Goal: Information Seeking & Learning: Learn about a topic

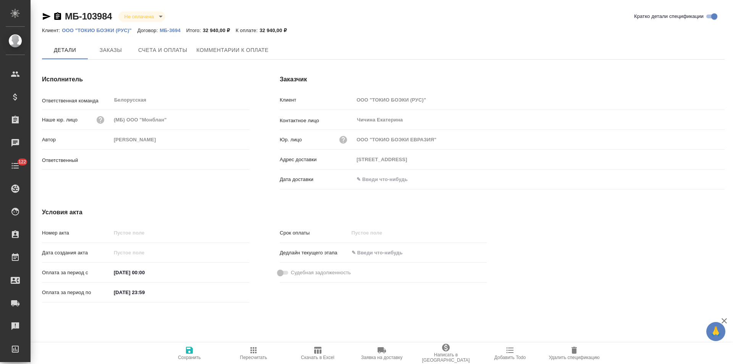
type input "Богомолова Анастасия"
click at [169, 29] on p "МБ-3694" at bounding box center [173, 30] width 26 height 6
click at [121, 55] on span "Заказы" at bounding box center [110, 51] width 37 height 10
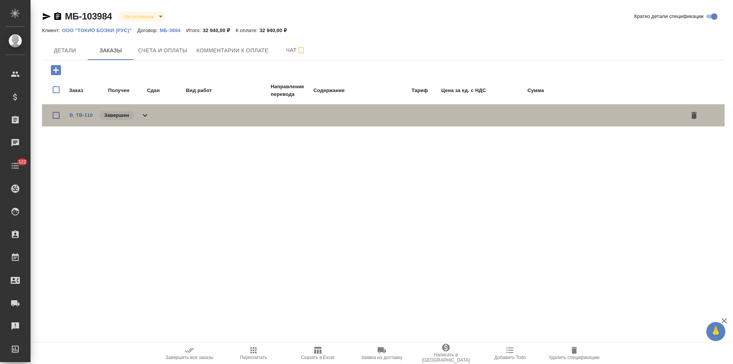
click at [150, 113] on div "B_TB-110 Завершен" at bounding box center [383, 115] width 683 height 22
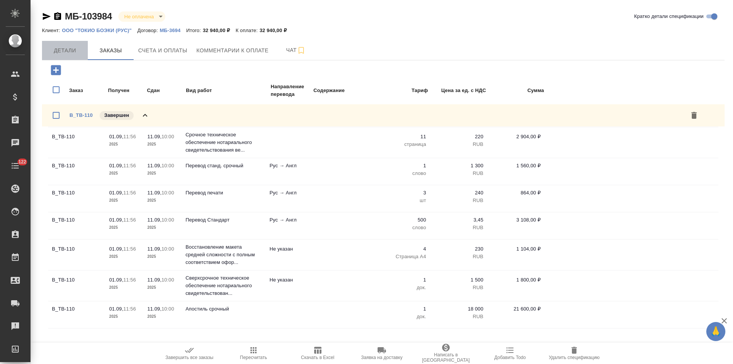
click at [65, 53] on span "Детали" at bounding box center [65, 51] width 37 height 10
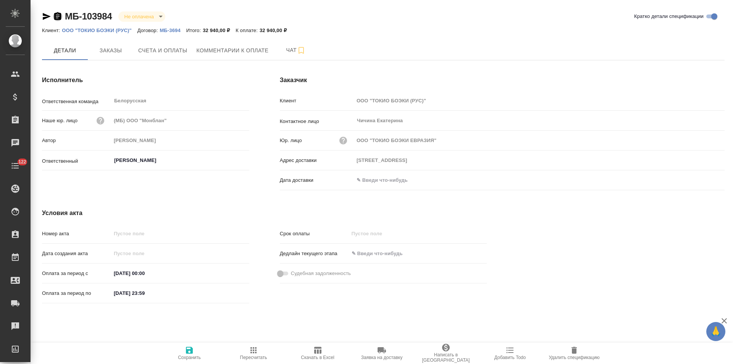
click at [57, 18] on icon "button" at bounding box center [57, 16] width 9 height 9
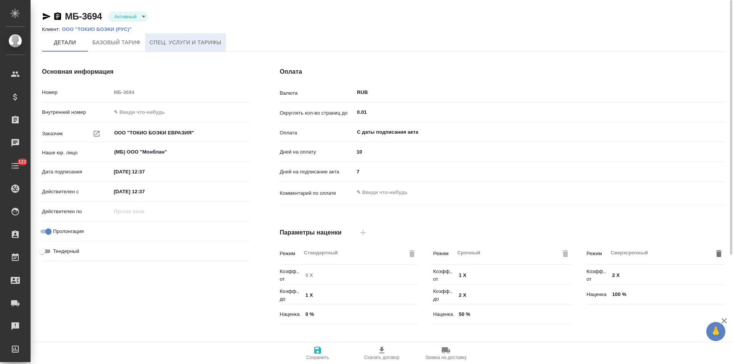
click at [188, 45] on span "Спец. услуги и тарифы" at bounding box center [186, 43] width 72 height 10
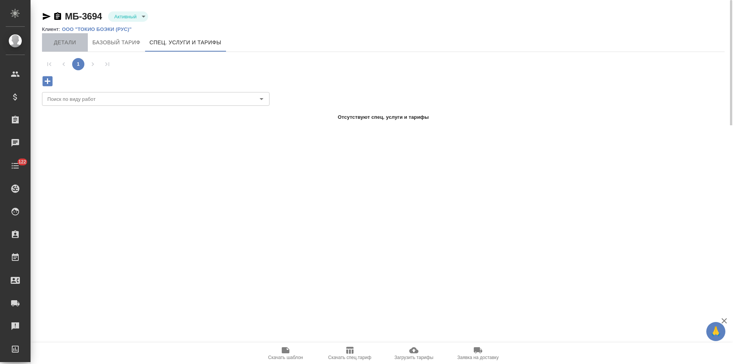
click at [74, 45] on span "Детали" at bounding box center [65, 43] width 37 height 10
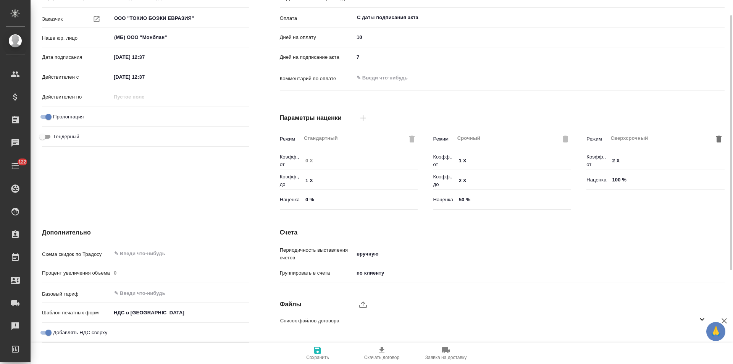
scroll to position [155, 0]
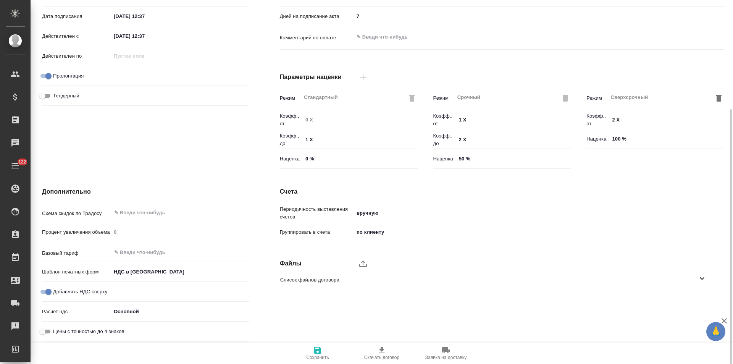
click at [704, 279] on icon at bounding box center [702, 278] width 9 height 9
click at [693, 301] on icon "button" at bounding box center [693, 300] width 8 height 6
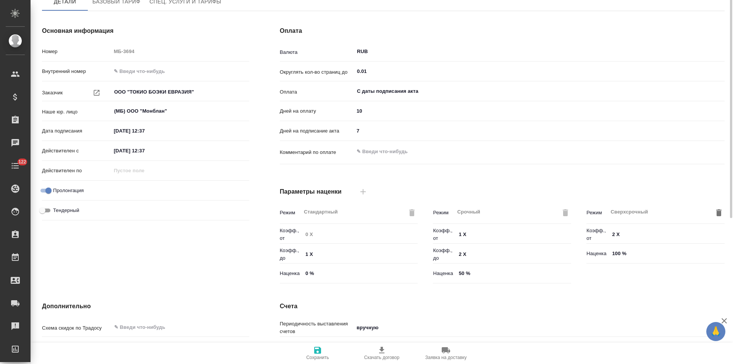
scroll to position [3, 0]
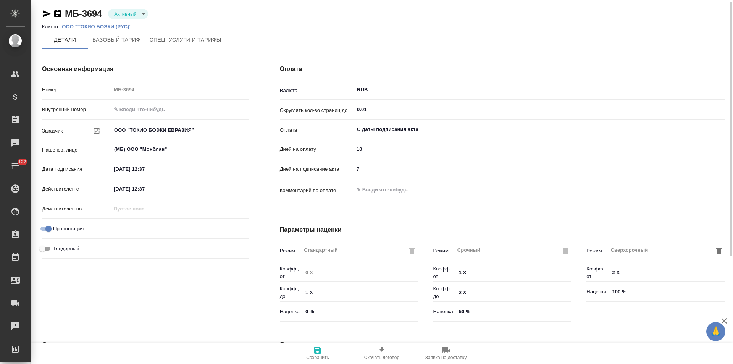
type textarea "x"
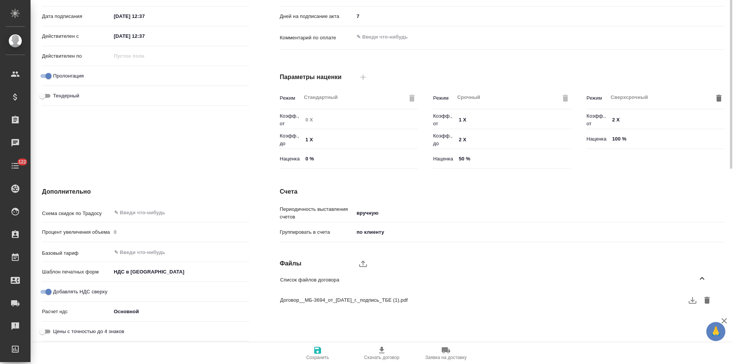
scroll to position [0, 0]
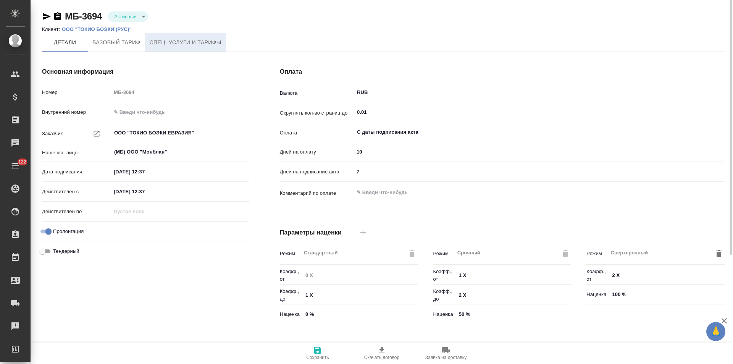
click at [189, 35] on button "Спец. услуги и тарифы" at bounding box center [185, 42] width 81 height 18
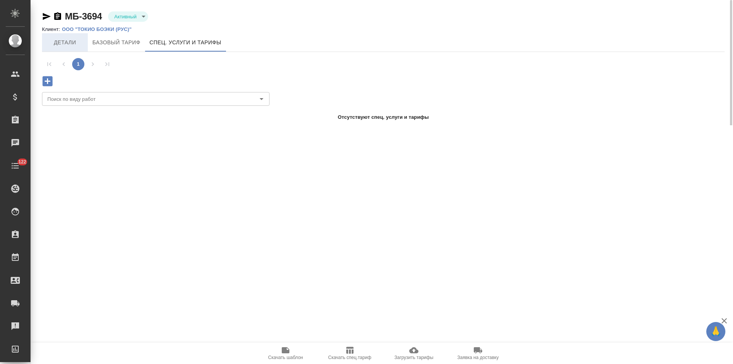
click at [75, 44] on span "Детали" at bounding box center [65, 43] width 37 height 10
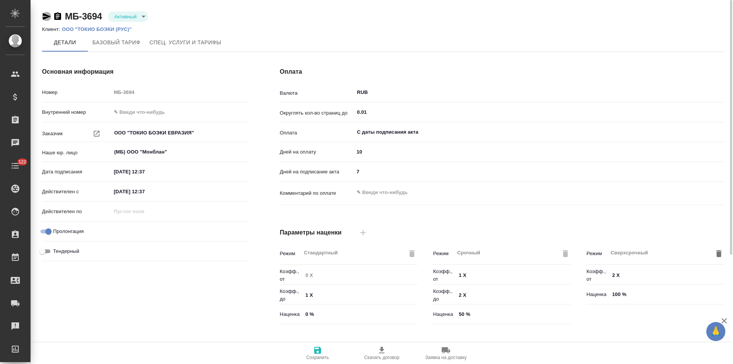
click at [45, 17] on icon "button" at bounding box center [47, 16] width 8 height 7
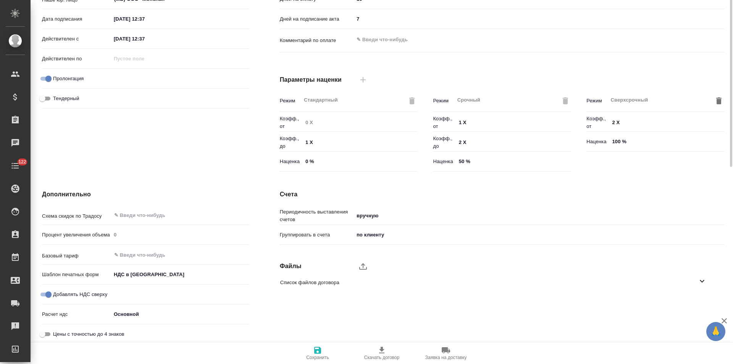
scroll to position [155, 0]
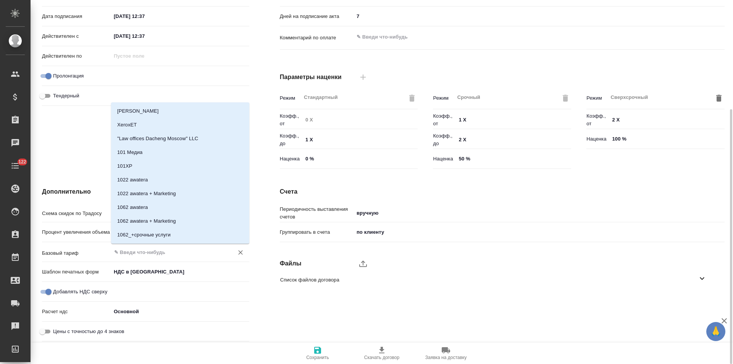
click at [142, 251] on input "text" at bounding box center [167, 251] width 108 height 9
type input "2025"
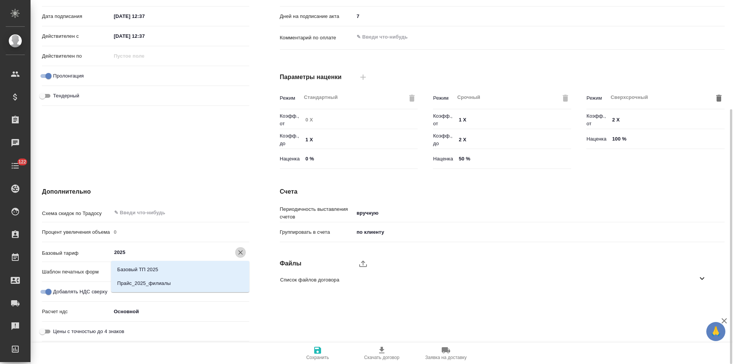
click at [239, 250] on icon "Очистить" at bounding box center [240, 252] width 5 height 5
type textarea "x"
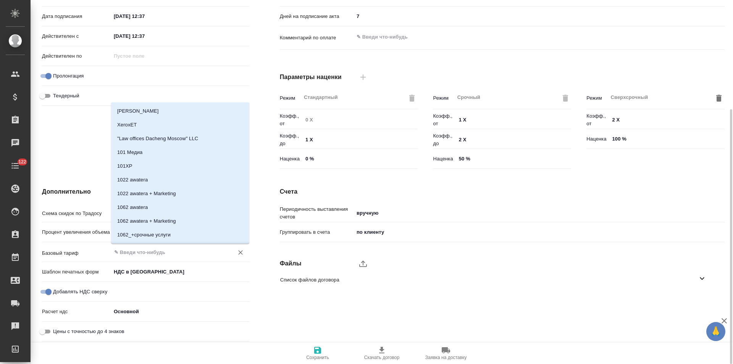
click at [259, 200] on div "Дополнительно Схема скидок по Традосу ​ Процент увеличения объема 0 Базовый тар…" at bounding box center [146, 266] width 238 height 188
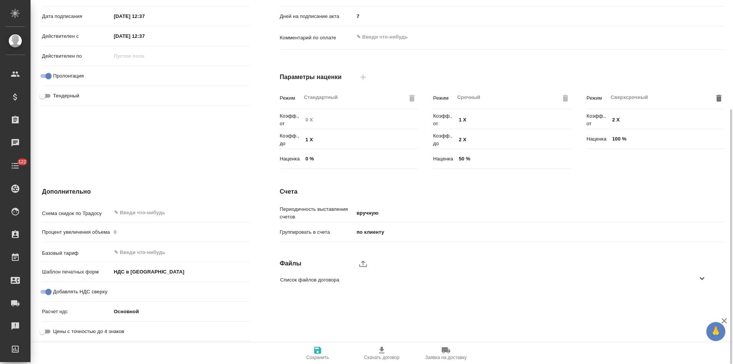
click at [260, 128] on div "Основная информация Номер МБ-3694 Внутренний номер Заказчик ООО "ТОКИО БОЭКИ ЕВ…" at bounding box center [146, 42] width 238 height 291
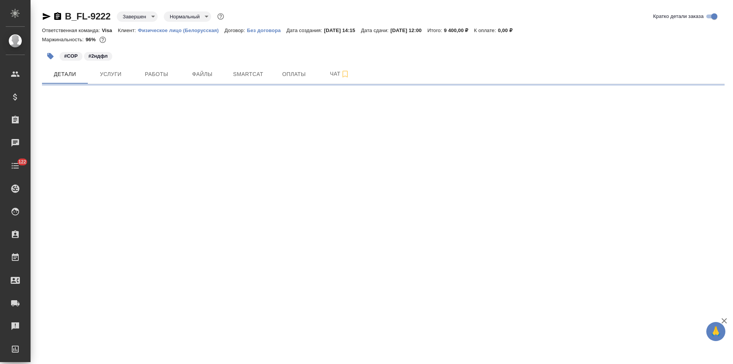
select select "RU"
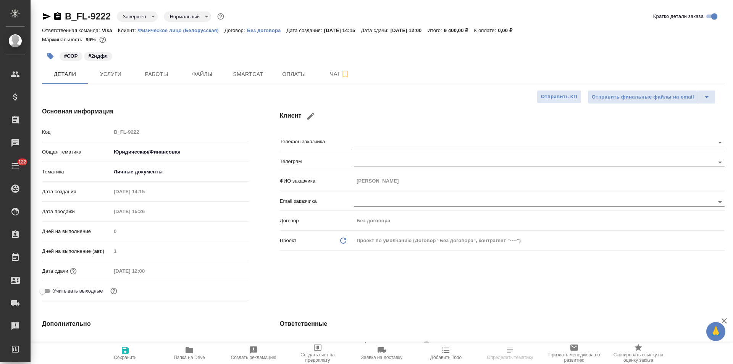
type textarea "x"
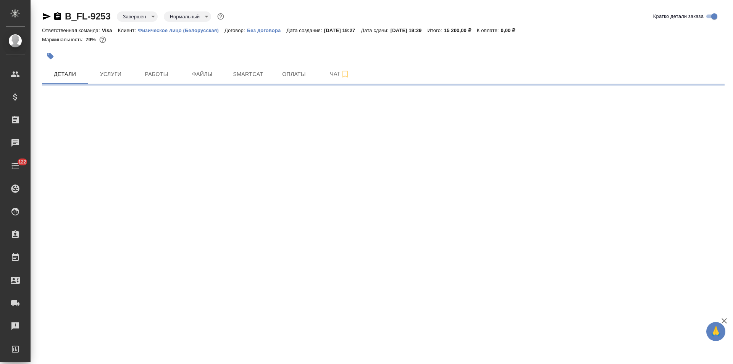
select select "RU"
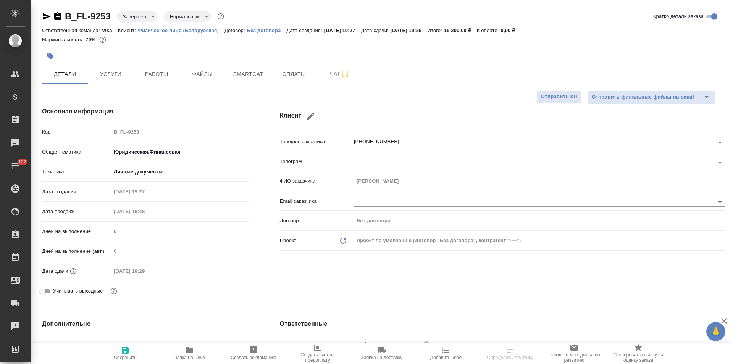
type textarea "x"
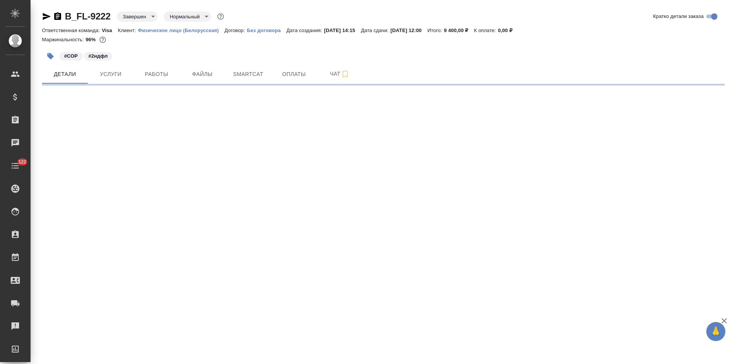
select select "RU"
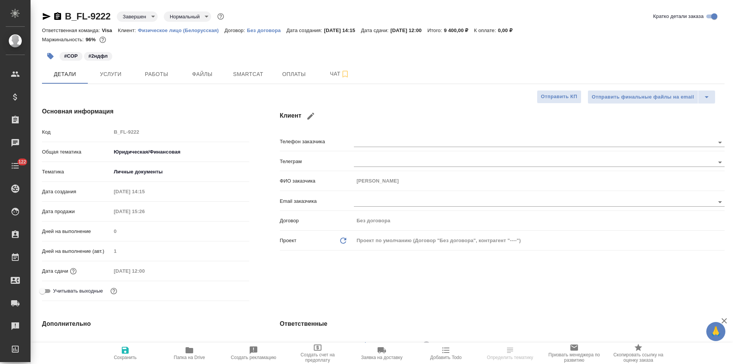
type textarea "x"
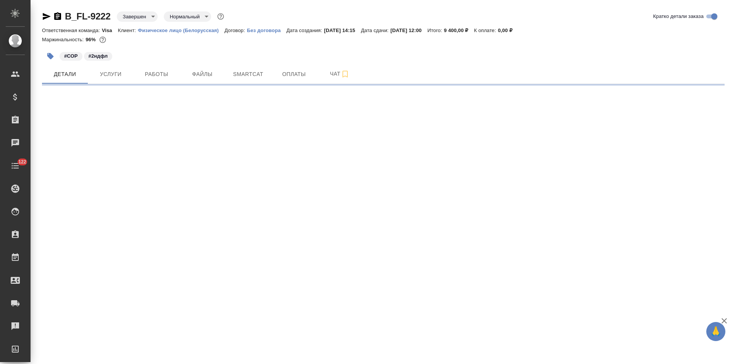
select select "RU"
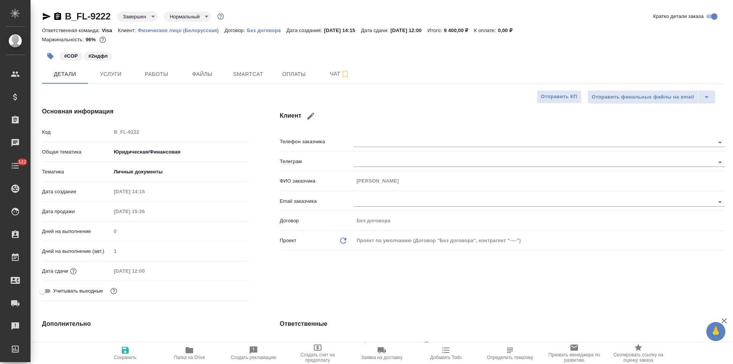
type textarea "x"
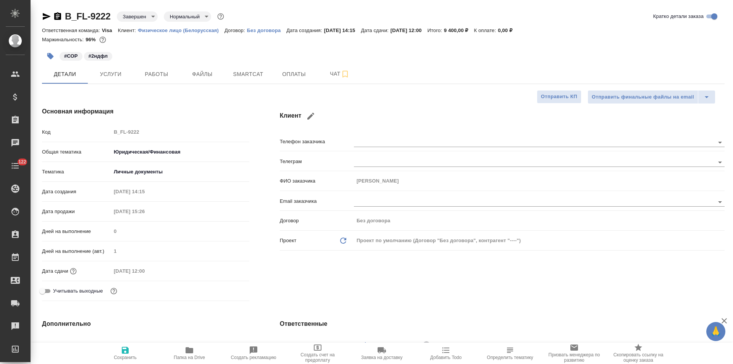
type textarea "x"
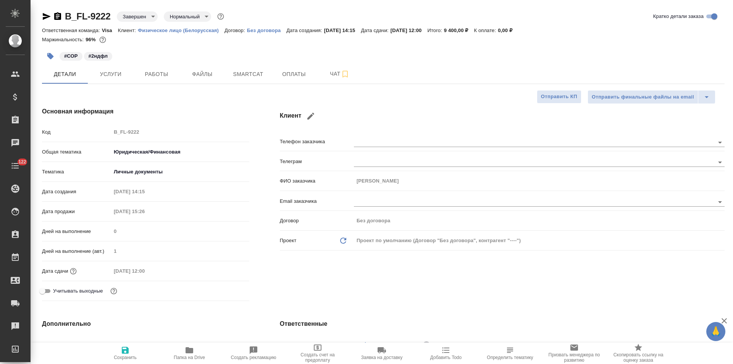
type textarea "x"
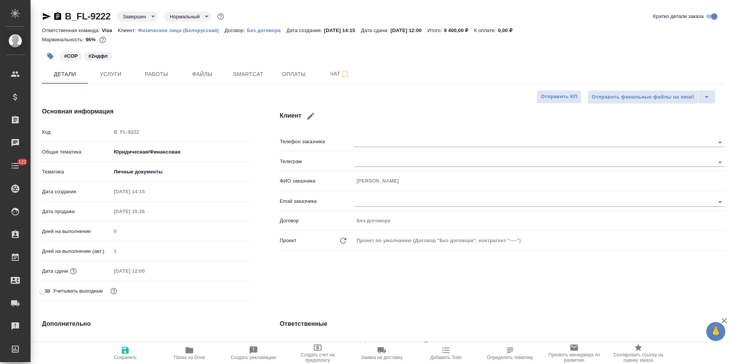
type textarea "x"
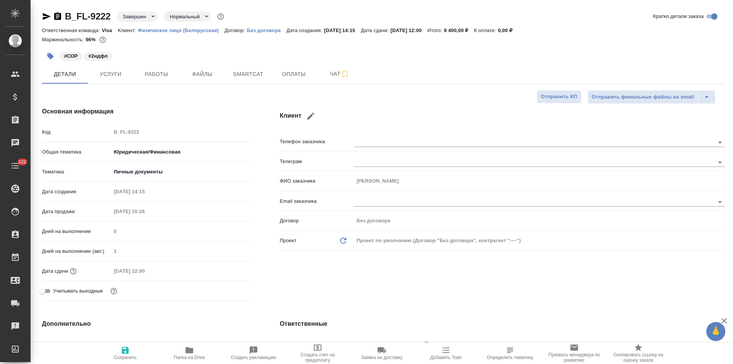
type textarea "x"
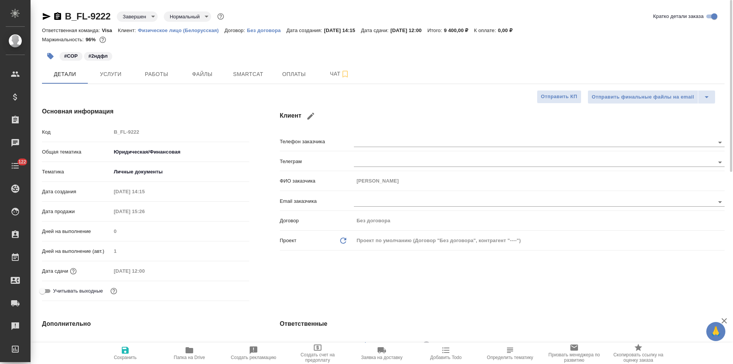
type textarea "x"
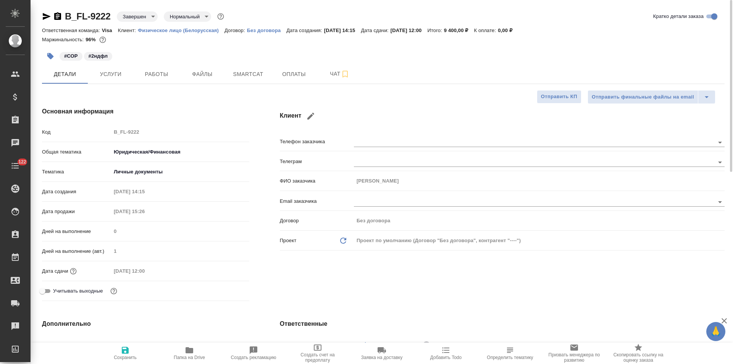
type textarea "x"
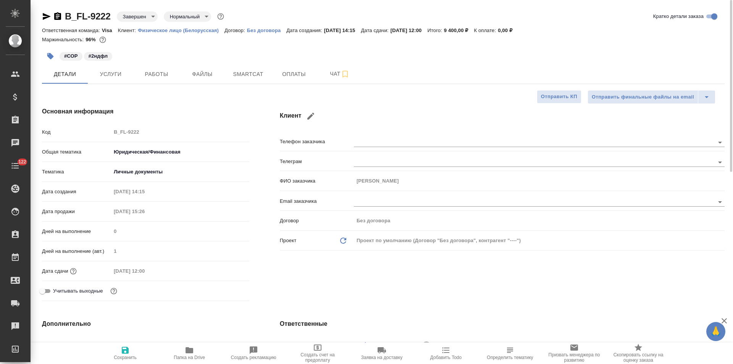
type textarea "x"
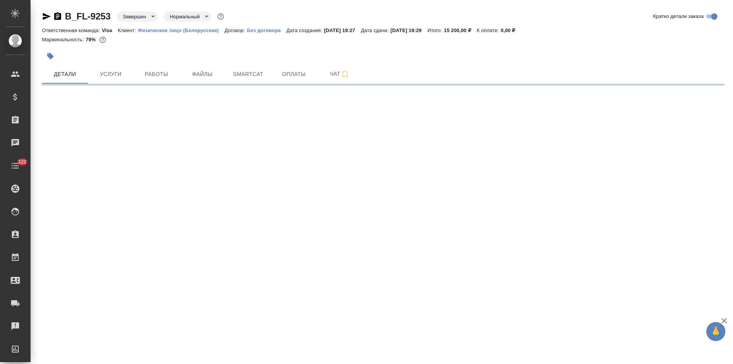
select select "RU"
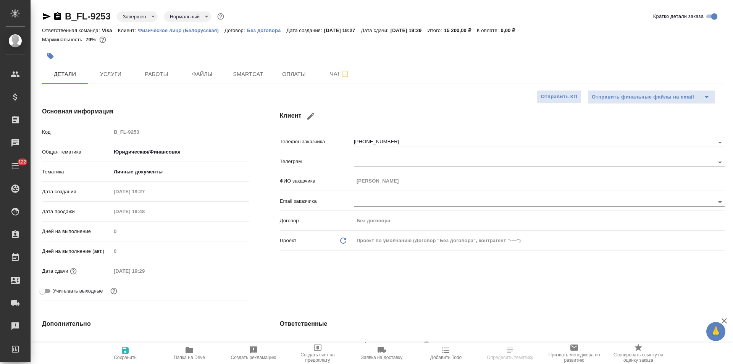
type textarea "x"
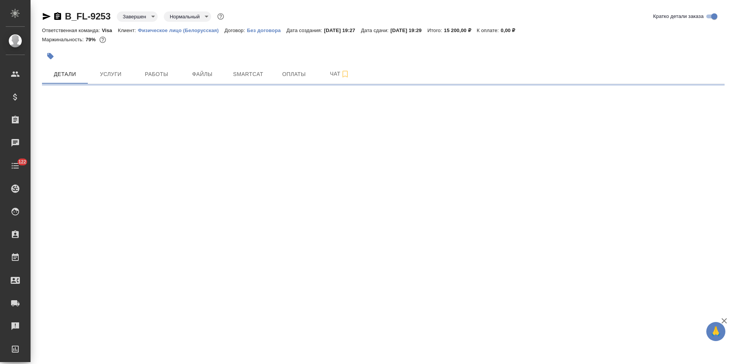
select select "RU"
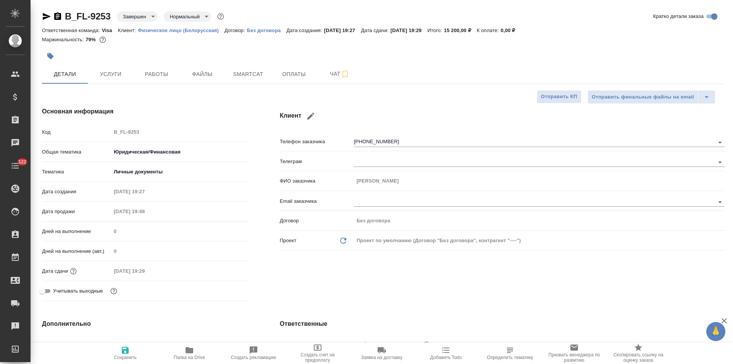
type textarea "x"
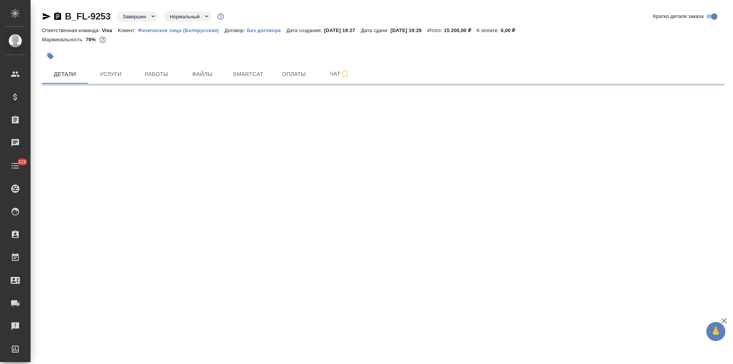
select select "RU"
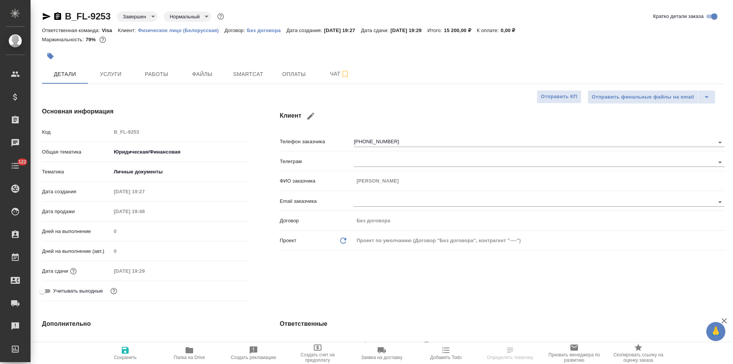
type textarea "x"
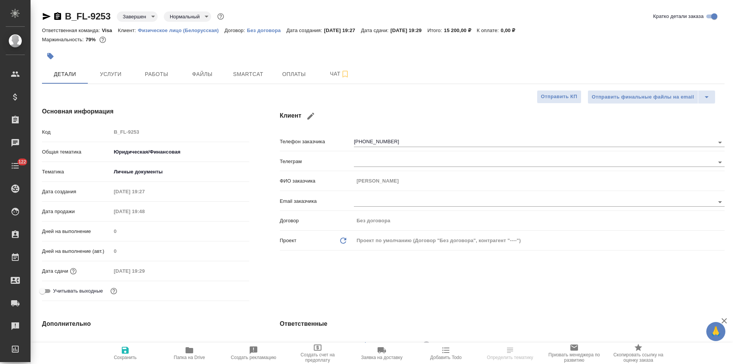
type textarea "x"
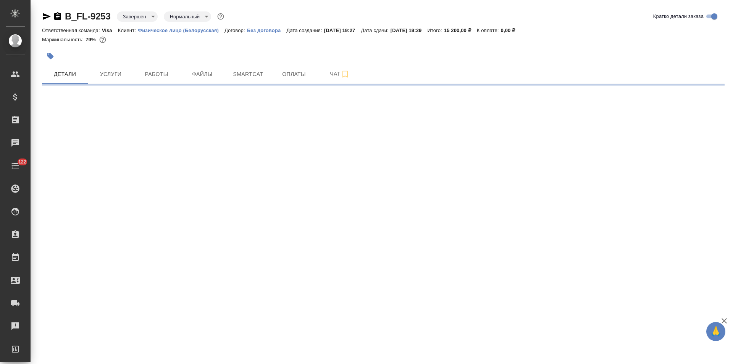
select select "RU"
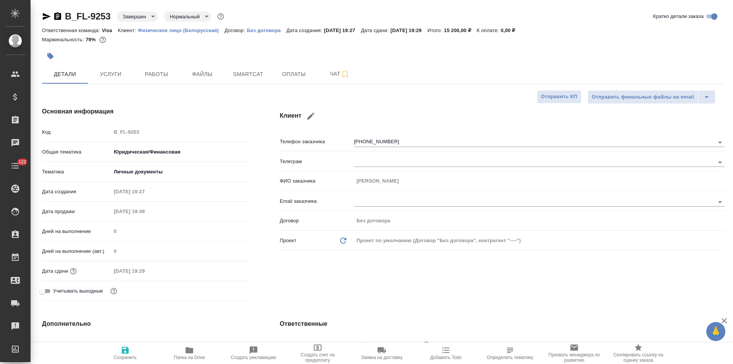
type textarea "x"
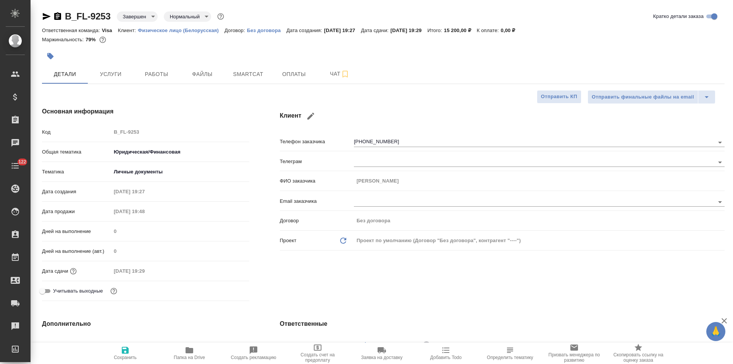
type textarea "x"
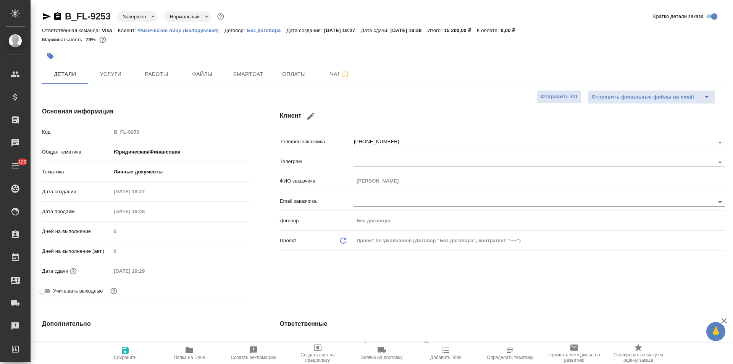
type textarea "x"
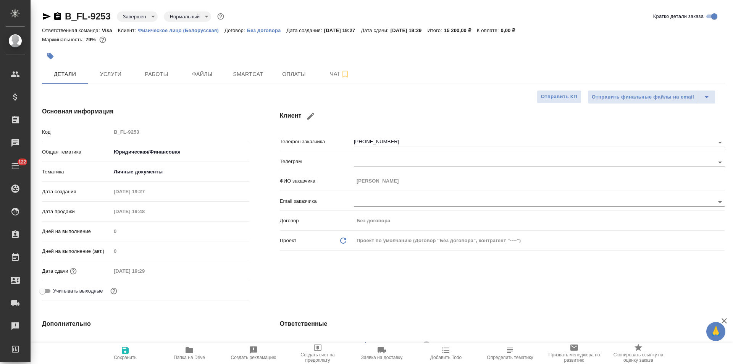
type textarea "x"
click at [328, 73] on span "Чат" at bounding box center [339, 74] width 37 height 10
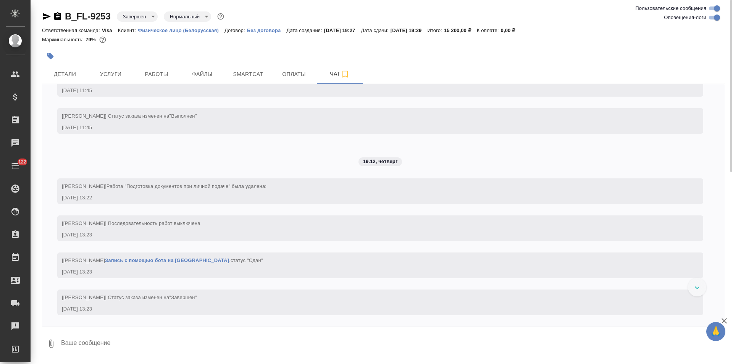
scroll to position [695, 0]
click at [60, 80] on button "Детали" at bounding box center [65, 74] width 46 height 19
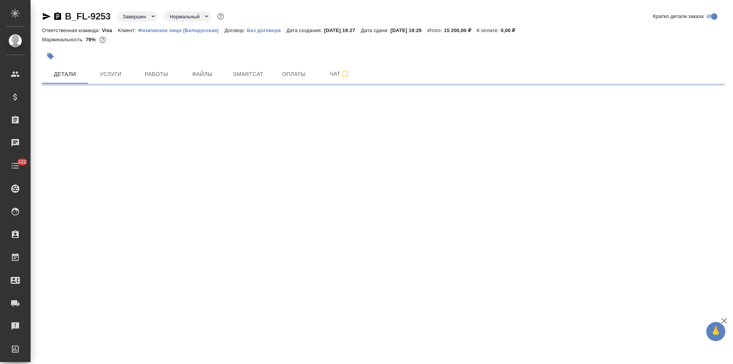
select select "RU"
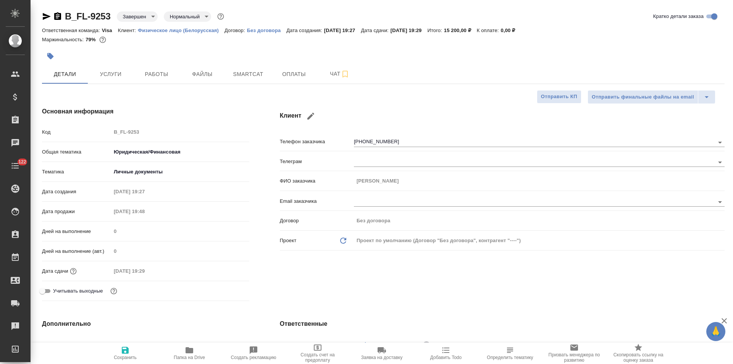
type textarea "x"
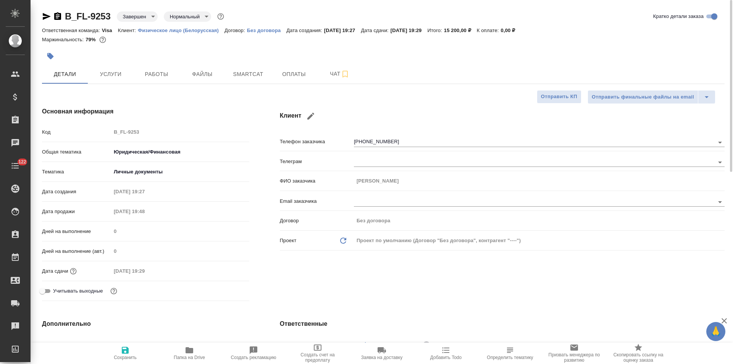
type textarea "x"
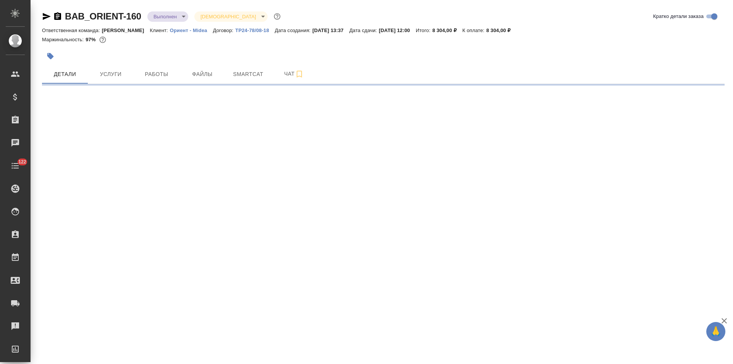
select select "RU"
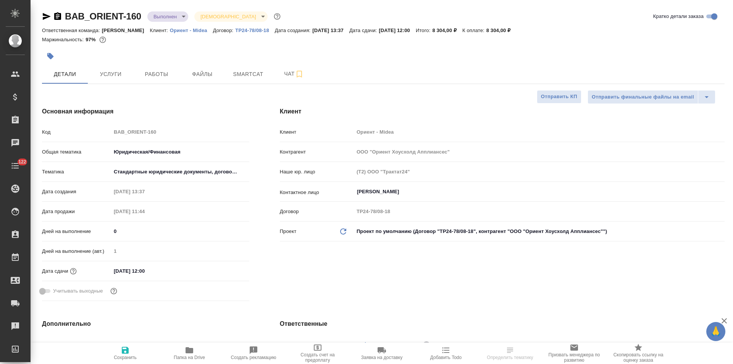
type textarea "x"
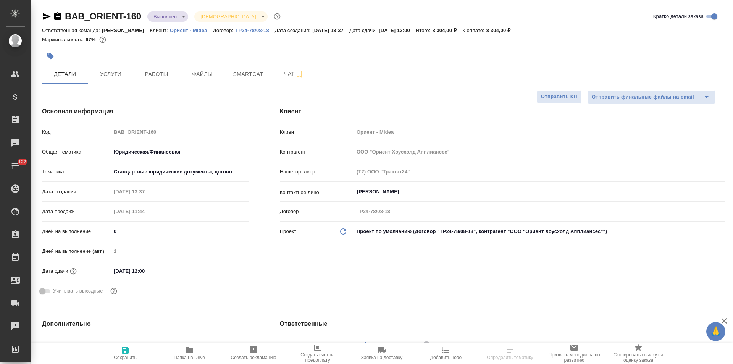
type textarea "x"
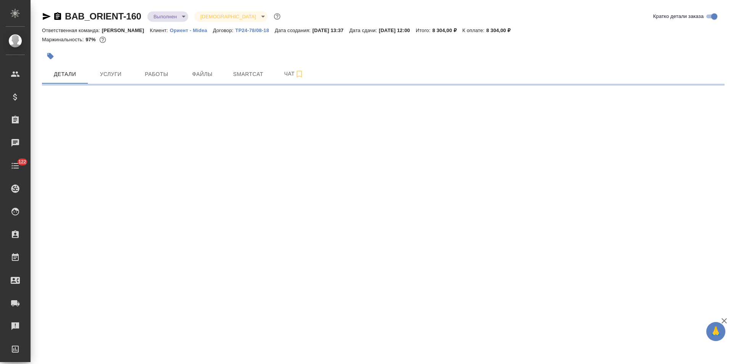
select select "RU"
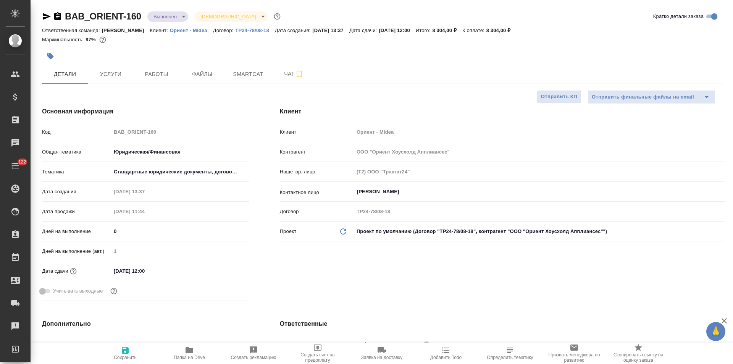
type textarea "x"
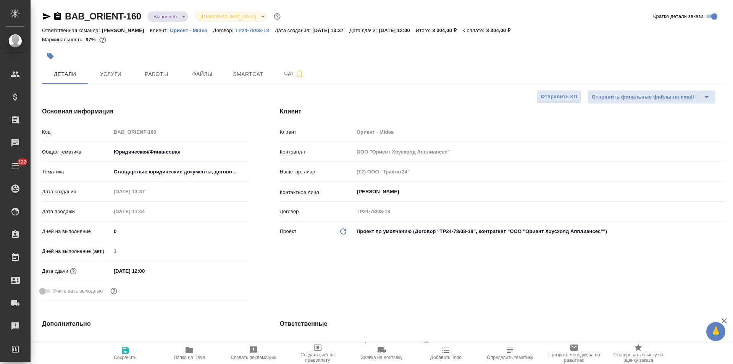
type textarea "x"
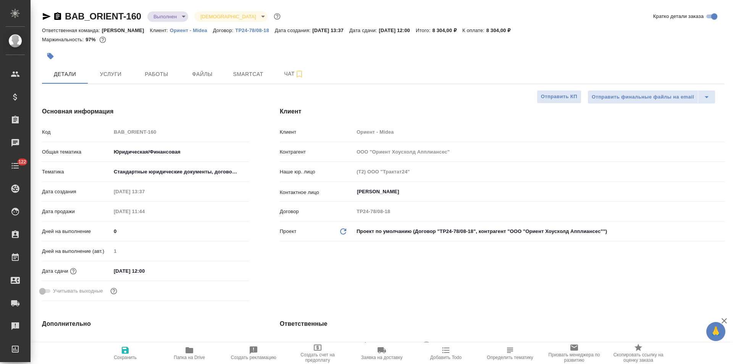
type textarea "x"
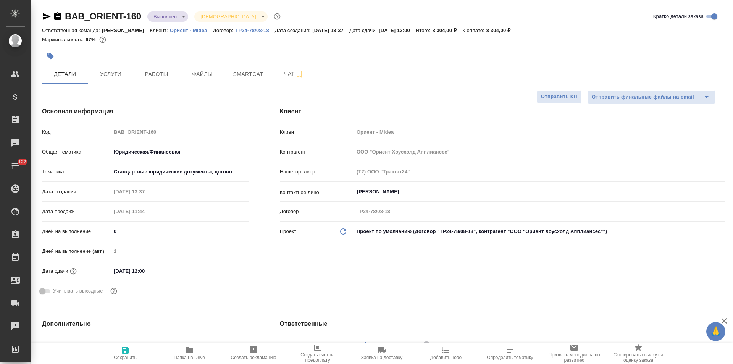
type textarea "x"
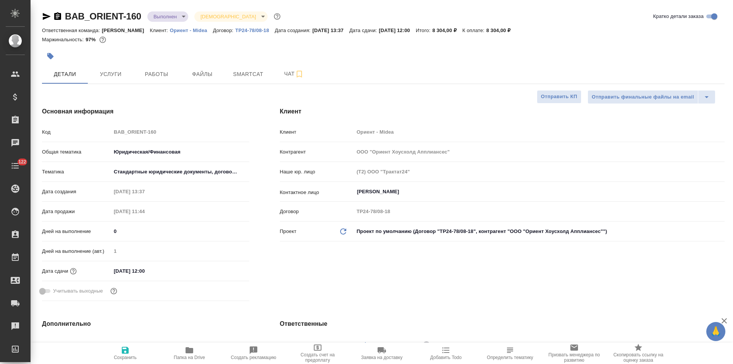
type textarea "x"
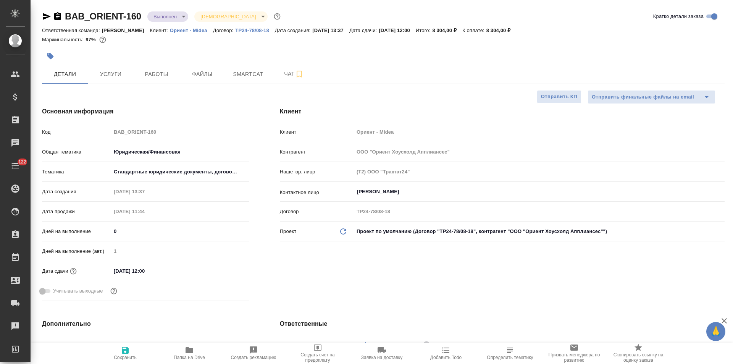
type textarea "x"
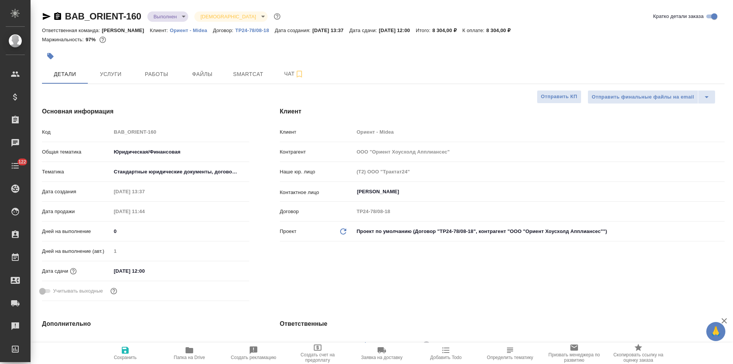
type textarea "x"
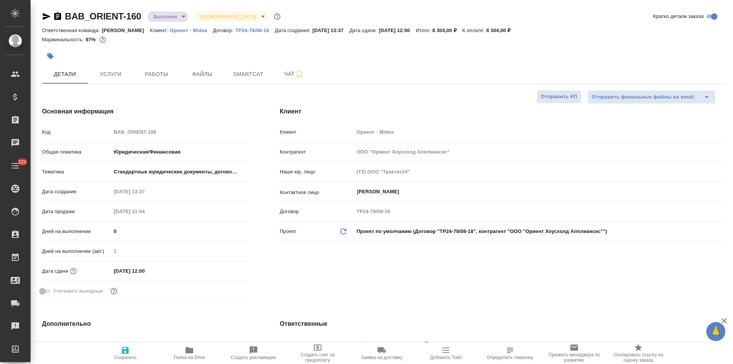
type textarea "x"
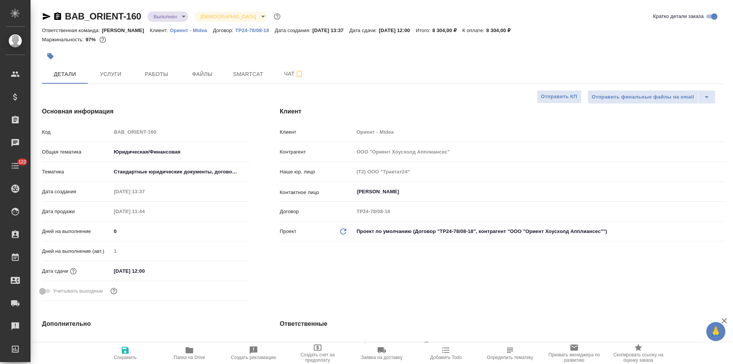
type textarea "x"
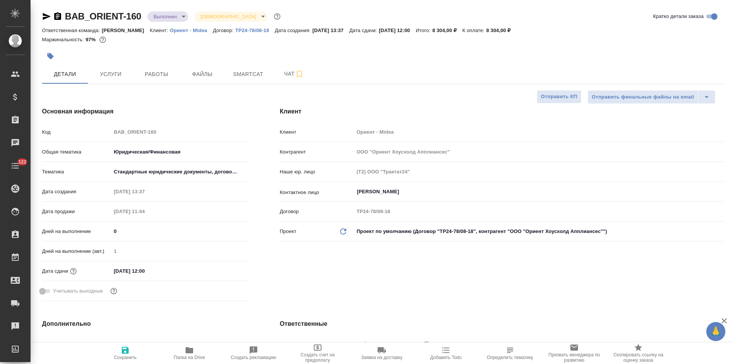
type textarea "x"
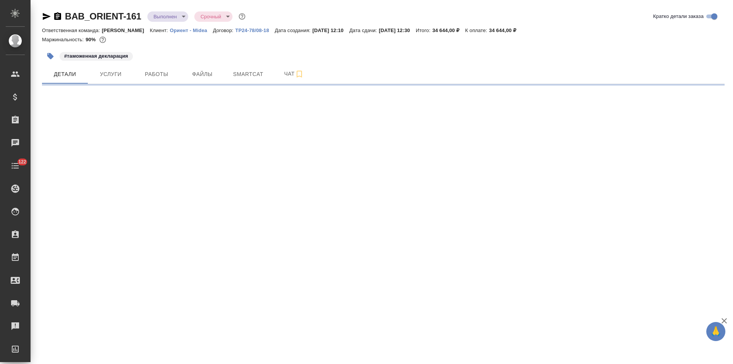
select select "RU"
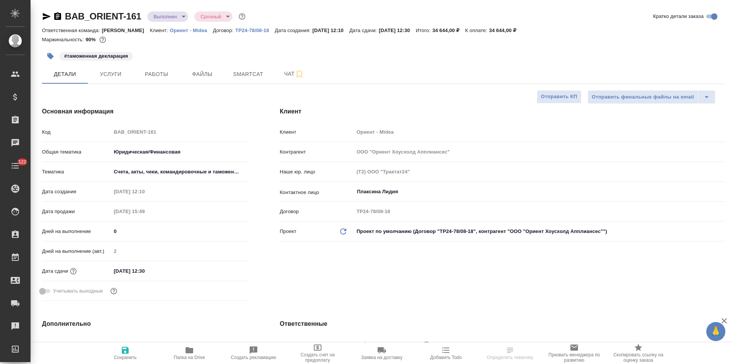
type textarea "x"
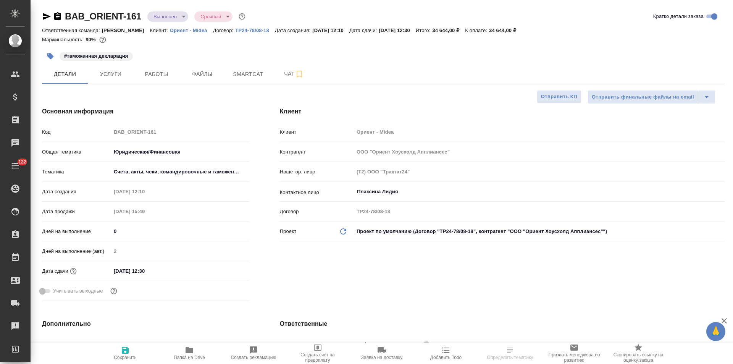
type textarea "x"
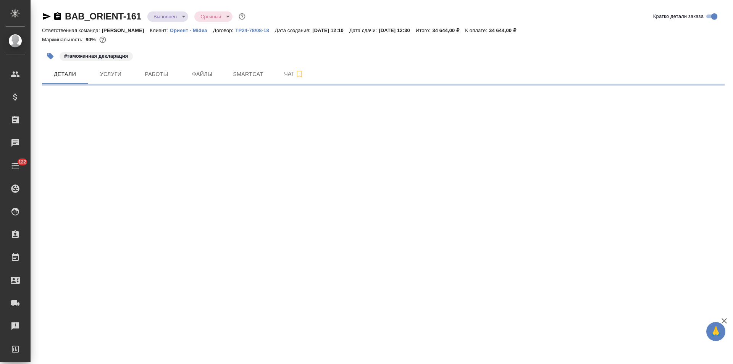
select select "RU"
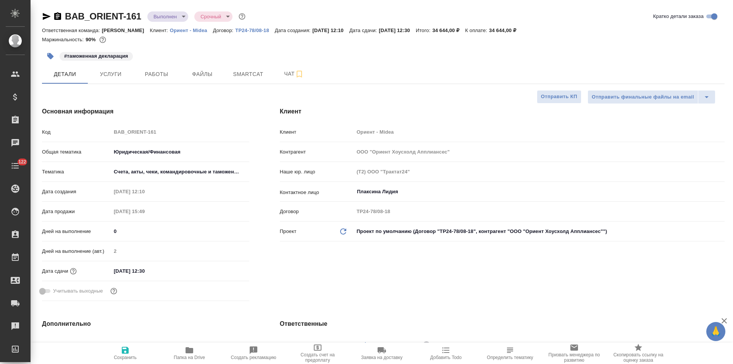
type textarea "x"
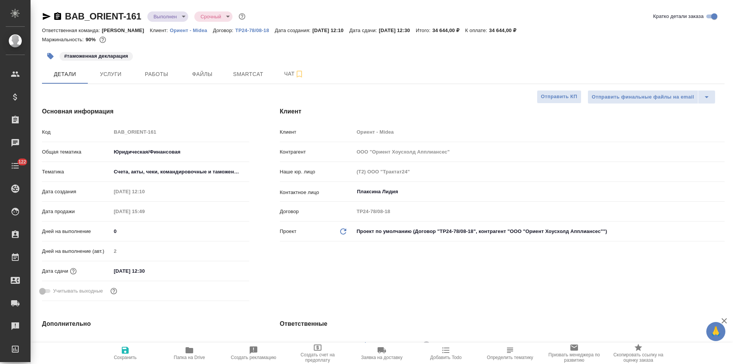
type textarea "x"
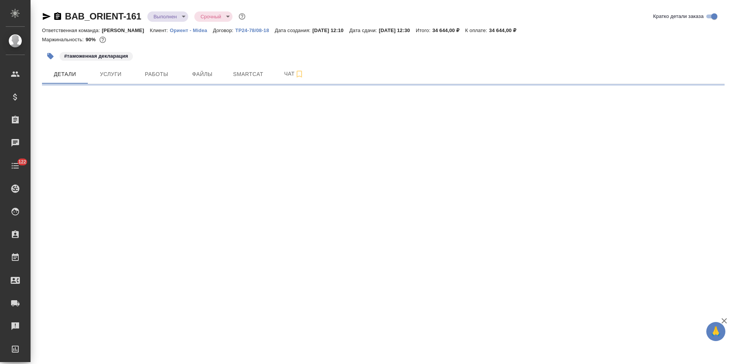
select select "RU"
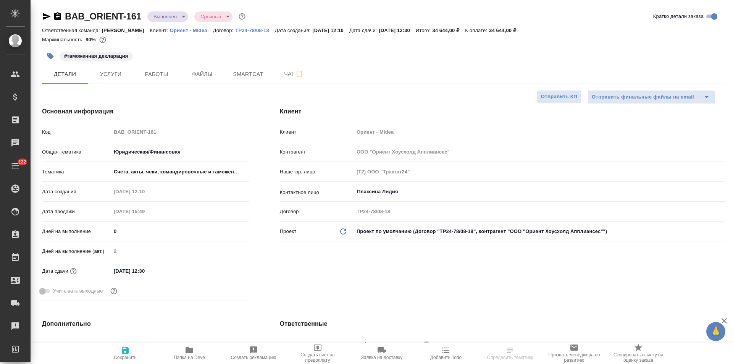
type textarea "x"
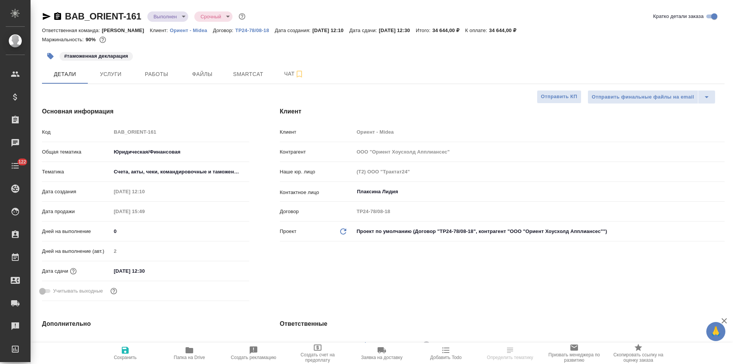
type textarea "x"
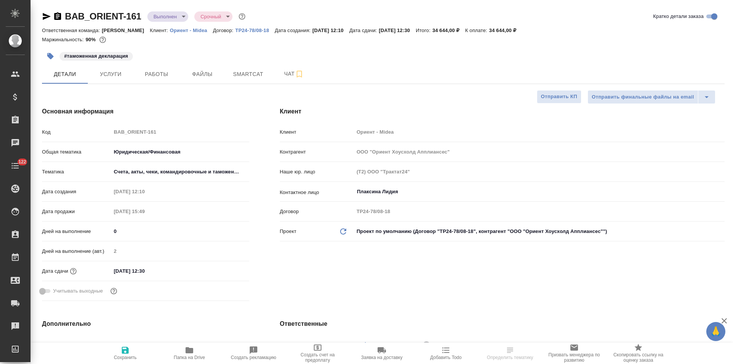
type textarea "x"
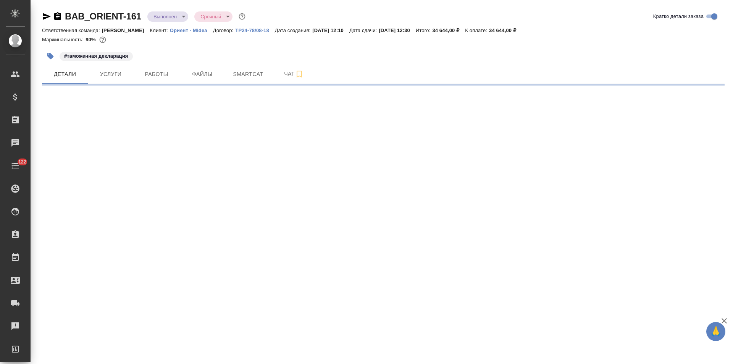
select select "RU"
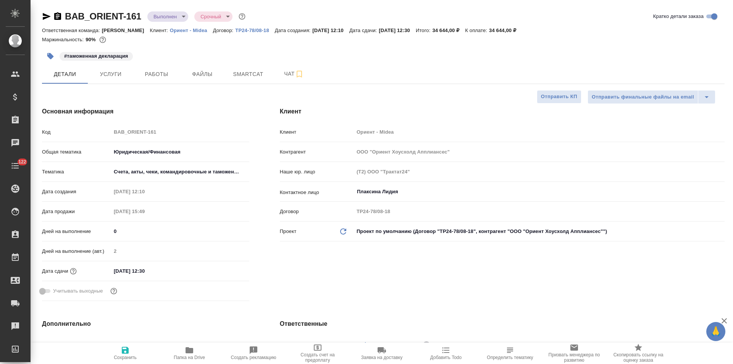
type textarea "x"
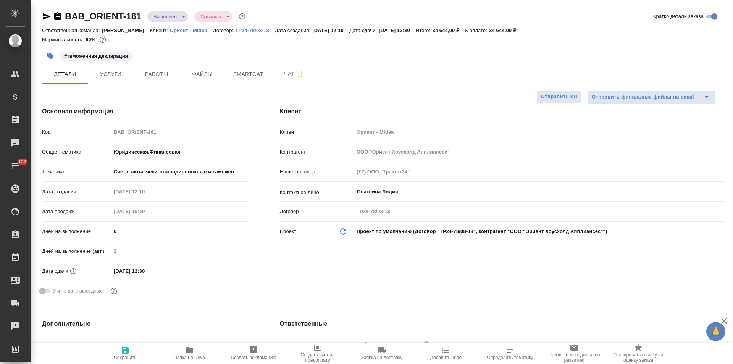
type textarea "x"
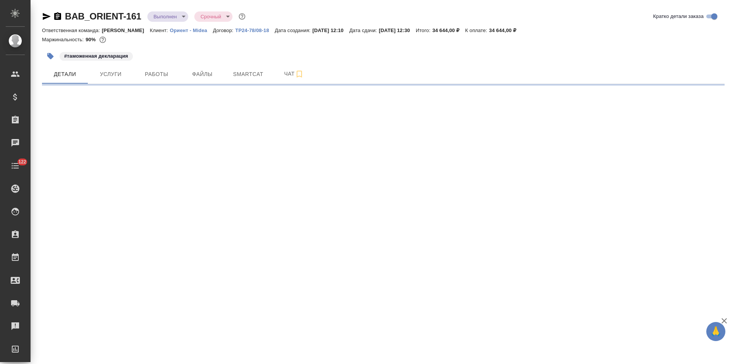
select select "RU"
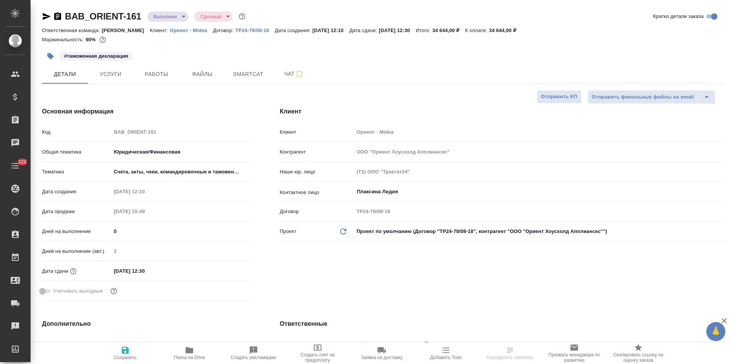
type textarea "x"
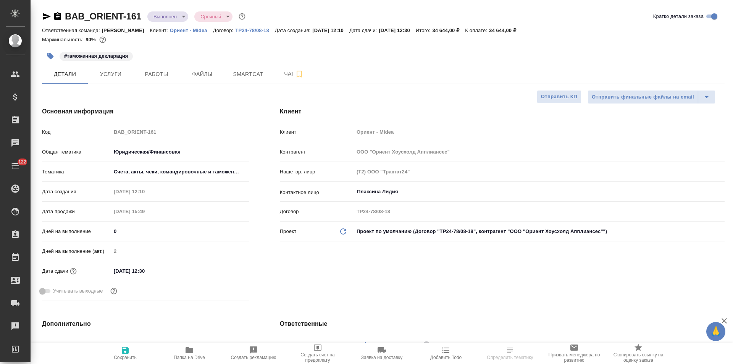
type textarea "x"
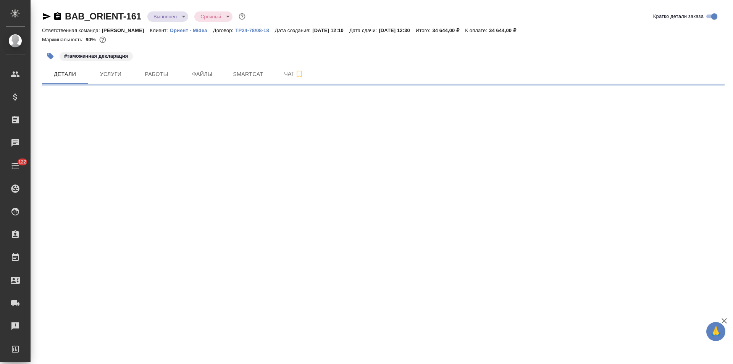
select select "RU"
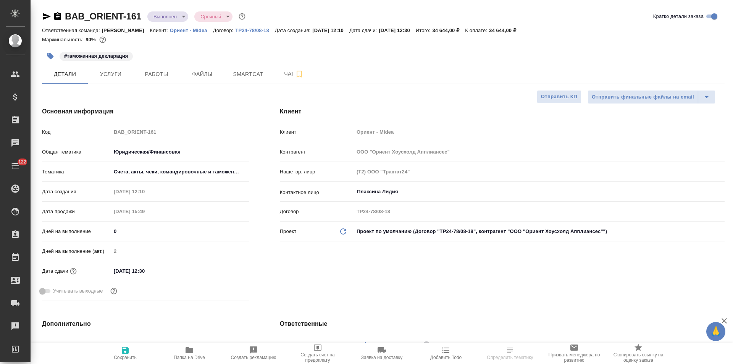
type textarea "x"
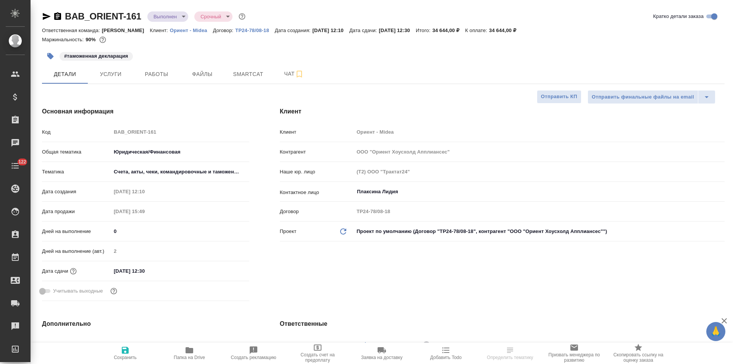
type textarea "x"
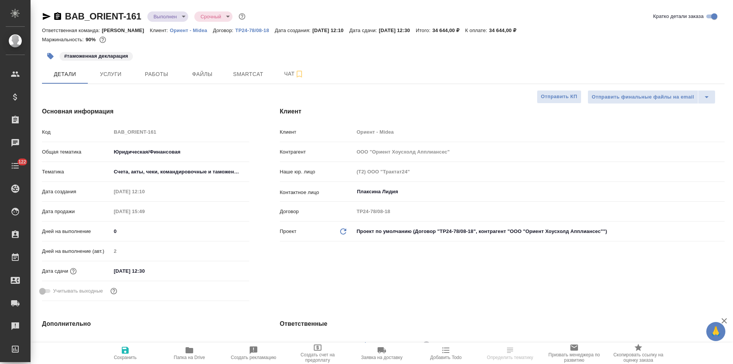
type textarea "x"
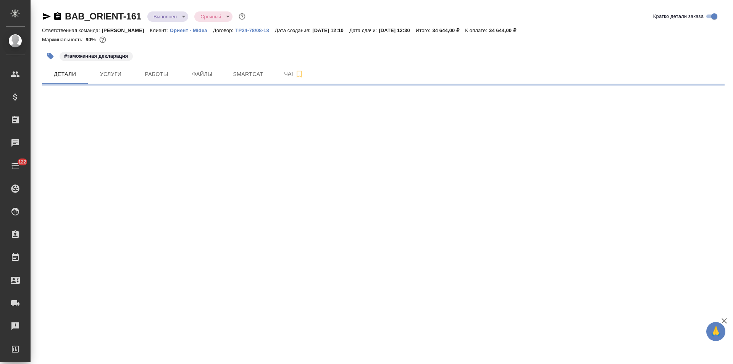
select select "RU"
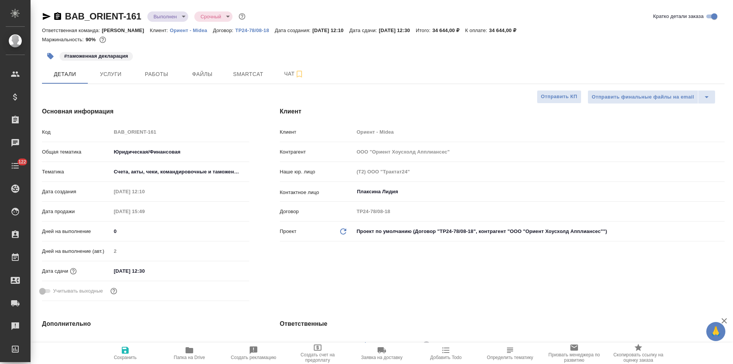
type textarea "x"
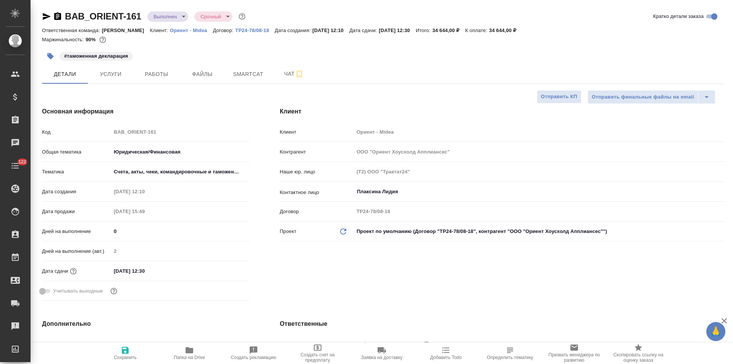
type textarea "x"
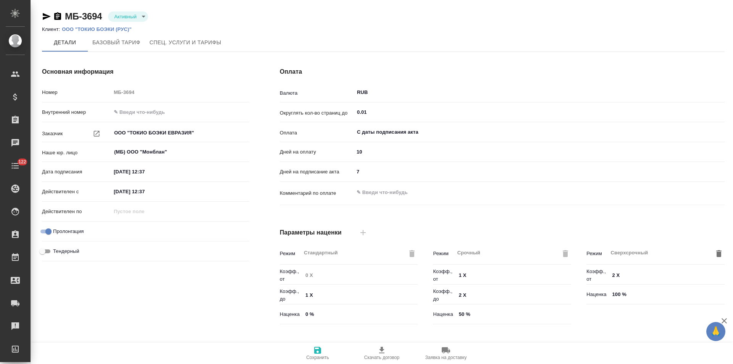
scroll to position [155, 0]
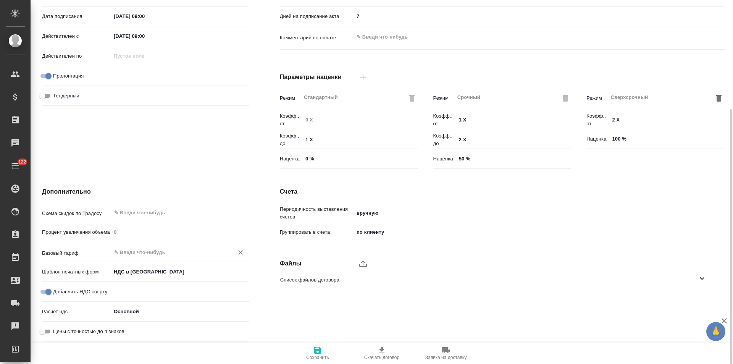
click at [148, 251] on input "text" at bounding box center [167, 251] width 108 height 9
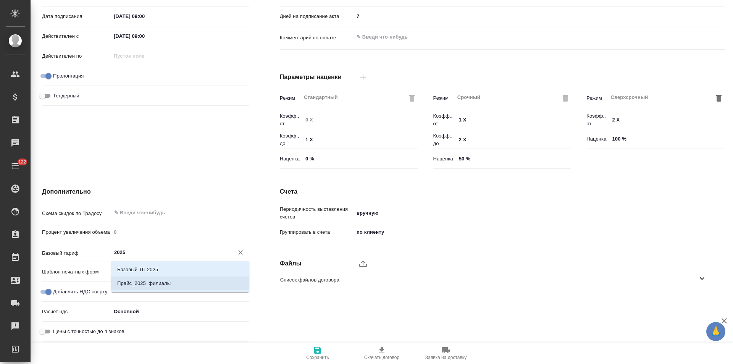
click at [159, 279] on li "Прайс_2025_филиалы" at bounding box center [180, 283] width 138 height 14
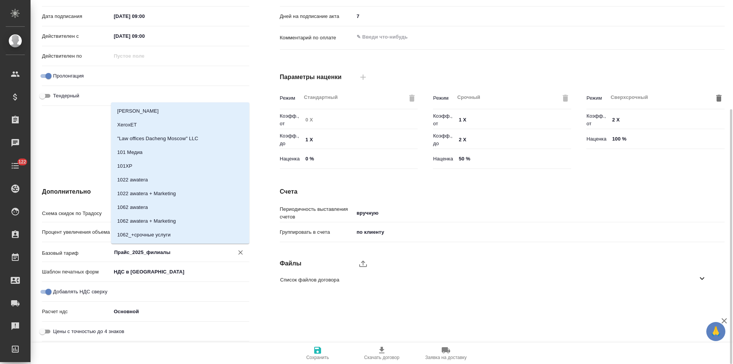
drag, startPoint x: 172, startPoint y: 254, endPoint x: 115, endPoint y: 254, distance: 57.7
click at [115, 254] on input "Прайс_2025_филиалы" at bounding box center [167, 251] width 108 height 9
type input "Прайс_2025_филиалы"
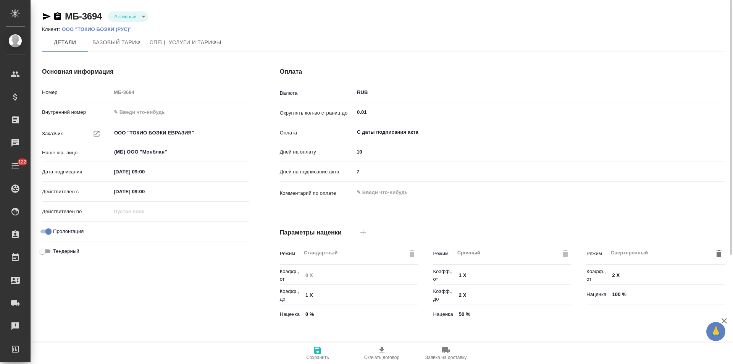
click at [122, 28] on p "ООО "ТОКИО БОЭКИ (РУС)"" at bounding box center [99, 29] width 75 height 6
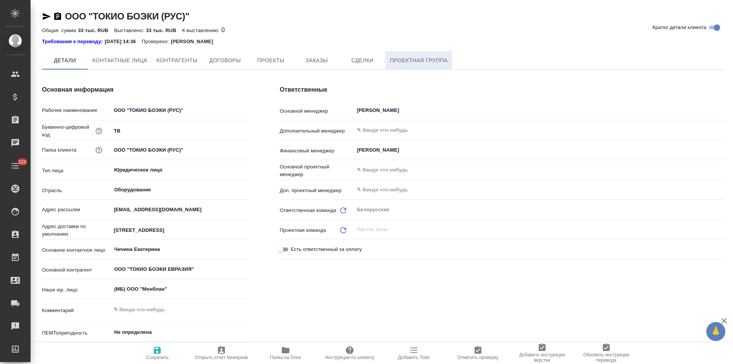
type textarea "x"
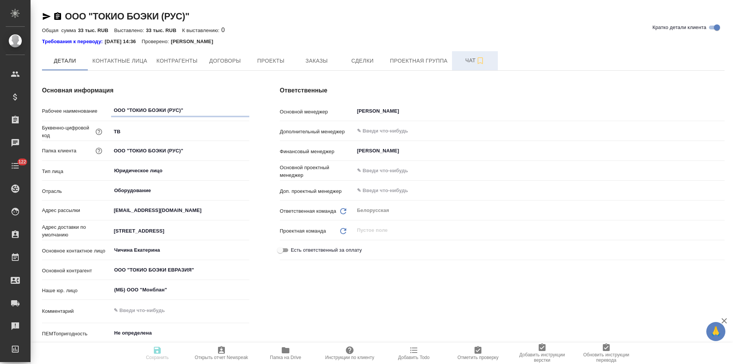
type textarea "x"
click at [456, 61] on button "Чат" at bounding box center [475, 60] width 46 height 19
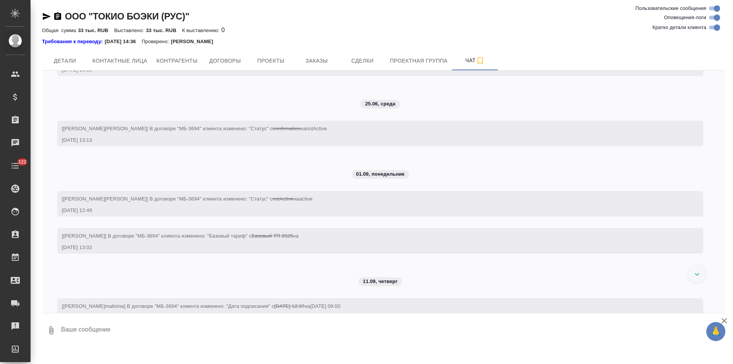
scroll to position [753, 0]
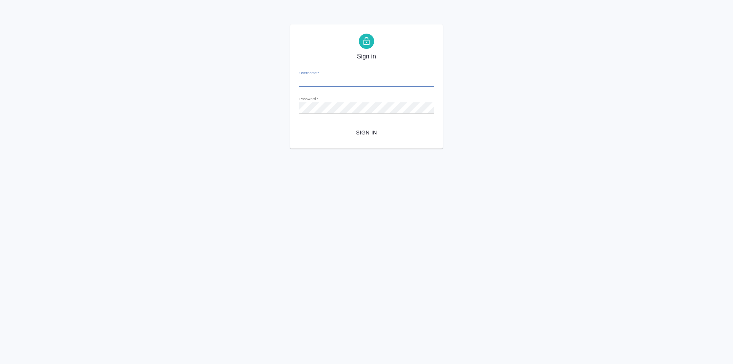
type input "y.levchenko@awatera.com"
click at [370, 135] on span "Sign in" at bounding box center [366, 133] width 122 height 10
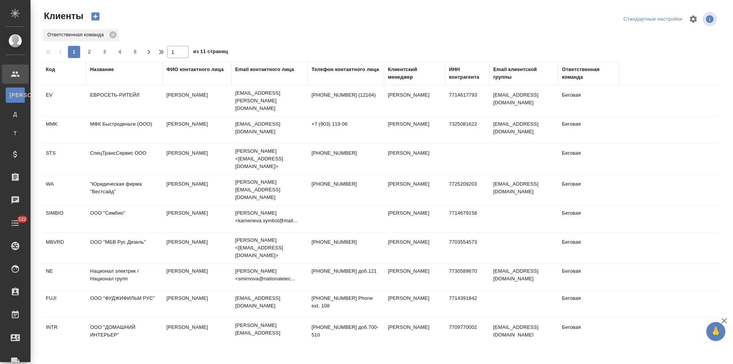
select select "RU"
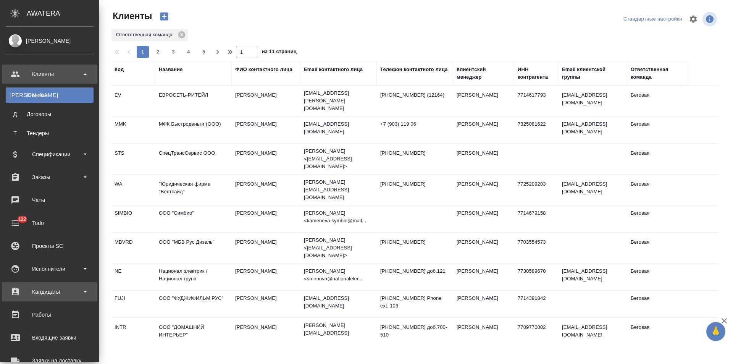
scroll to position [111, 0]
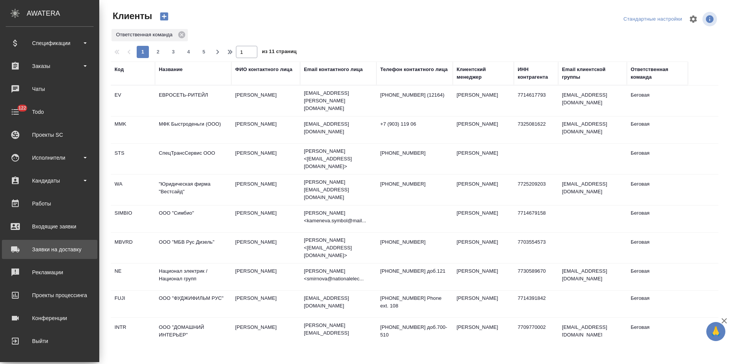
click at [73, 253] on div "Заявки на доставку" at bounding box center [50, 249] width 88 height 11
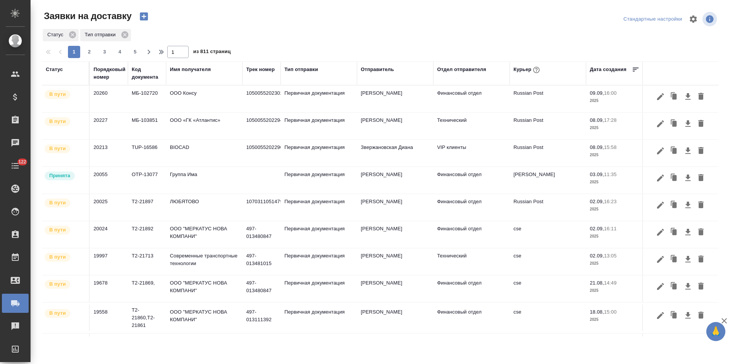
click at [269, 72] on div "Трек номер" at bounding box center [260, 70] width 29 height 8
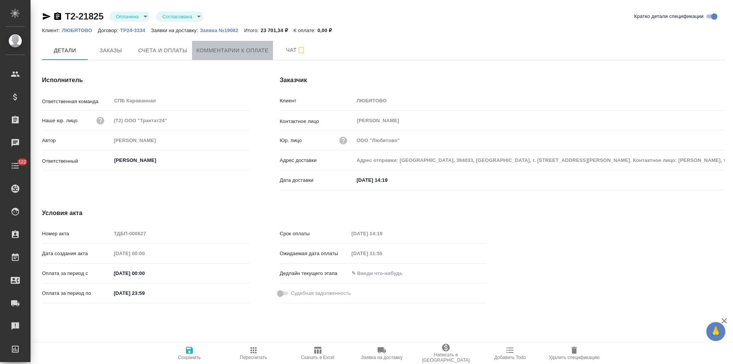
click at [251, 58] on button "Комментарии к оплате" at bounding box center [232, 50] width 81 height 19
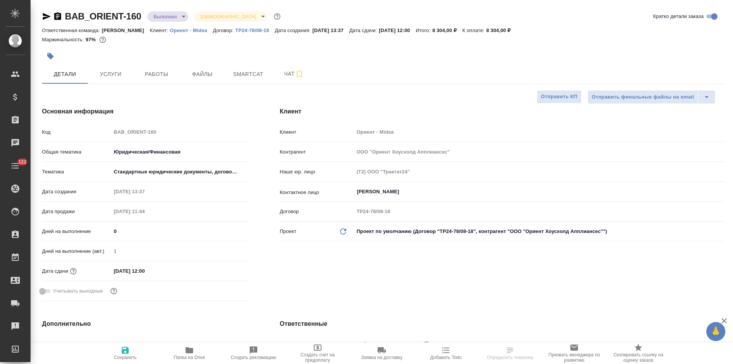
select select "RU"
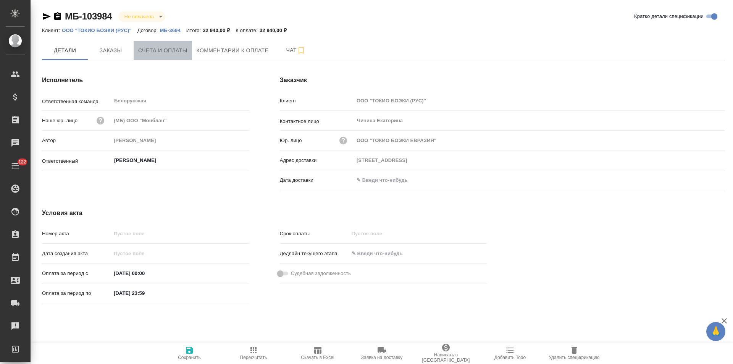
click at [145, 52] on span "Счета и оплаты" at bounding box center [162, 51] width 49 height 10
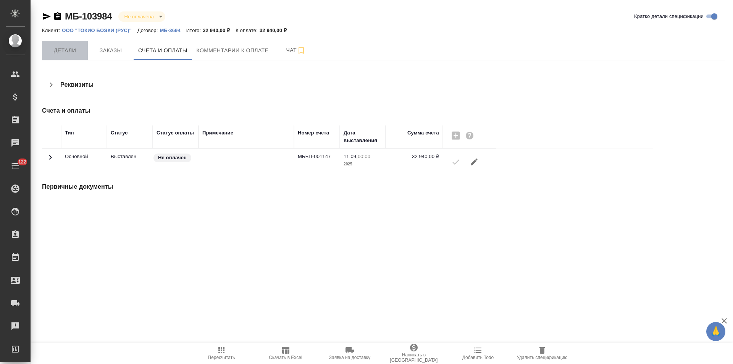
click at [66, 52] on span "Детали" at bounding box center [65, 51] width 37 height 10
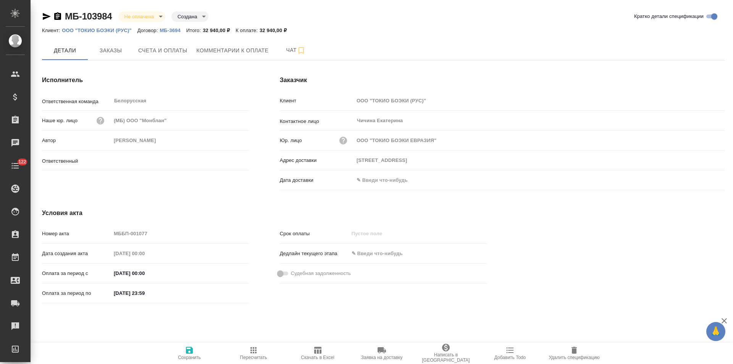
click at [58, 16] on icon "button" at bounding box center [57, 16] width 9 height 9
type input "Богомолова Анастасия"
click at [160, 48] on span "Счета и оплаты" at bounding box center [162, 51] width 49 height 10
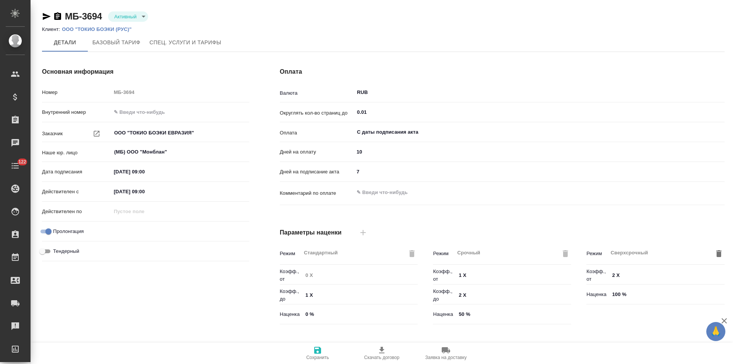
type input "Базовый ТП 2025"
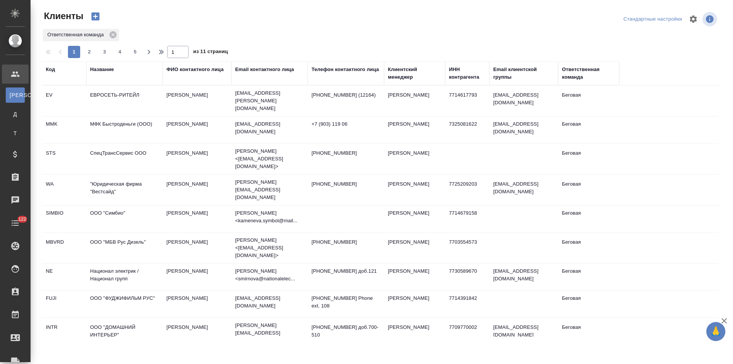
select select "RU"
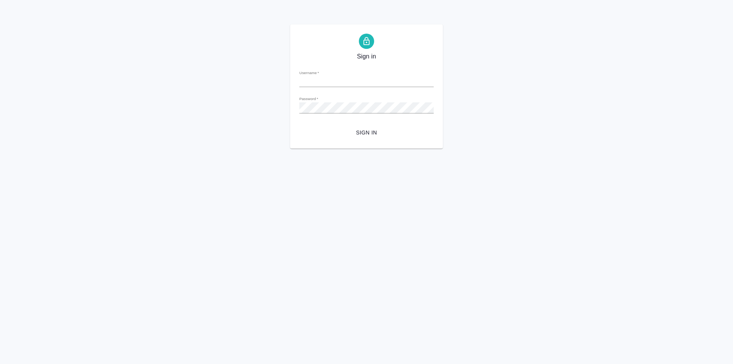
type input "[PERSON_NAME][EMAIL_ADDRESS][DOMAIN_NAME]"
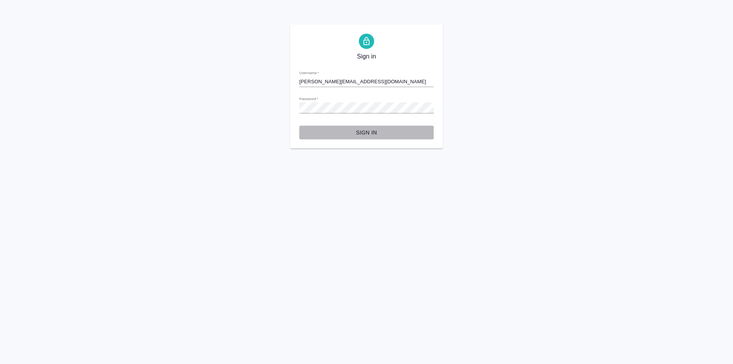
click at [365, 137] on span "Sign in" at bounding box center [366, 133] width 122 height 10
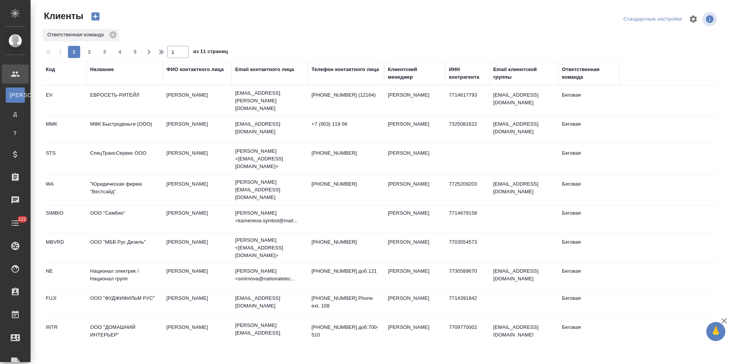
select select "RU"
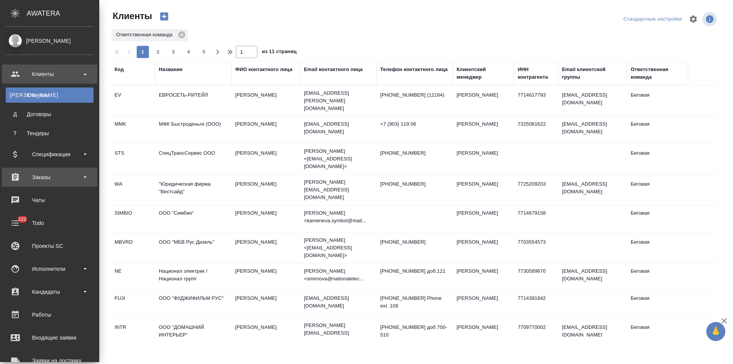
click at [50, 182] on div "Заказы" at bounding box center [50, 176] width 88 height 11
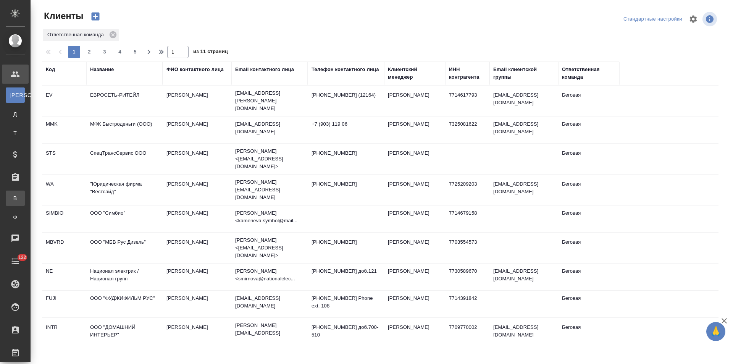
click at [11, 200] on div "Все заказы" at bounding box center [5, 198] width 11 height 8
select select "RU"
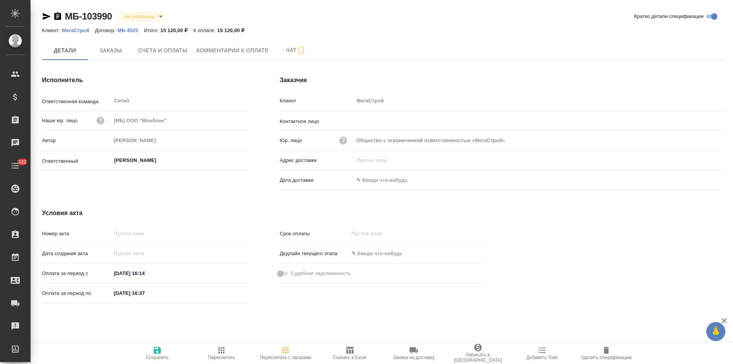
click at [132, 32] on p "МБ-4525" at bounding box center [131, 30] width 26 height 6
click at [84, 31] on p "МегаСтрой" at bounding box center [78, 30] width 33 height 6
click at [122, 55] on span "Заказы" at bounding box center [110, 51] width 37 height 10
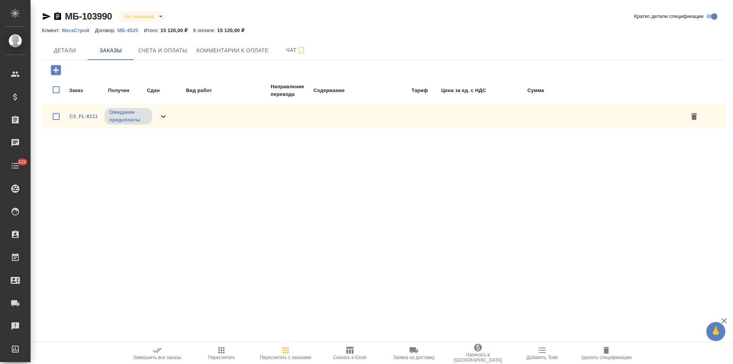
click at [165, 118] on icon at bounding box center [163, 116] width 9 height 9
click at [85, 118] on link "C3_FL-8111" at bounding box center [83, 116] width 28 height 6
click at [84, 54] on button "Детали" at bounding box center [65, 50] width 46 height 19
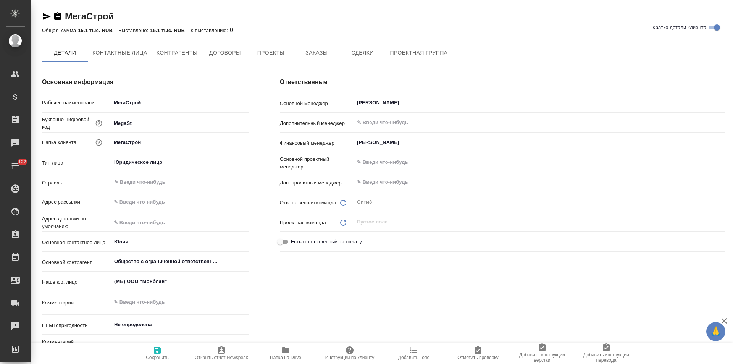
type textarea "x"
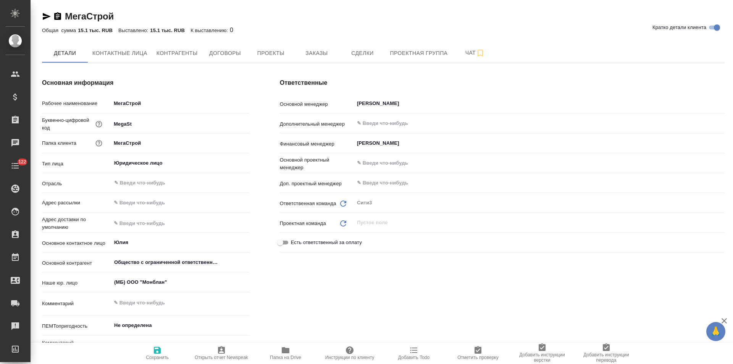
type textarea "x"
click at [165, 57] on span "Контрагенты" at bounding box center [177, 53] width 41 height 10
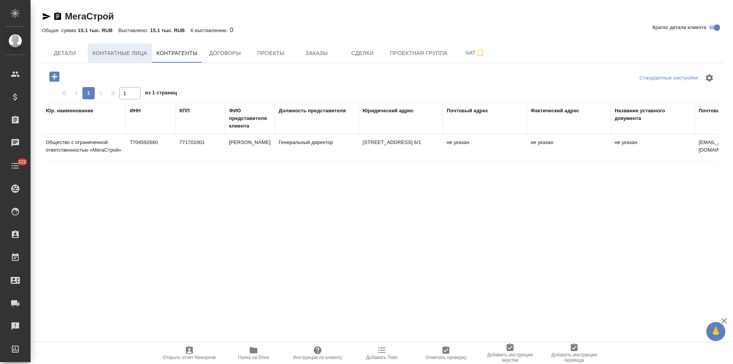
click at [132, 52] on span "Контактные лица" at bounding box center [119, 53] width 55 height 10
select select "RU"
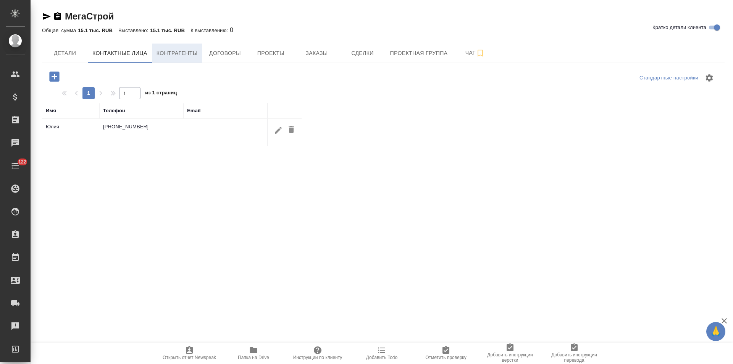
click at [174, 54] on span "Контрагенты" at bounding box center [177, 53] width 41 height 10
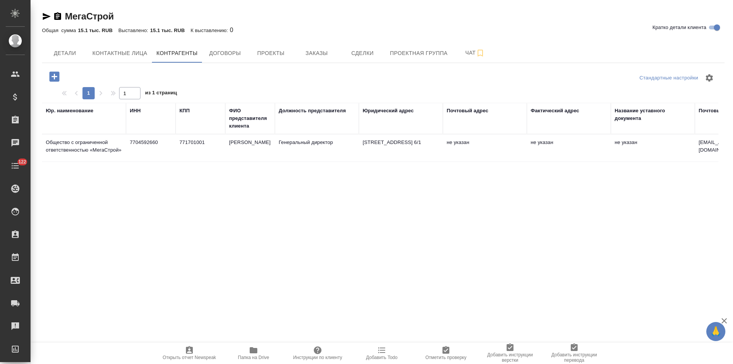
click at [158, 155] on td "7704592660" at bounding box center [151, 148] width 50 height 27
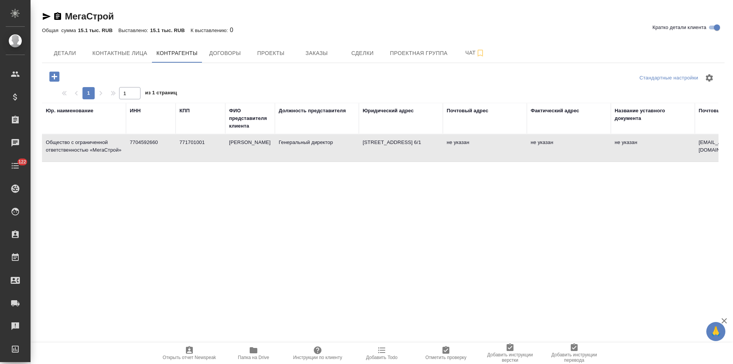
click at [158, 155] on td "7704592660" at bounding box center [151, 148] width 50 height 27
type textarea "Общество с ограниченной ответственностью «МегаСтрой»"
type input "7704592660"
type input "771701001"
type input "Титченко Сергей Витальевич"
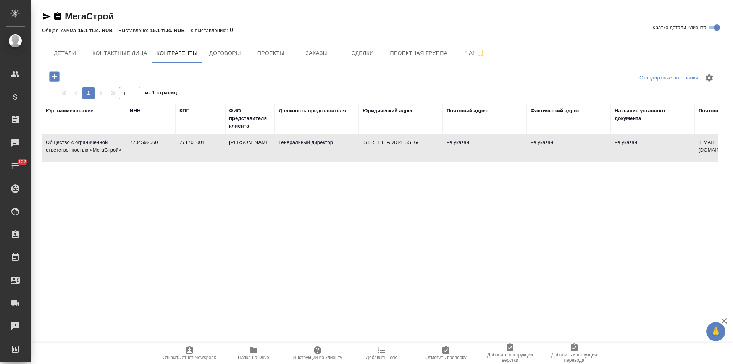
type input "Генеральный директор"
type textarea "129075, Г.МОСКВА, ВН.ТЕР.Г. МУНИЦИПАЛЬНЫЙ ОКРУГ ОСТАНКИНСКИЙ, УЛ 2-Я НОВООСТАНК…"
type input "mega.stroy@mail.ru"
type input "Филиал "Корпоративный" ПАО "Совкомбанк""
type input "40702810712040521870"
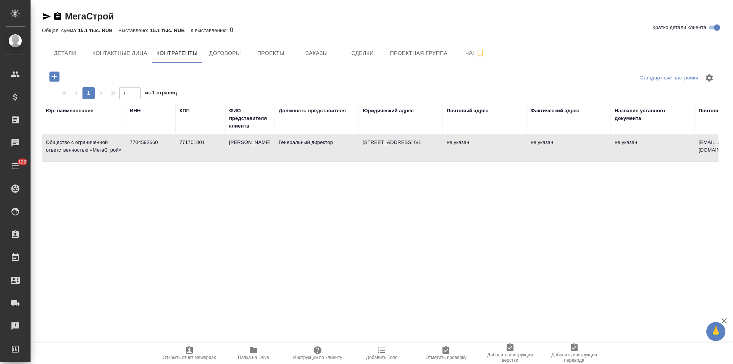
type input "044525360"
type input "30101810445250000360"
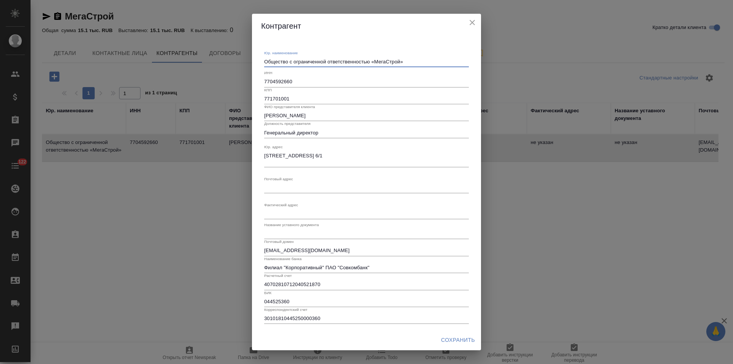
drag, startPoint x: 372, startPoint y: 61, endPoint x: 213, endPoint y: 55, distance: 159.4
click at [213, 55] on div "Контрагент Юр. наименование Общество с ограниченной ответственностью «МегаСтрой…" at bounding box center [366, 182] width 733 height 364
type textarea "ООО «МегаСтрой»"
click at [465, 336] on span "Сохранить" at bounding box center [458, 340] width 34 height 10
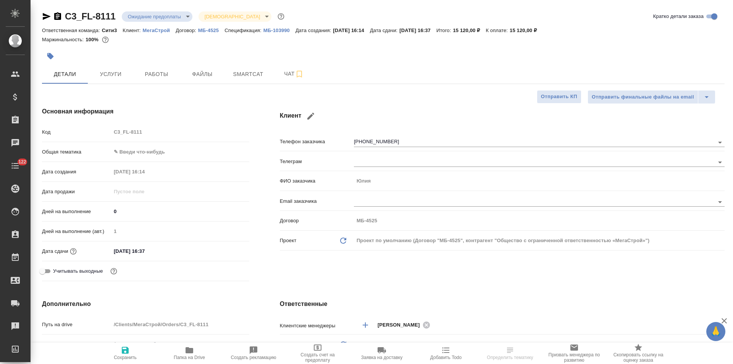
select select "RU"
click at [279, 78] on span "Чат" at bounding box center [294, 74] width 37 height 10
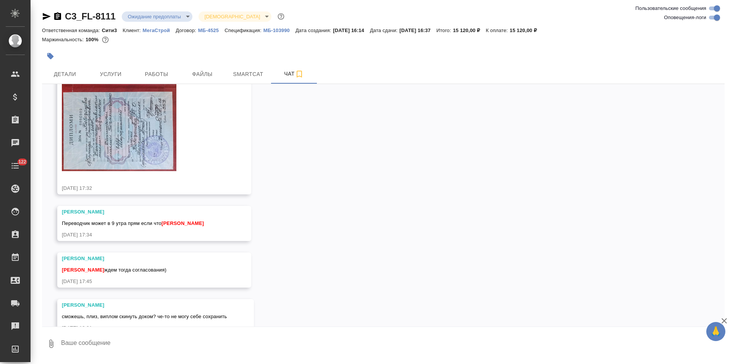
scroll to position [667, 0]
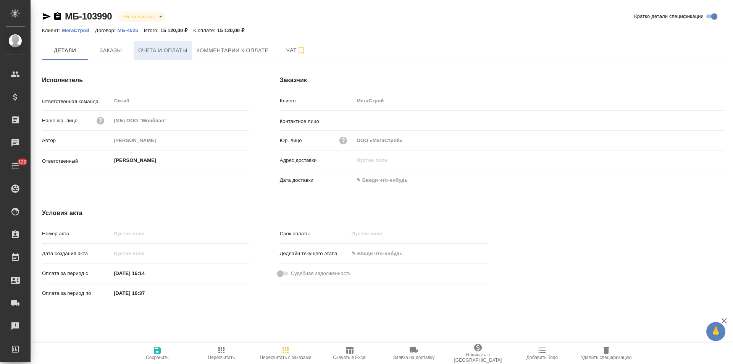
click at [168, 54] on span "Счета и оплаты" at bounding box center [162, 51] width 49 height 10
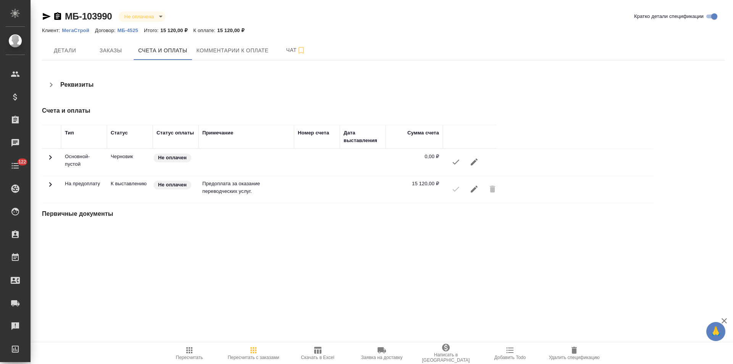
click at [53, 85] on icon "button" at bounding box center [51, 84] width 9 height 9
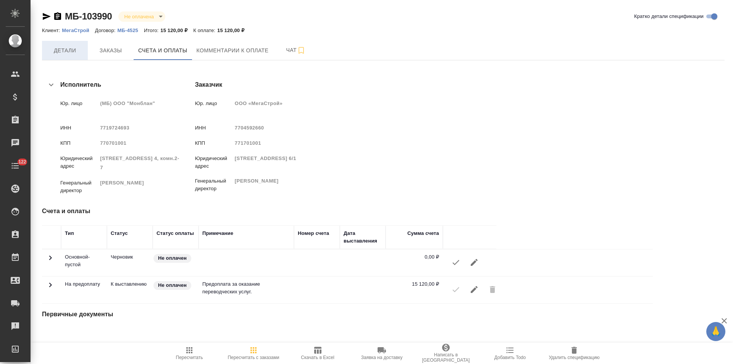
click at [76, 52] on span "Детали" at bounding box center [65, 51] width 37 height 10
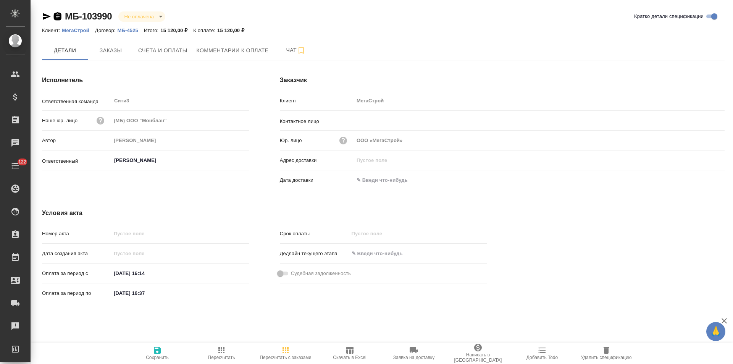
click at [57, 17] on icon "button" at bounding box center [57, 16] width 7 height 8
click at [340, 357] on span "Скачать в Excel" at bounding box center [349, 357] width 33 height 5
click at [182, 52] on span "Счета и оплаты" at bounding box center [162, 51] width 49 height 10
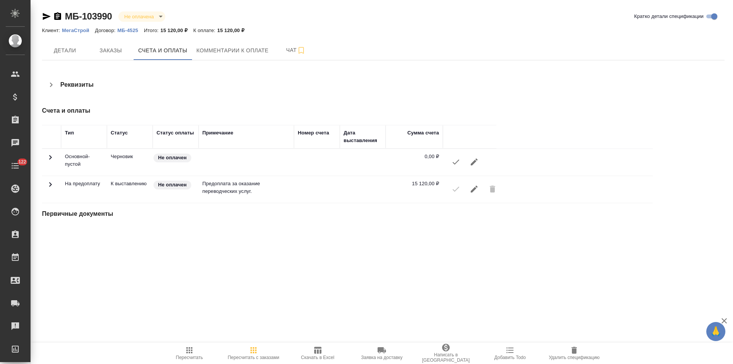
click at [49, 88] on icon "button" at bounding box center [51, 84] width 9 height 9
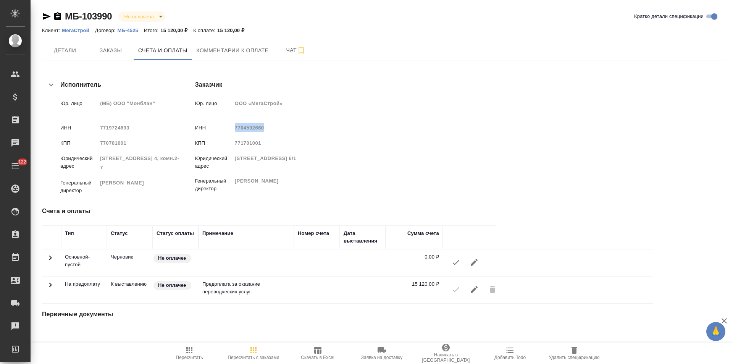
drag, startPoint x: 385, startPoint y: 128, endPoint x: 358, endPoint y: 129, distance: 27.5
click at [264, 129] on span "7704592660" at bounding box center [249, 128] width 29 height 6
copy span "7704592660"
click at [123, 31] on p "МБ-4525" at bounding box center [131, 30] width 26 height 6
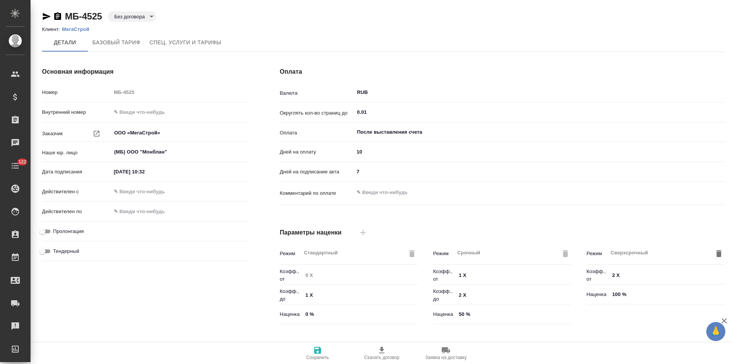
type input "Прайс_2025_филиалы"
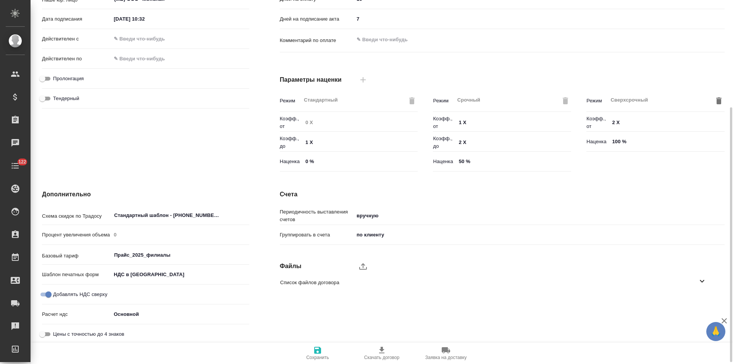
scroll to position [155, 0]
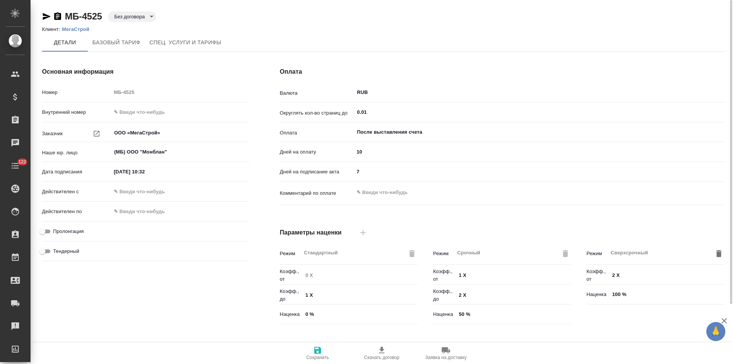
scroll to position [155, 0]
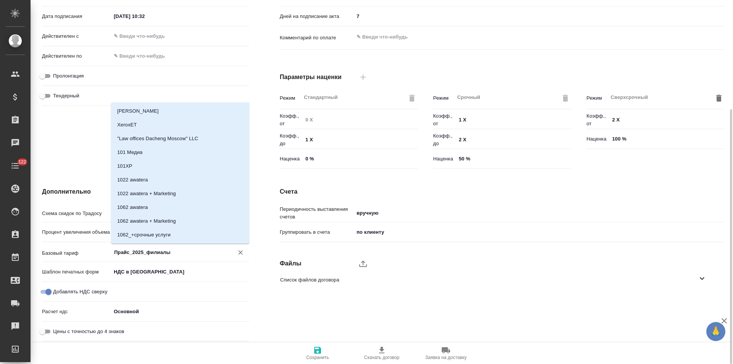
click at [152, 252] on input "Прайс_2025_филиалы" at bounding box center [167, 251] width 108 height 9
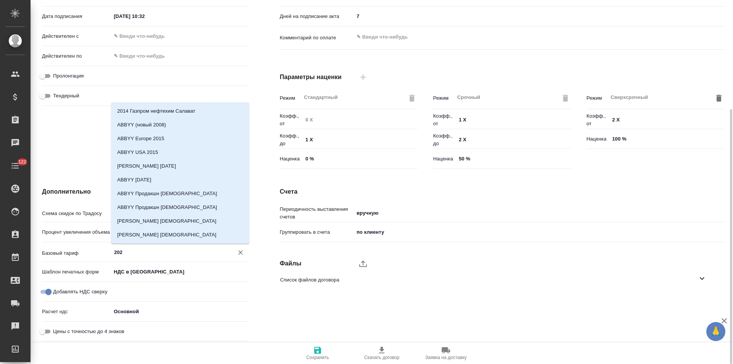
scroll to position [12, 0]
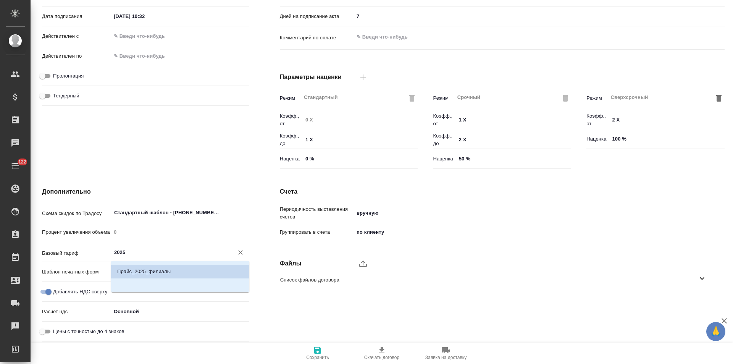
click at [157, 267] on li "Прайс_2025_филиалы" at bounding box center [180, 272] width 138 height 14
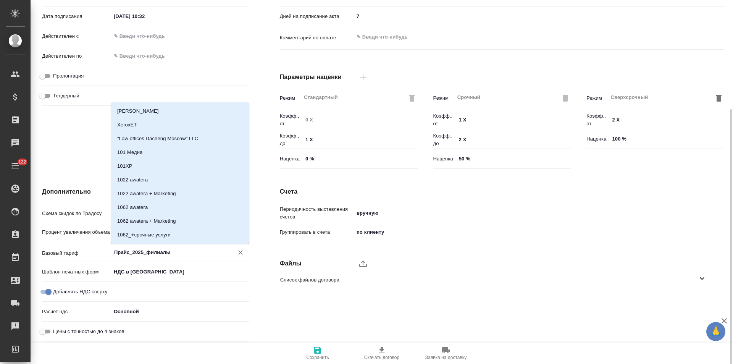
drag, startPoint x: 174, startPoint y: 253, endPoint x: 113, endPoint y: 253, distance: 60.7
click at [113, 253] on input "Прайс_2025_филиалы" at bounding box center [167, 251] width 108 height 9
click at [270, 216] on div "Счета Периодичность выставления счетов вручную manual Группировать в счета по к…" at bounding box center [502, 266] width 475 height 188
click at [165, 249] on input "Прайс_2025_филиалы" at bounding box center [167, 251] width 108 height 9
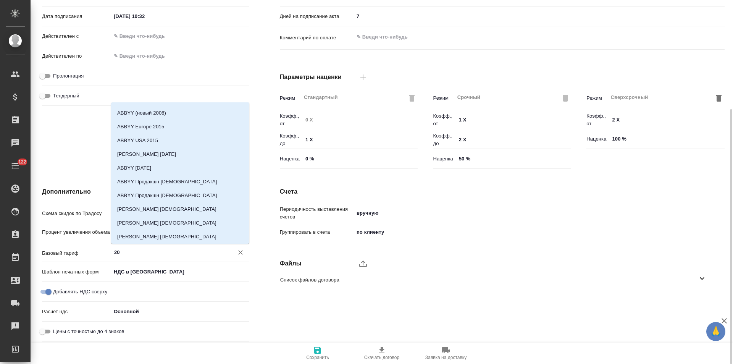
type input "2"
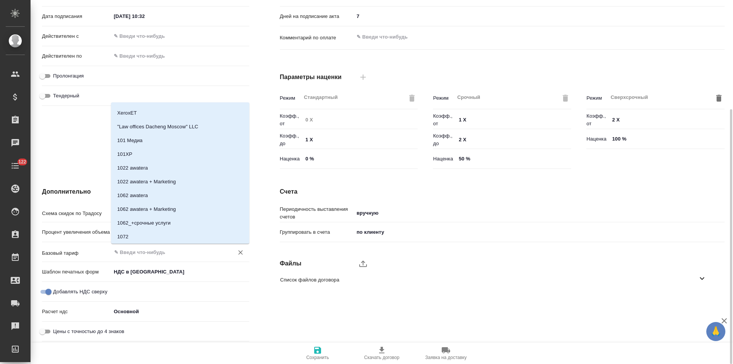
scroll to position [0, 0]
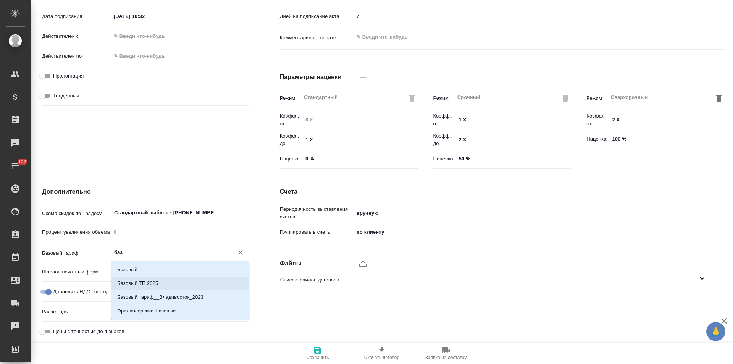
click at [157, 278] on li "Базовый ТП 2025" at bounding box center [180, 283] width 138 height 14
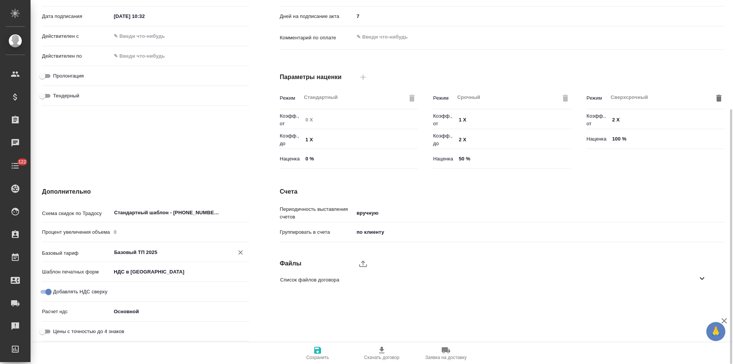
type input "Базовый ТП 2025"
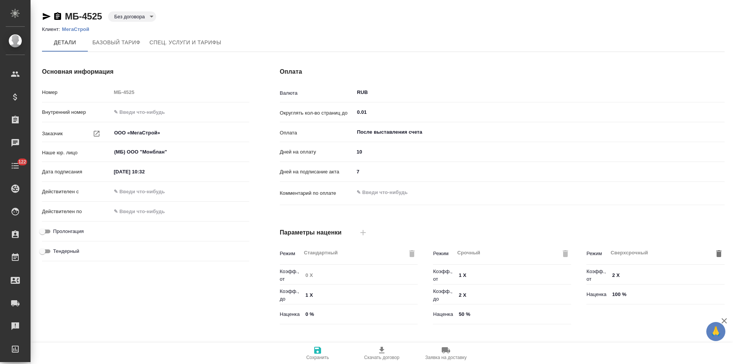
type input "Прайс_2025_филиалы"
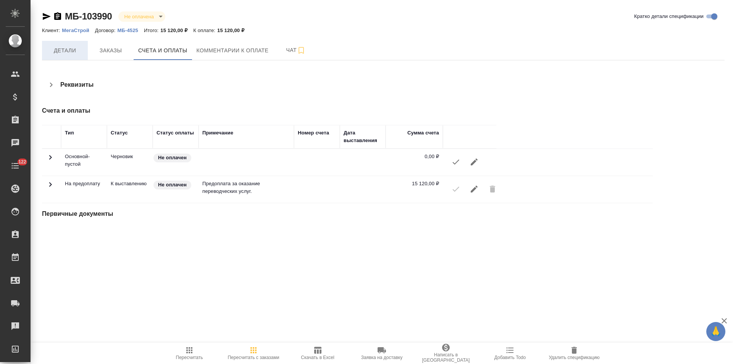
click at [74, 57] on button "Детали" at bounding box center [65, 50] width 46 height 19
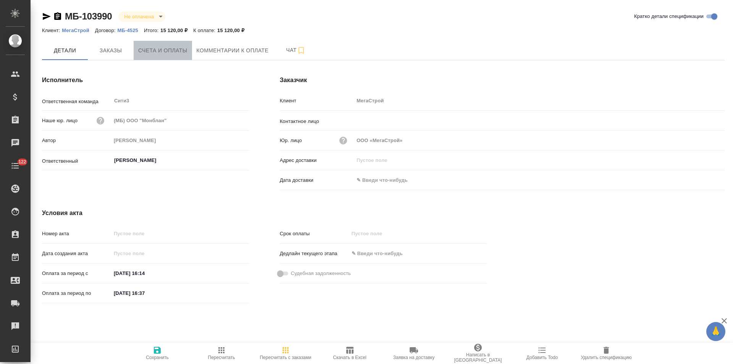
click at [159, 57] on button "Счета и оплаты" at bounding box center [163, 50] width 58 height 19
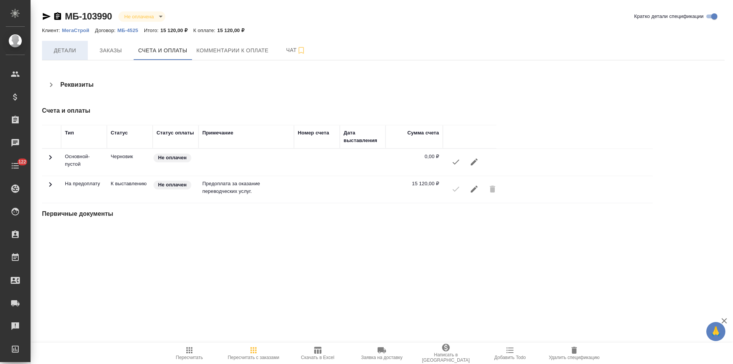
click at [79, 53] on span "Детали" at bounding box center [65, 51] width 37 height 10
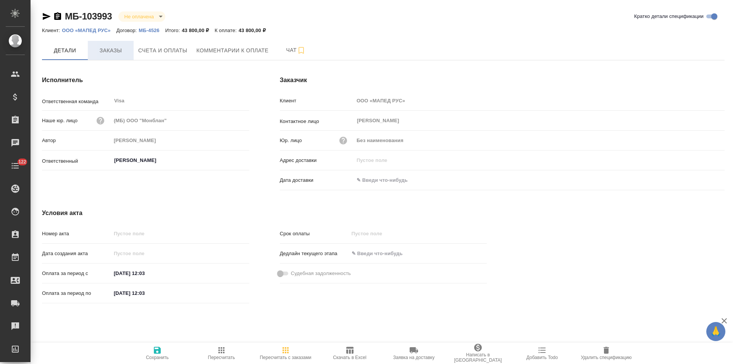
click at [112, 54] on span "Заказы" at bounding box center [110, 51] width 37 height 10
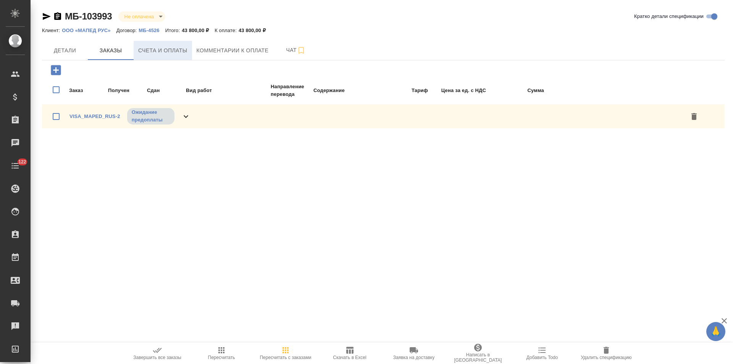
click at [169, 55] on span "Счета и оплаты" at bounding box center [162, 51] width 49 height 10
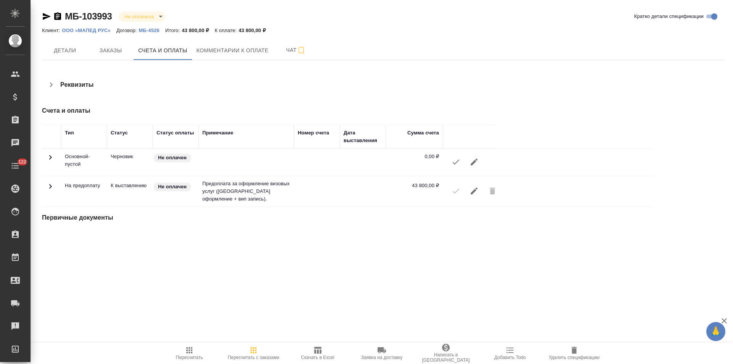
click at [54, 87] on icon "button" at bounding box center [51, 84] width 9 height 9
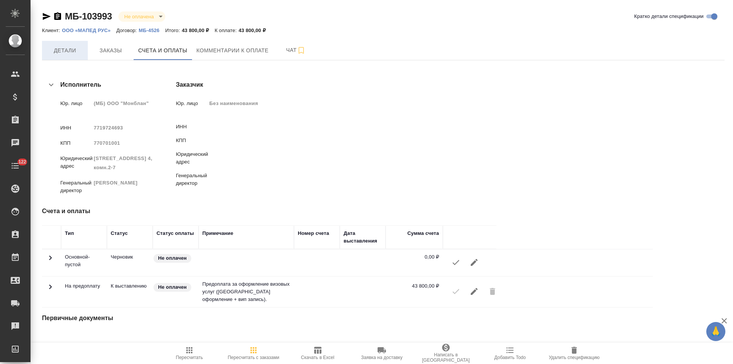
click at [66, 50] on span "Детали" at bounding box center [65, 51] width 37 height 10
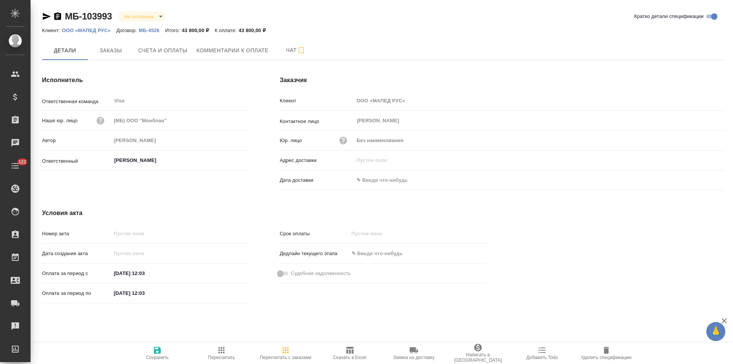
click at [155, 29] on p "МБ-4526" at bounding box center [152, 30] width 26 height 6
click at [119, 53] on span "Заказы" at bounding box center [110, 51] width 37 height 10
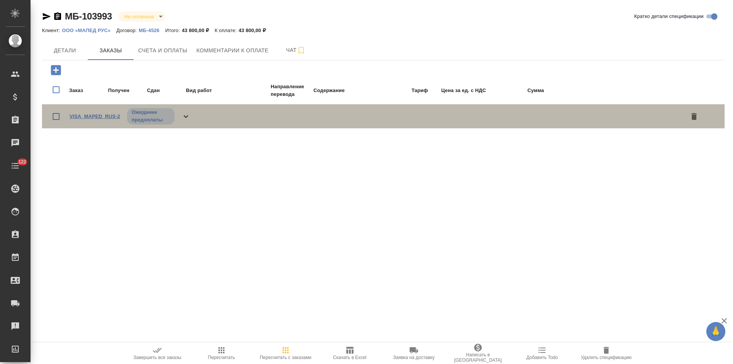
click at [108, 116] on link "VISA_MAPED_RUS-2" at bounding box center [94, 116] width 51 height 6
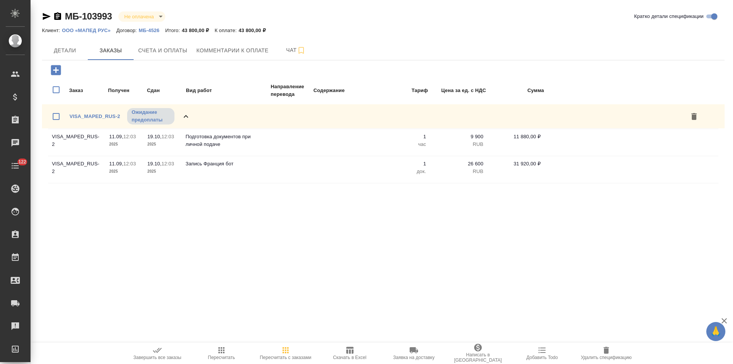
click at [347, 358] on span "Скачать в Excel" at bounding box center [349, 357] width 33 height 5
click at [157, 51] on span "Счета и оплаты" at bounding box center [162, 51] width 49 height 10
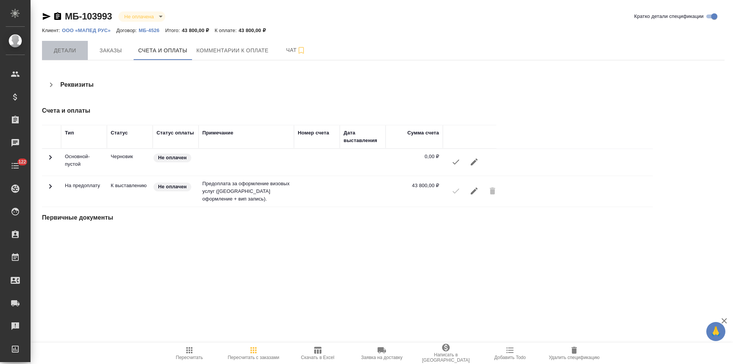
click at [71, 57] on button "Детали" at bounding box center [65, 50] width 46 height 19
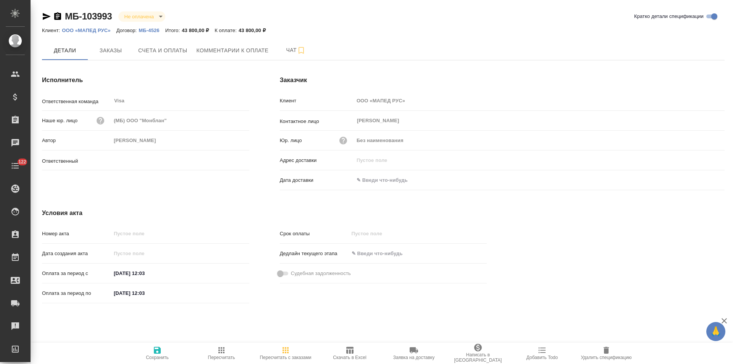
type input "Ковалева Екатерина"
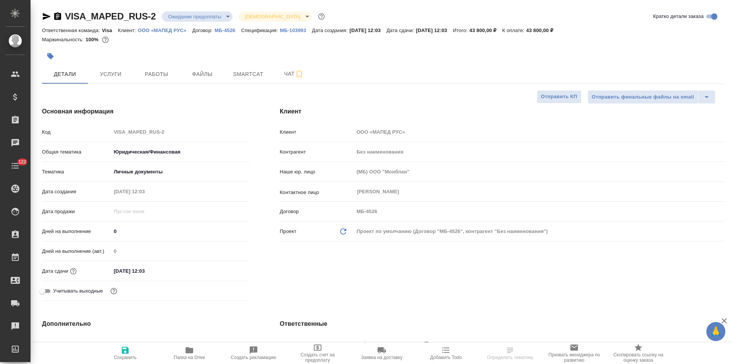
select select "RU"
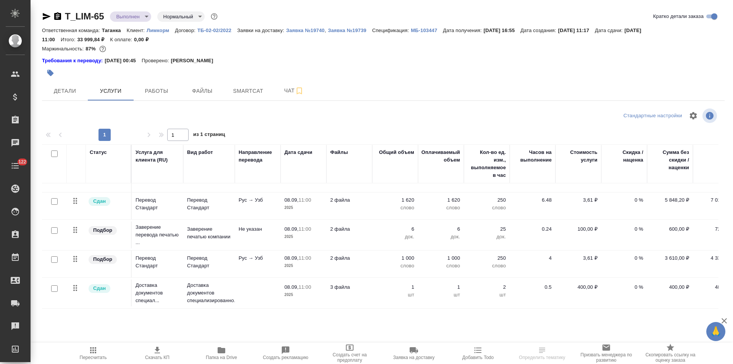
scroll to position [78, 0]
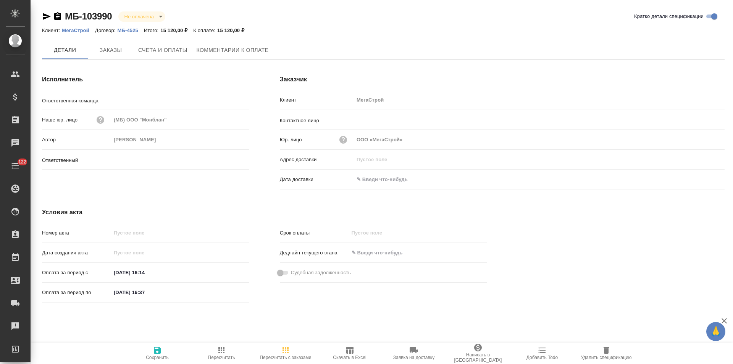
type input "Сити3"
type input "[PERSON_NAME]"
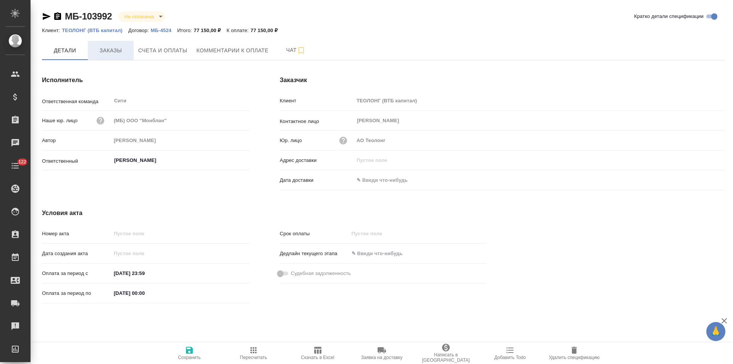
click at [128, 53] on span "Заказы" at bounding box center [110, 51] width 37 height 10
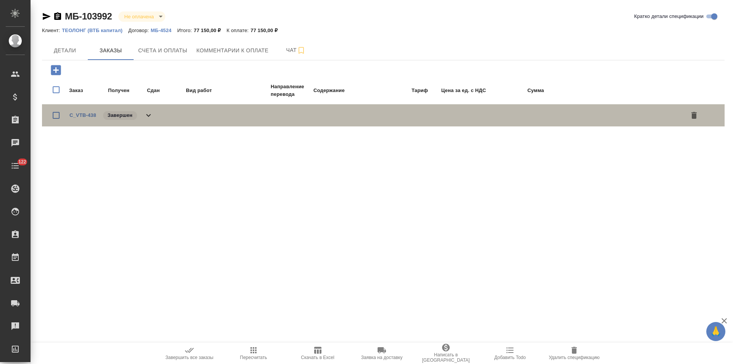
click at [151, 115] on icon at bounding box center [148, 115] width 9 height 9
click at [151, 116] on icon at bounding box center [148, 115] width 5 height 3
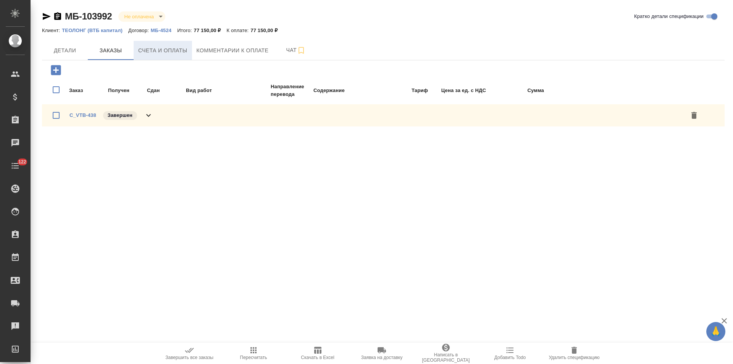
click at [158, 55] on span "Счета и оплаты" at bounding box center [162, 51] width 49 height 10
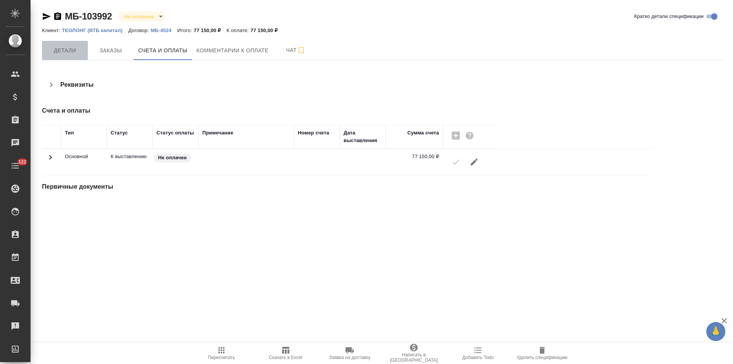
click at [72, 55] on span "Детали" at bounding box center [65, 51] width 37 height 10
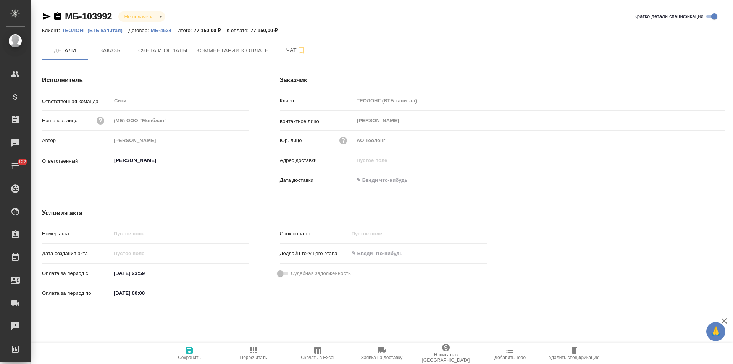
click at [166, 32] on p "МБ-4524" at bounding box center [164, 30] width 26 height 6
click at [81, 30] on p "ТЕОЛОНГ (ВТБ капитал)" at bounding box center [95, 30] width 66 height 6
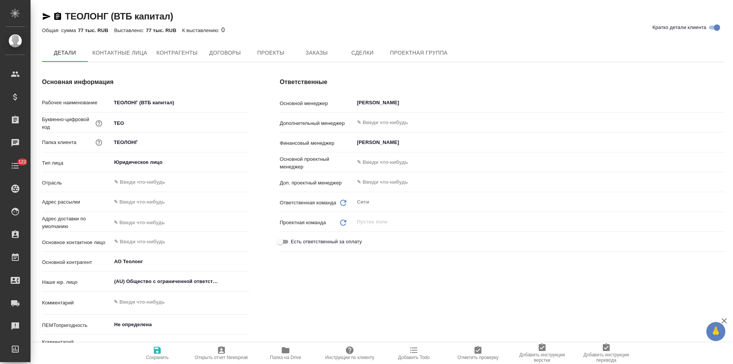
type textarea "x"
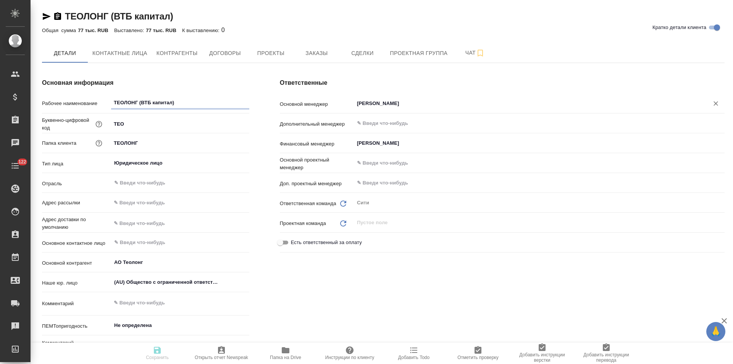
type textarea "x"
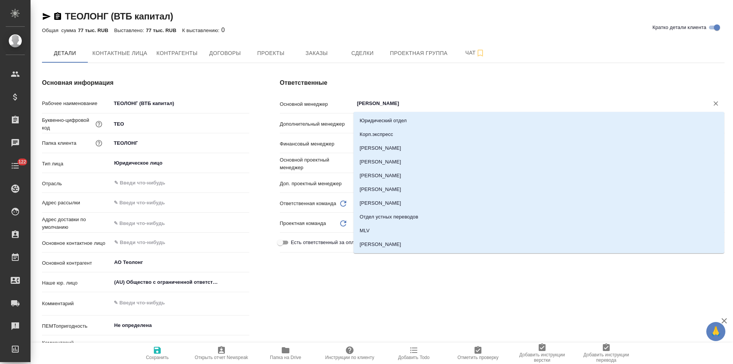
click at [388, 106] on input "[PERSON_NAME]" at bounding box center [526, 103] width 341 height 9
type textarea "x"
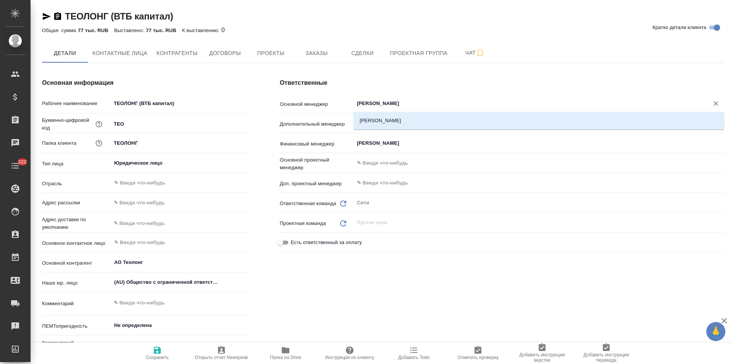
type input "лямина"
click at [385, 120] on li "Лямина Надежда" at bounding box center [539, 121] width 371 height 14
type textarea "x"
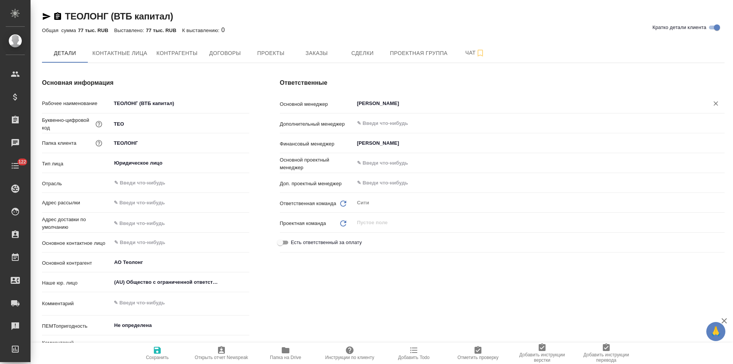
type input "Лямина Надежда"
click at [156, 357] on span "Сохранить" at bounding box center [157, 357] width 23 height 5
type textarea "x"
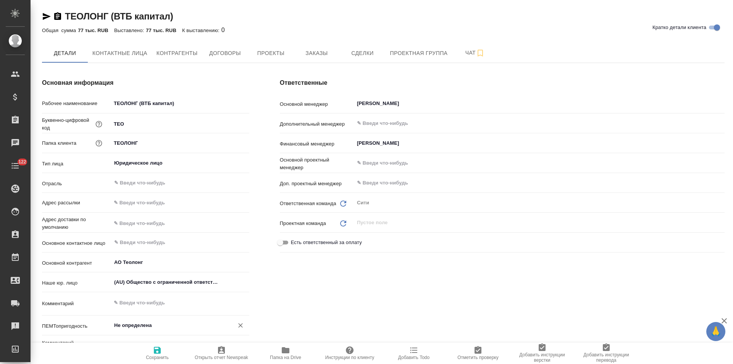
type textarea "x"
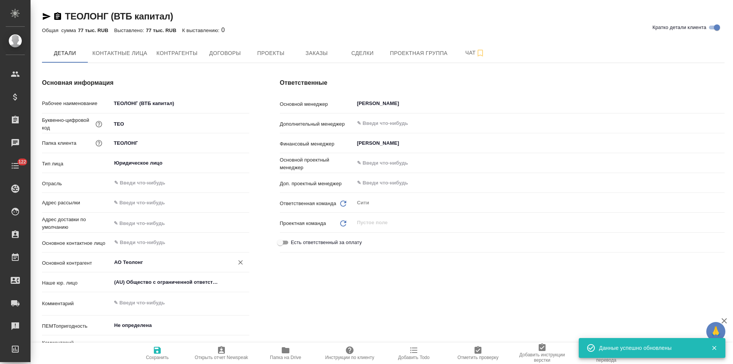
type textarea "x"
click at [232, 59] on button "Договоры" at bounding box center [225, 53] width 46 height 19
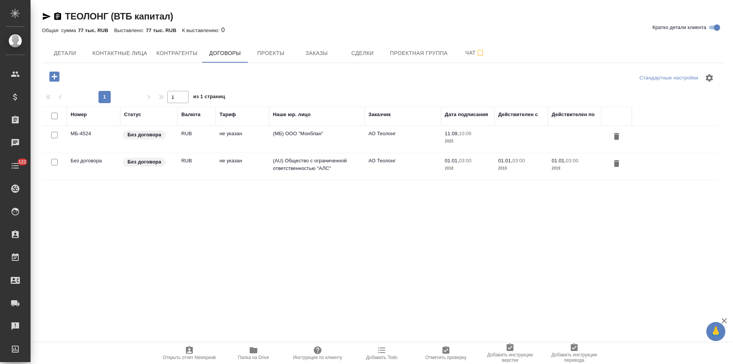
click at [321, 169] on td "(AU) Общество с ограниченной ответственностью "АЛС"" at bounding box center [316, 166] width 95 height 27
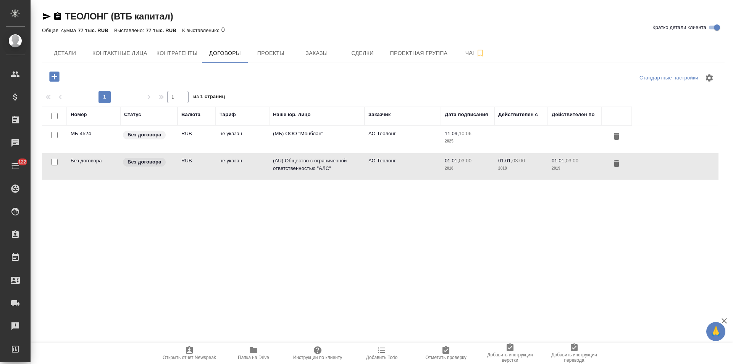
click at [321, 169] on td "(AU) Общество с ограниченной ответственностью "АЛС"" at bounding box center [316, 166] width 95 height 27
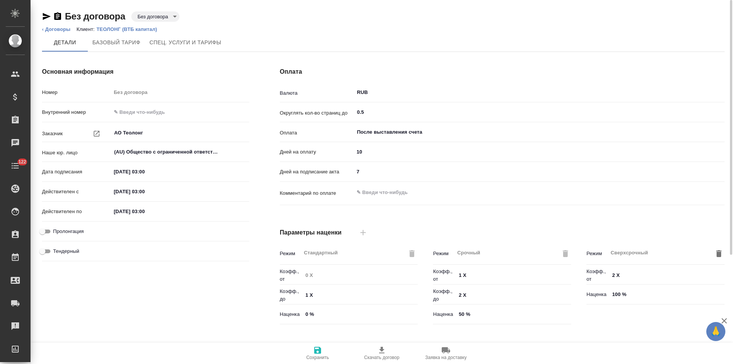
click at [170, 18] on body "🙏 .cls-1 fill:#fff; AWATERA [PERSON_NAME] Спецификации Заказы Чаты 122 Todo Про…" at bounding box center [366, 182] width 733 height 364
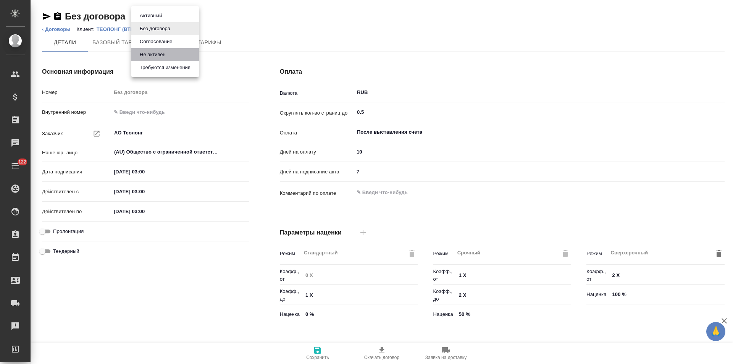
click at [172, 55] on li "Не активен" at bounding box center [165, 54] width 68 height 13
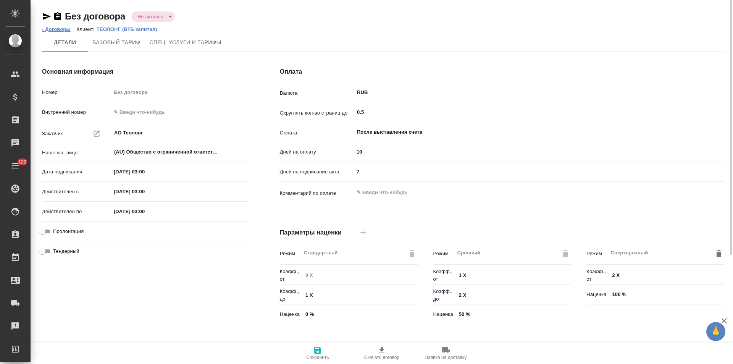
click at [66, 30] on link "‹ Договоры" at bounding box center [56, 29] width 29 height 6
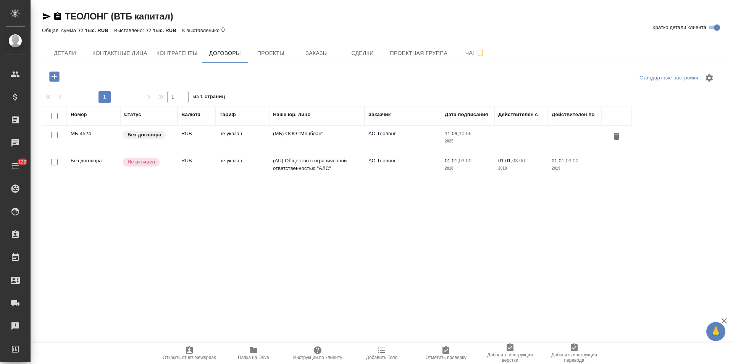
click at [365, 133] on td "АО Теолонг" at bounding box center [403, 139] width 76 height 27
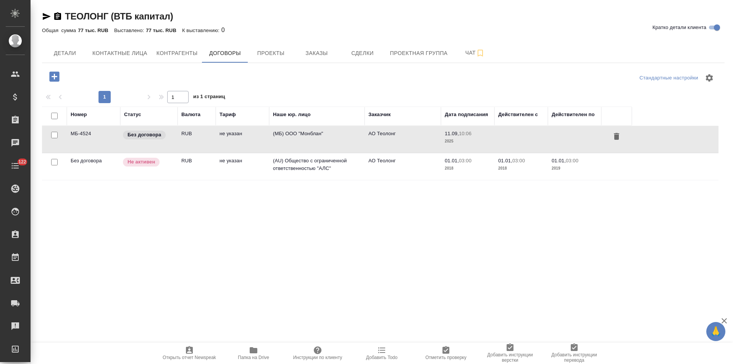
click at [365, 133] on td "АО Теолонг" at bounding box center [403, 139] width 76 height 27
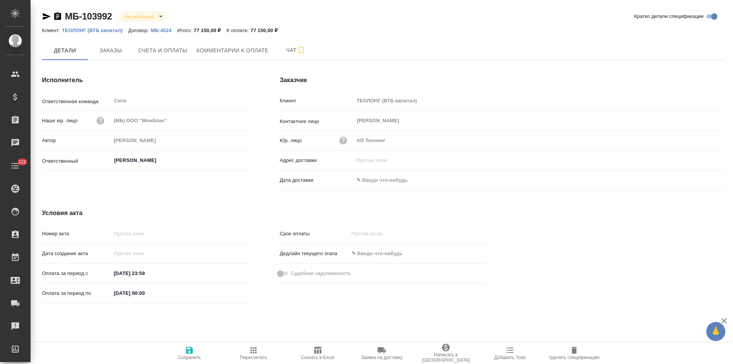
click at [313, 352] on icon "button" at bounding box center [317, 350] width 9 height 9
click at [120, 52] on span "Заказы" at bounding box center [110, 51] width 37 height 10
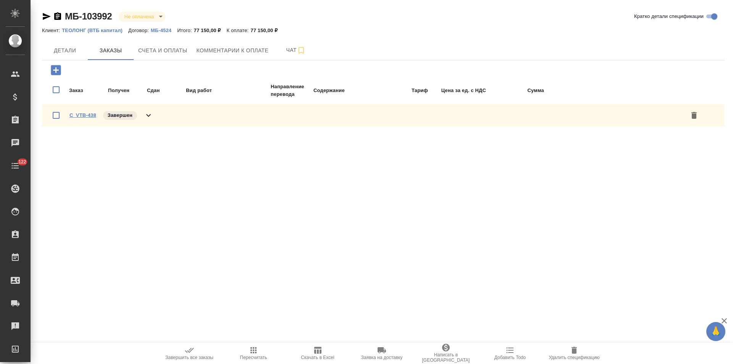
click at [81, 116] on link "C_VTB-438" at bounding box center [82, 115] width 27 height 6
click at [163, 30] on p "МБ-4524" at bounding box center [164, 30] width 26 height 6
click at [116, 29] on p "ТЕОЛОНГ (ВТБ капитал)" at bounding box center [95, 30] width 66 height 6
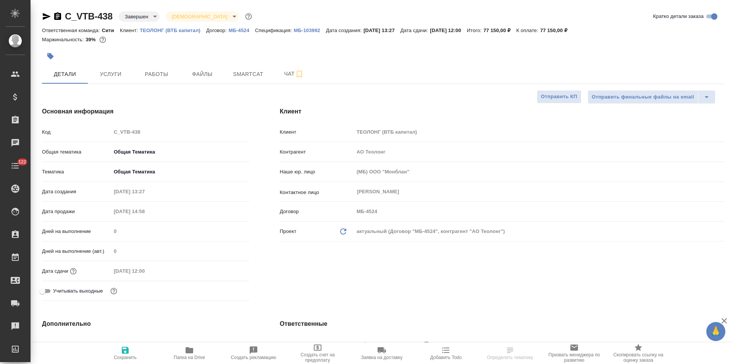
select select "RU"
click at [115, 75] on span "Услуги" at bounding box center [110, 74] width 37 height 10
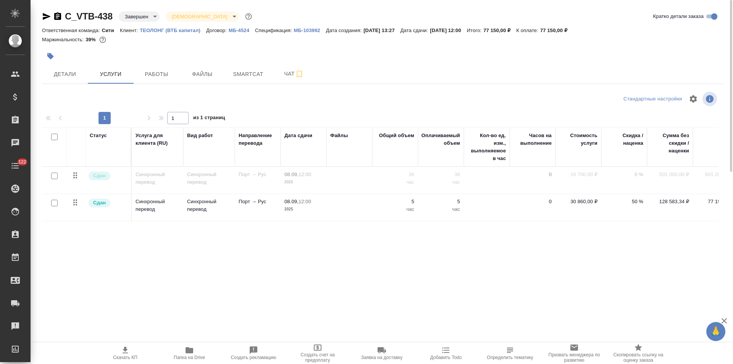
click at [128, 352] on icon "button" at bounding box center [125, 350] width 9 height 9
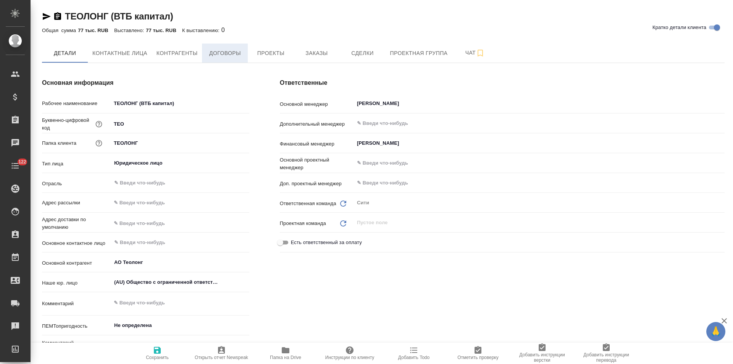
click at [228, 55] on span "Договоры" at bounding box center [225, 53] width 37 height 10
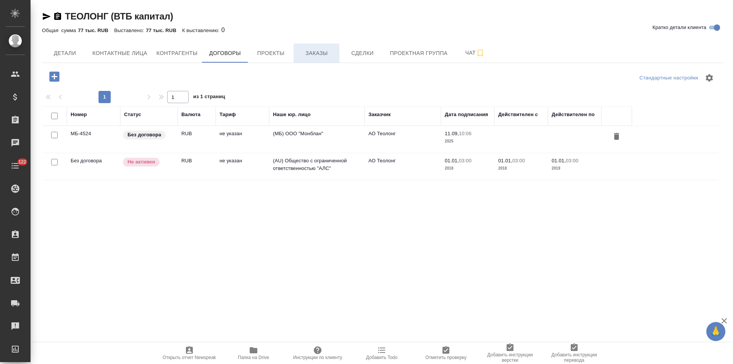
click at [298, 52] on span "Заказы" at bounding box center [316, 53] width 37 height 10
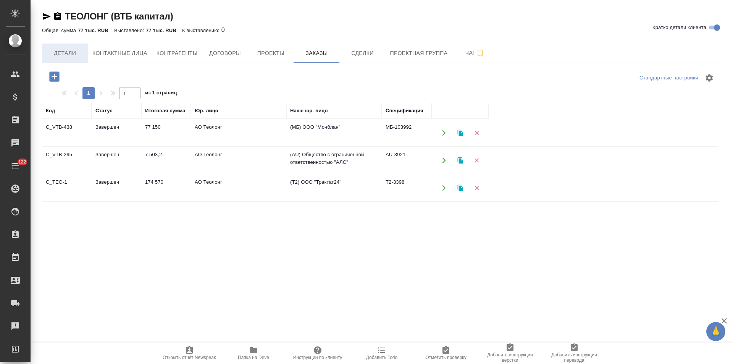
click at [60, 56] on span "Детали" at bounding box center [65, 53] width 37 height 10
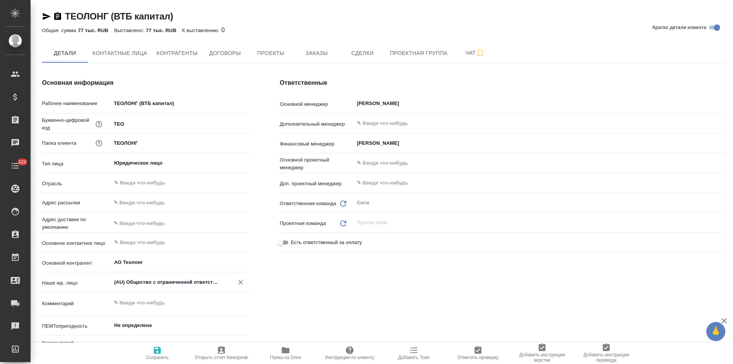
type textarea "x"
click at [176, 283] on input "(AU) Общество с ограниченной ответственностью "АЛС"" at bounding box center [167, 282] width 108 height 9
type textarea "x"
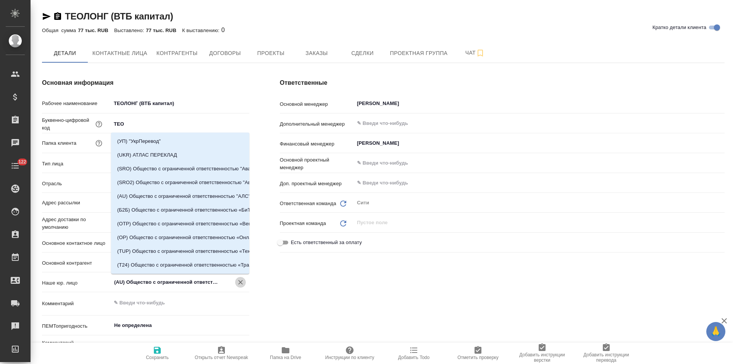
click at [243, 285] on icon "Очистить" at bounding box center [241, 282] width 8 height 8
type textarea "x"
click at [156, 356] on span "Сохранить" at bounding box center [157, 357] width 23 height 5
type textarea "x"
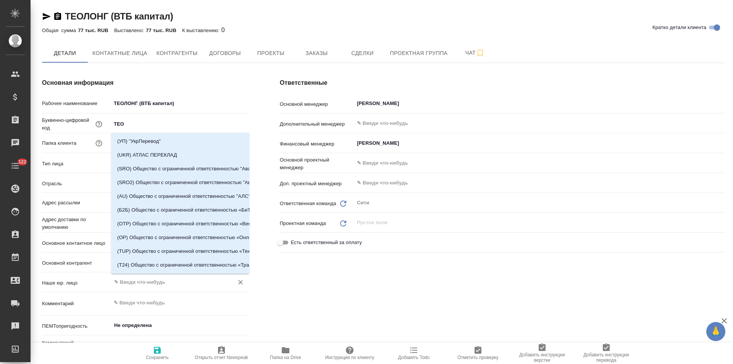
type textarea "x"
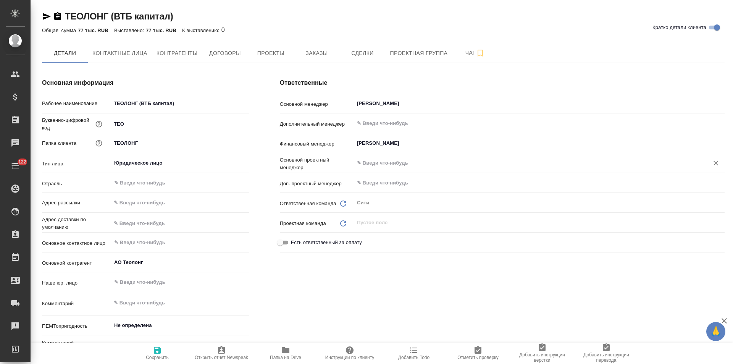
type textarea "x"
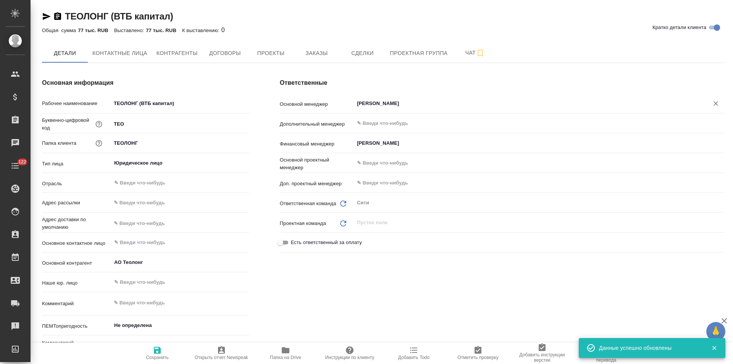
type textarea "x"
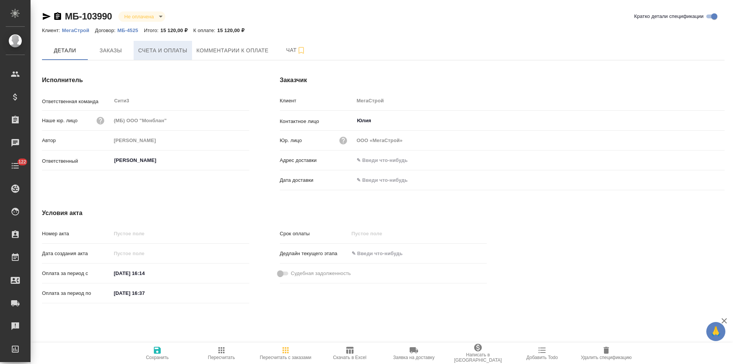
click at [145, 52] on span "Счета и оплаты" at bounding box center [162, 51] width 49 height 10
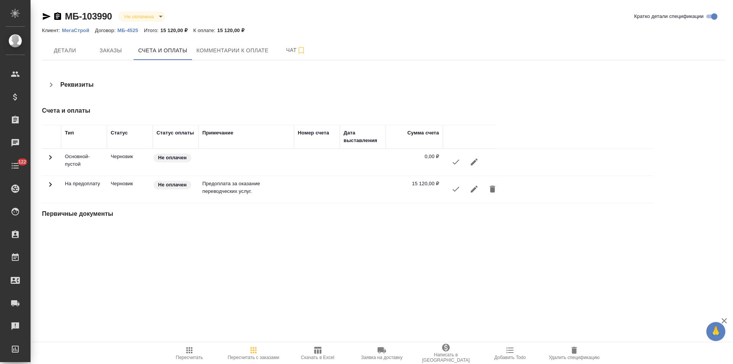
click at [134, 30] on p "МБ-4525" at bounding box center [131, 30] width 26 height 6
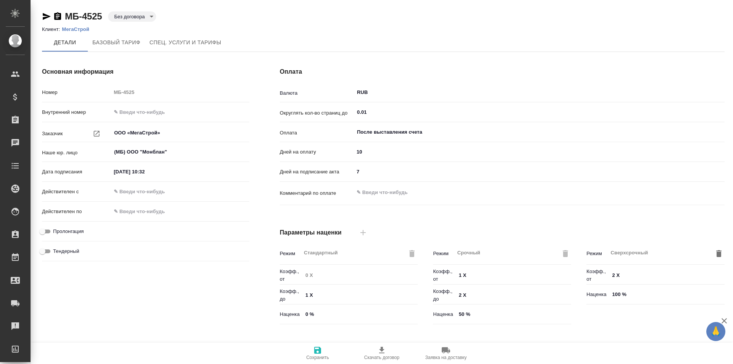
type textarea "x"
type input "Прайс_2025_филиалы"
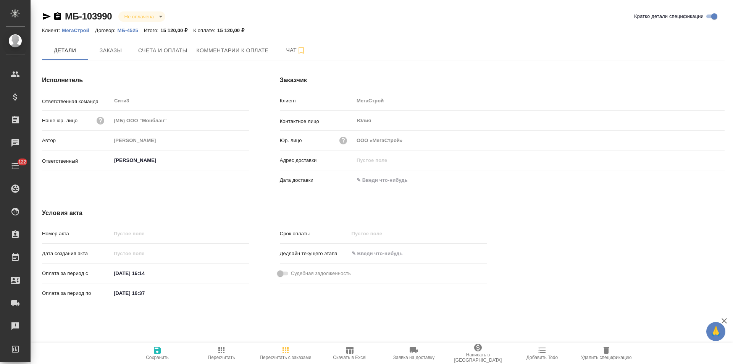
click at [59, 18] on icon "button" at bounding box center [57, 16] width 7 height 8
click at [168, 54] on span "Счета и оплаты" at bounding box center [162, 51] width 49 height 10
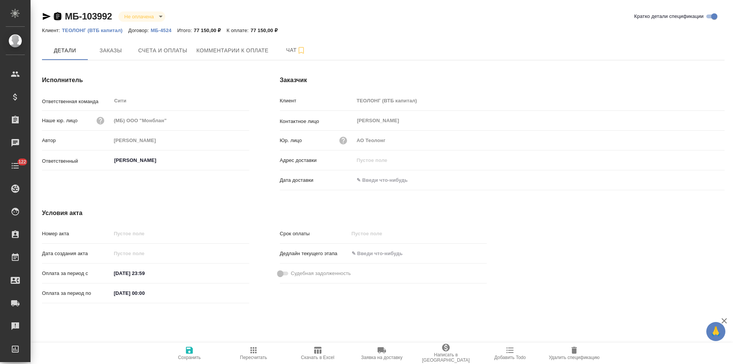
click at [58, 18] on icon "button" at bounding box center [57, 16] width 9 height 9
click at [118, 53] on span "Заказы" at bounding box center [110, 51] width 37 height 10
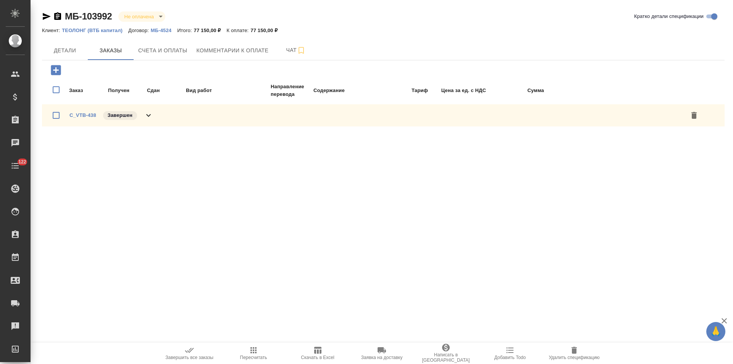
click at [157, 109] on div "C_VTB-438 Завершен" at bounding box center [383, 115] width 683 height 22
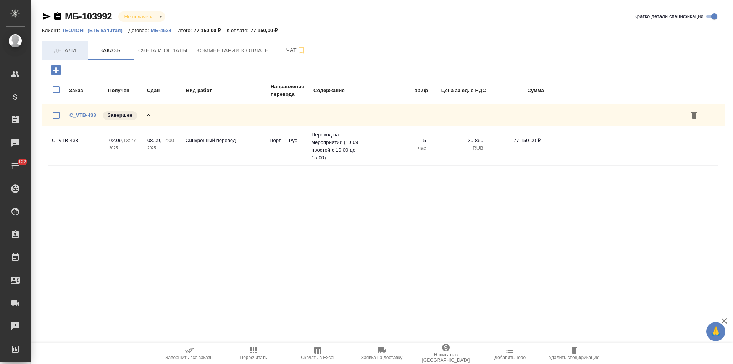
click at [66, 48] on span "Детали" at bounding box center [65, 51] width 37 height 10
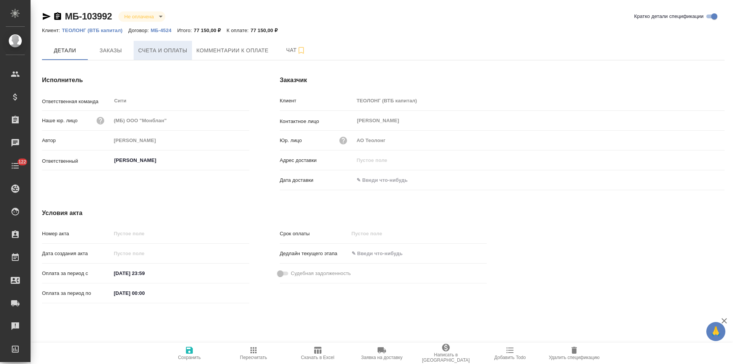
click at [170, 51] on span "Счета и оплаты" at bounding box center [162, 51] width 49 height 10
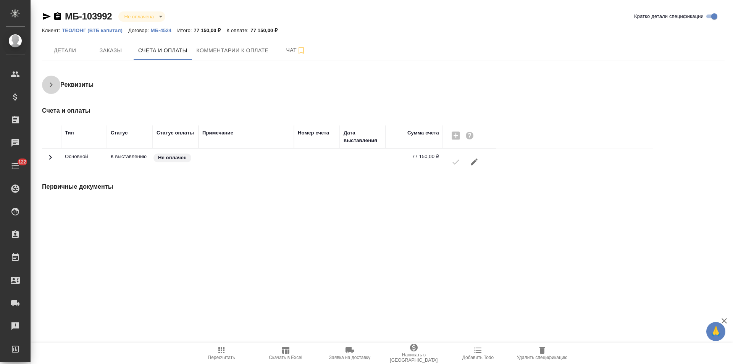
click at [54, 84] on icon "button" at bounding box center [51, 84] width 9 height 9
click at [77, 49] on span "Детали" at bounding box center [65, 51] width 37 height 10
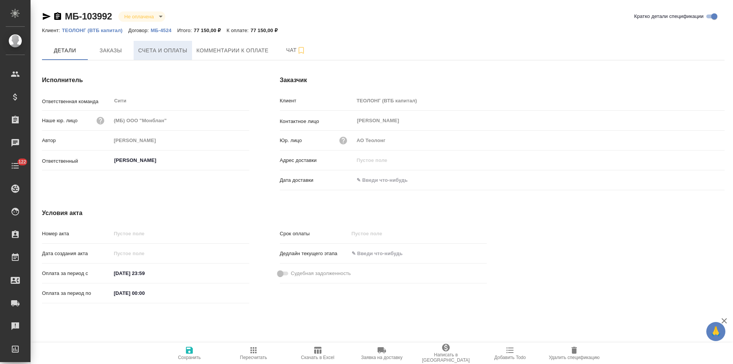
click at [174, 54] on span "Счета и оплаты" at bounding box center [162, 51] width 49 height 10
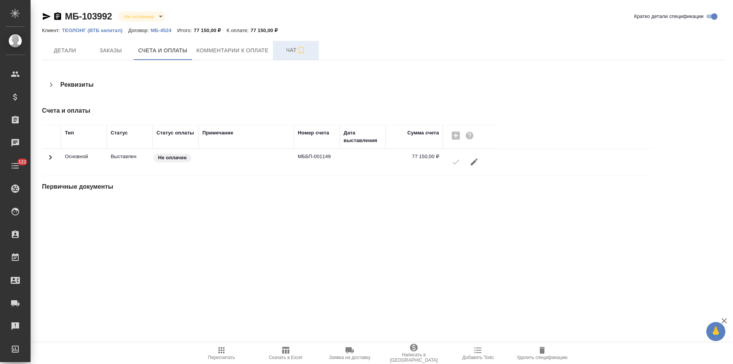
click at [277, 54] on button "Чат" at bounding box center [296, 50] width 46 height 19
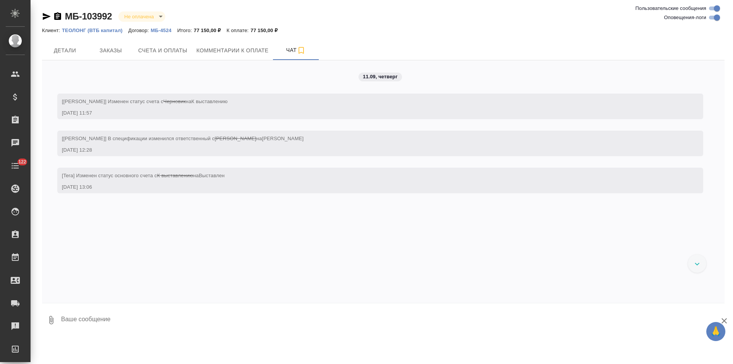
click at [170, 52] on span "Счета и оплаты" at bounding box center [162, 51] width 49 height 10
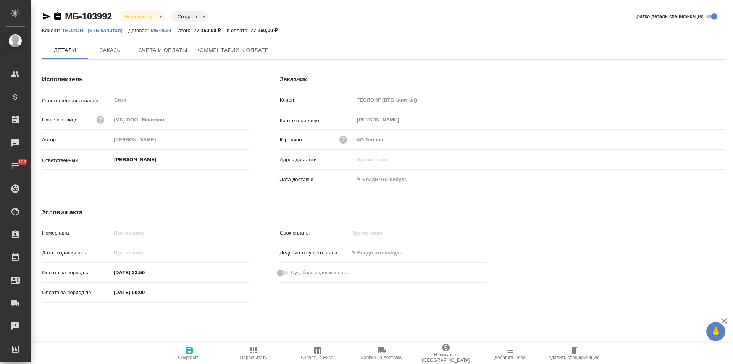
click at [55, 18] on icon "button" at bounding box center [57, 16] width 7 height 8
click at [102, 31] on p "ТЕОЛОНГ (ВТБ капитал)" at bounding box center [95, 30] width 66 height 6
click at [118, 53] on span "Заказы" at bounding box center [110, 51] width 37 height 10
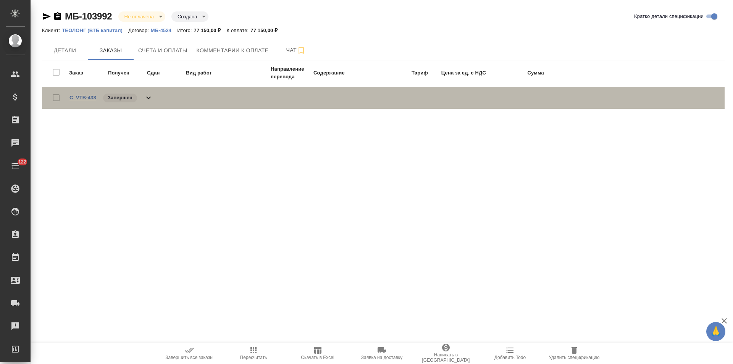
click at [86, 98] on link "C_VTB-438" at bounding box center [82, 98] width 27 height 6
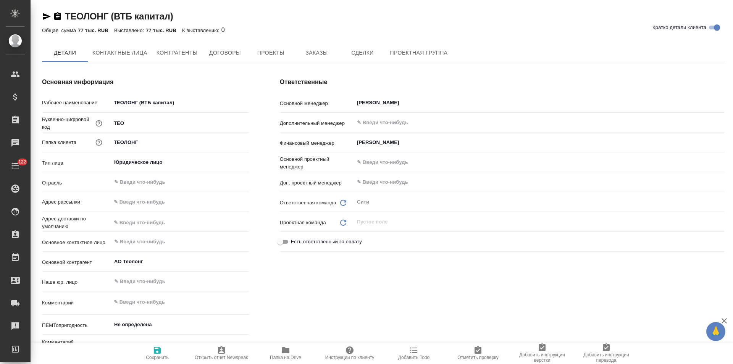
type textarea "x"
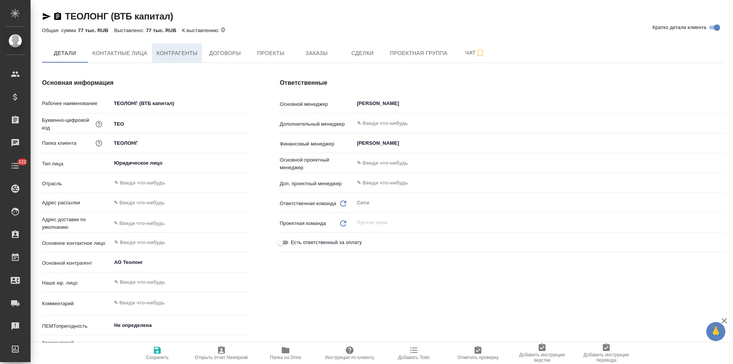
type textarea "x"
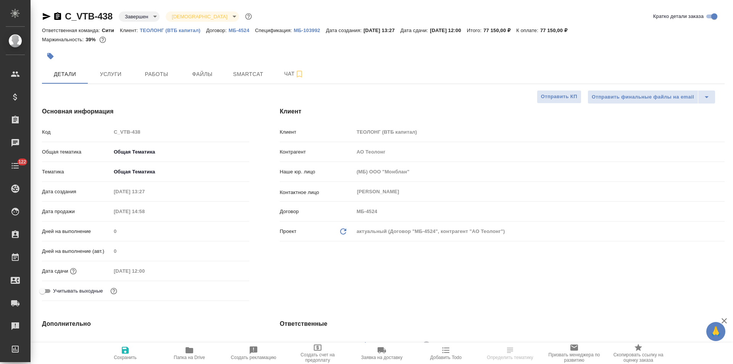
select select "RU"
click at [275, 79] on button "Чат" at bounding box center [294, 74] width 46 height 19
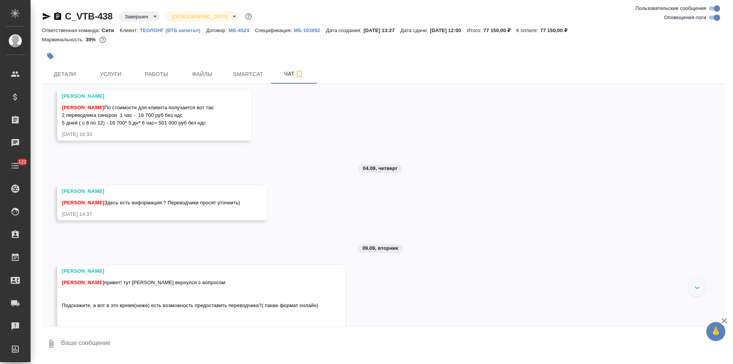
scroll to position [344, 0]
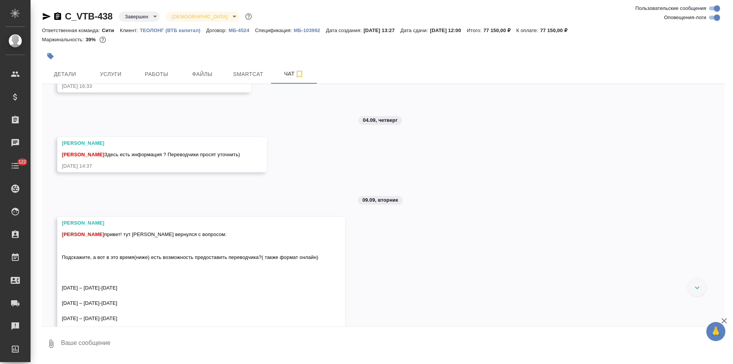
click at [58, 15] on icon "button" at bounding box center [57, 16] width 7 height 8
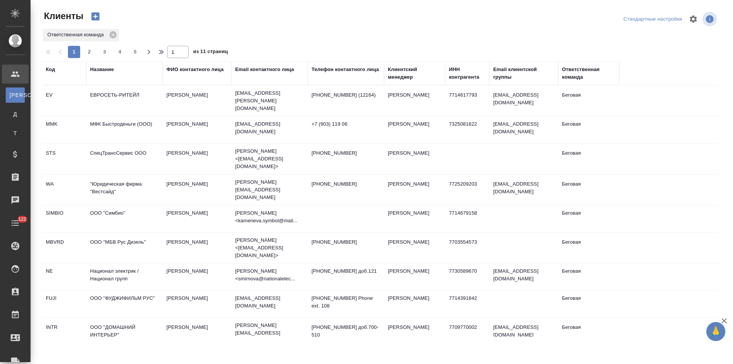
select select "RU"
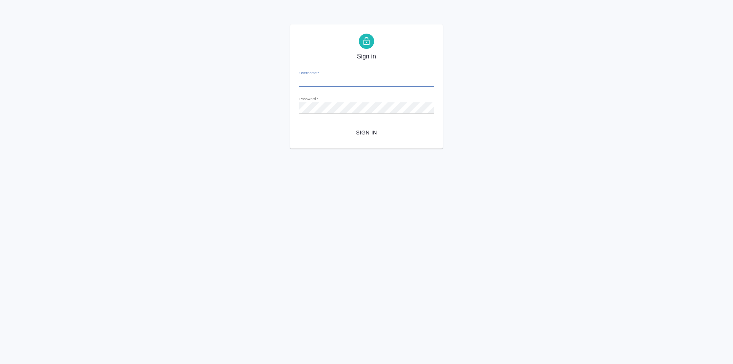
type input "[PERSON_NAME][EMAIL_ADDRESS][DOMAIN_NAME]"
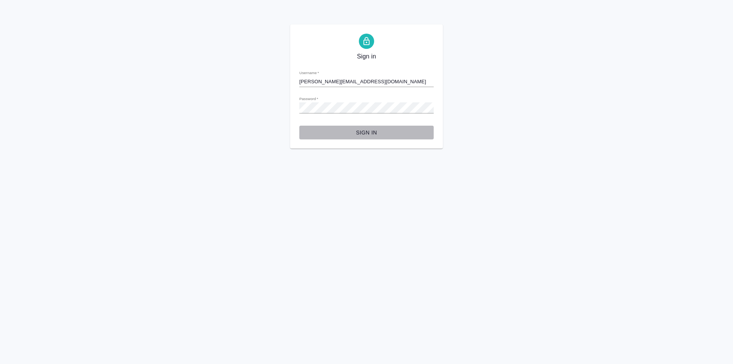
click at [364, 133] on span "Sign in" at bounding box center [366, 133] width 122 height 10
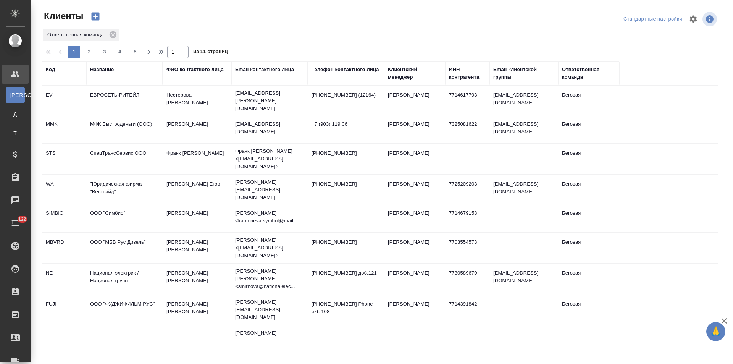
select select "RU"
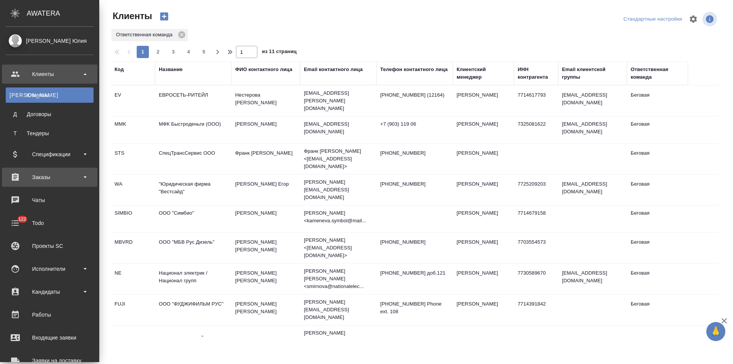
click at [68, 179] on div "Заказы" at bounding box center [50, 176] width 88 height 11
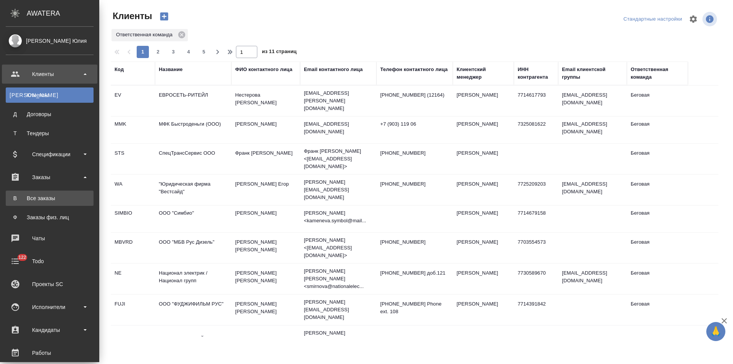
click at [68, 196] on link "В Все заказы" at bounding box center [50, 198] width 88 height 15
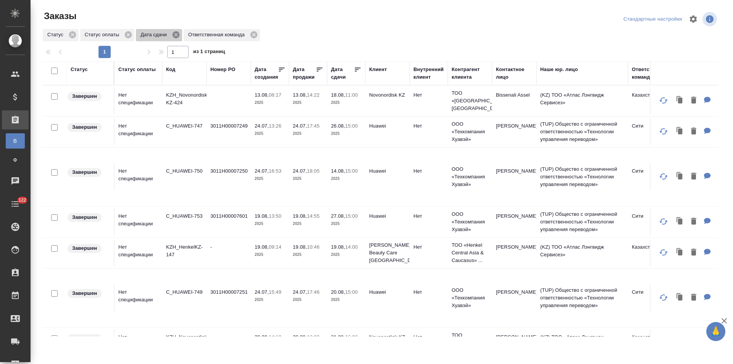
click at [174, 35] on icon at bounding box center [176, 34] width 7 height 7
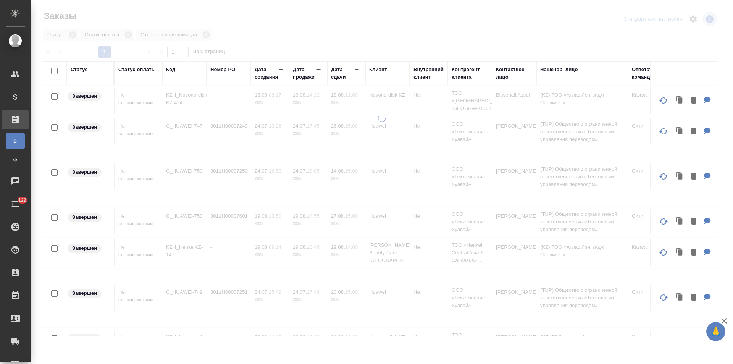
click at [380, 71] on div "Клиент" at bounding box center [378, 70] width 18 height 8
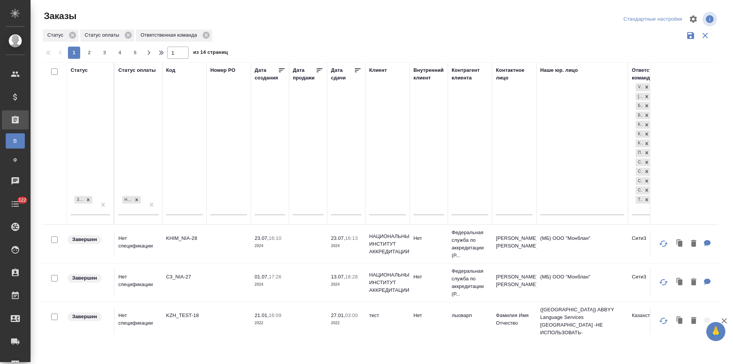
click at [388, 209] on input "text" at bounding box center [387, 210] width 37 height 10
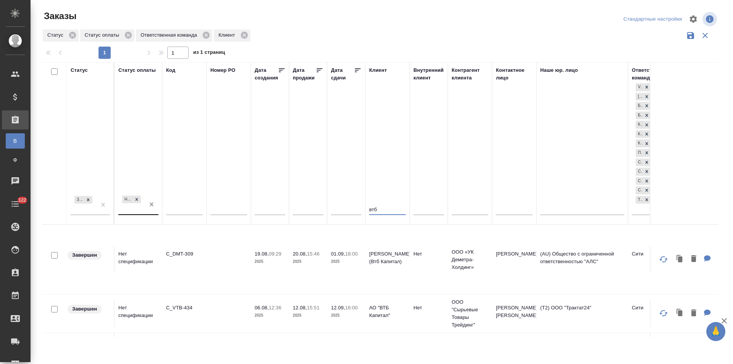
type input "втб"
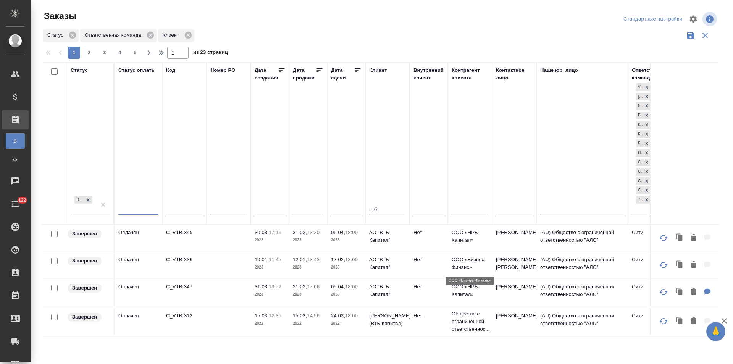
click at [464, 266] on p "ООО «Бизнес-Финанс»" at bounding box center [470, 263] width 37 height 15
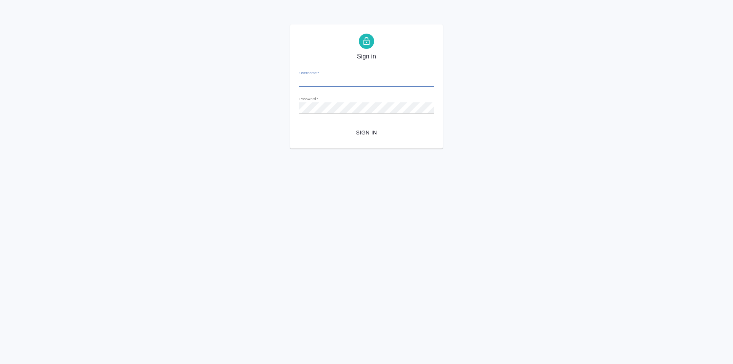
type input "[PERSON_NAME][EMAIL_ADDRESS][DOMAIN_NAME]"
click at [367, 132] on span "Sign in" at bounding box center [366, 133] width 122 height 10
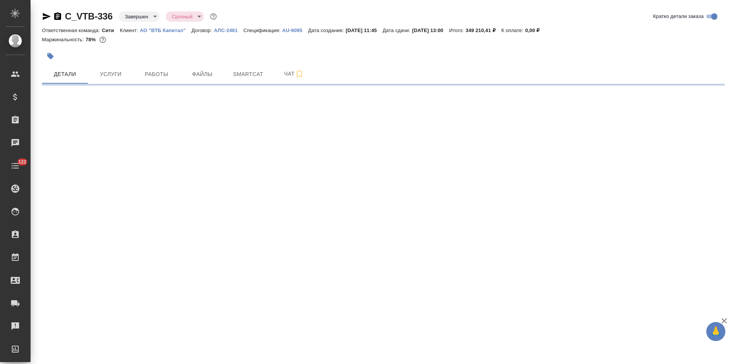
select select "RU"
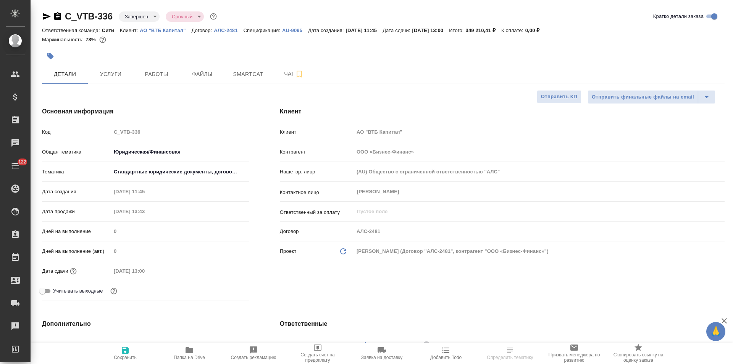
type textarea "x"
click at [224, 30] on p "АЛС-2481" at bounding box center [228, 30] width 29 height 6
type textarea "x"
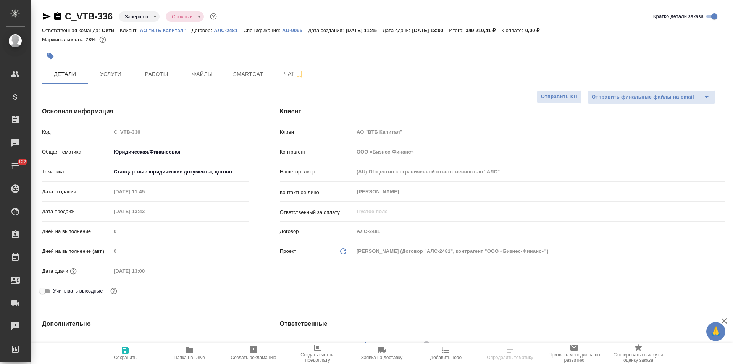
type textarea "x"
select select "RU"
type textarea "x"
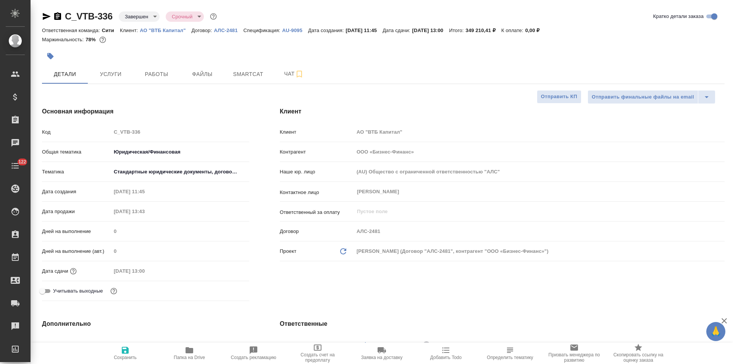
type textarea "x"
click at [175, 30] on p "АО "ВТБ Капитал"" at bounding box center [166, 30] width 52 height 6
type textarea "x"
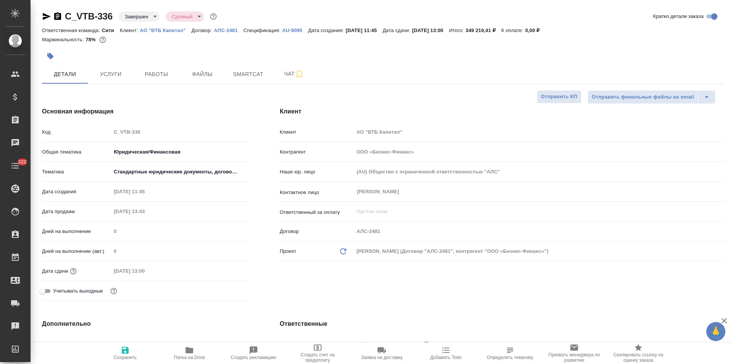
type textarea "x"
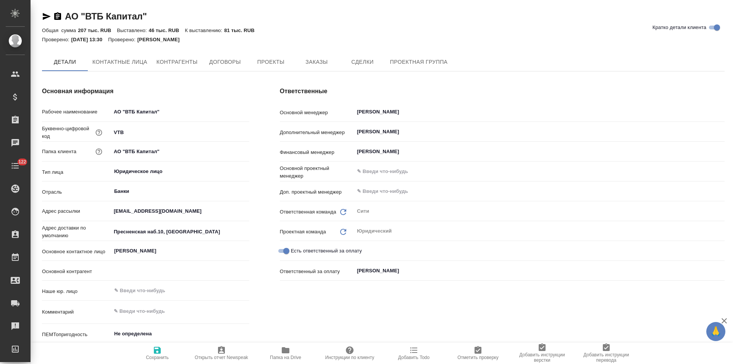
type textarea "x"
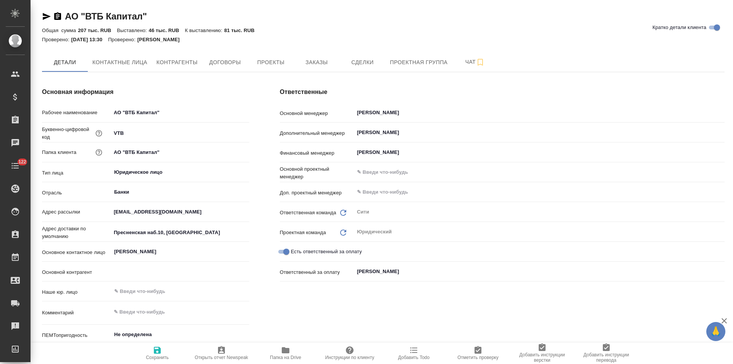
type textarea "x"
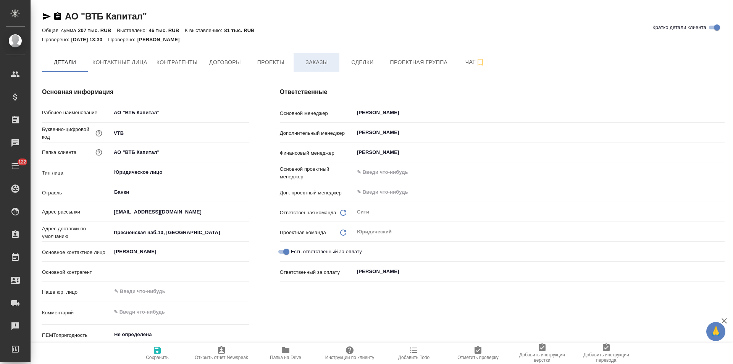
click at [316, 63] on span "Заказы" at bounding box center [316, 63] width 37 height 10
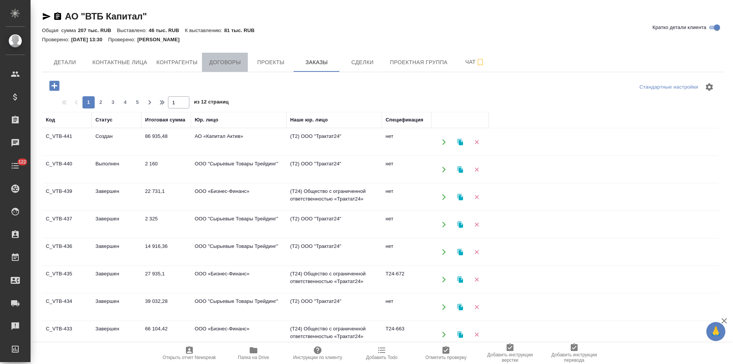
click at [224, 66] on span "Договоры" at bounding box center [225, 63] width 37 height 10
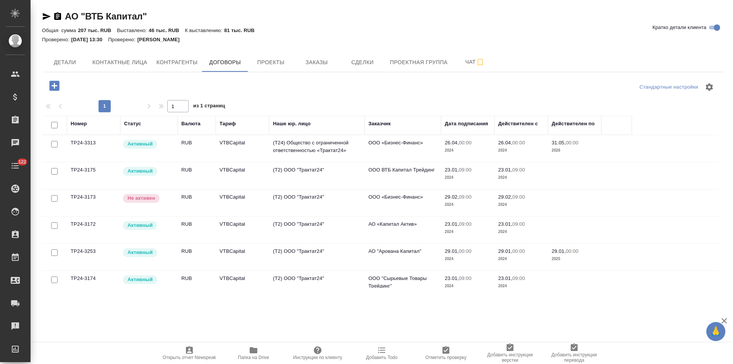
click at [378, 201] on td "ООО «Бизнес-Финанс»" at bounding box center [403, 202] width 76 height 27
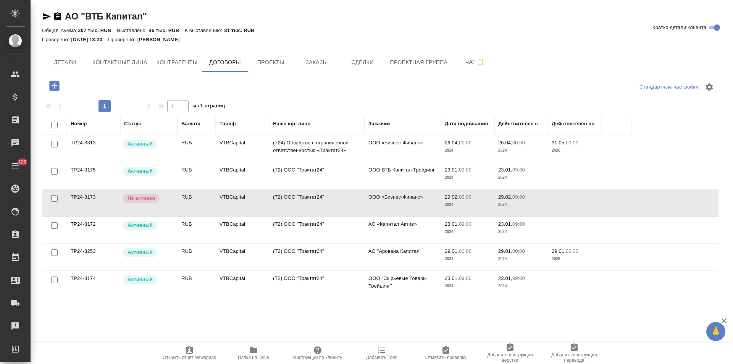
click at [384, 147] on td "ООО «Бизнес-Финанс»" at bounding box center [403, 148] width 76 height 27
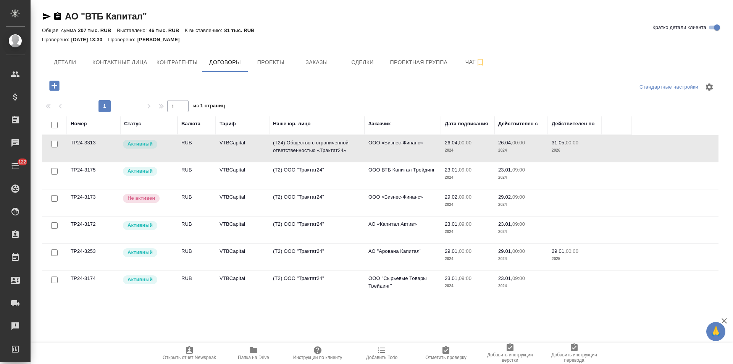
click at [391, 155] on td "ООО «Бизнес-Финанс»" at bounding box center [403, 148] width 76 height 27
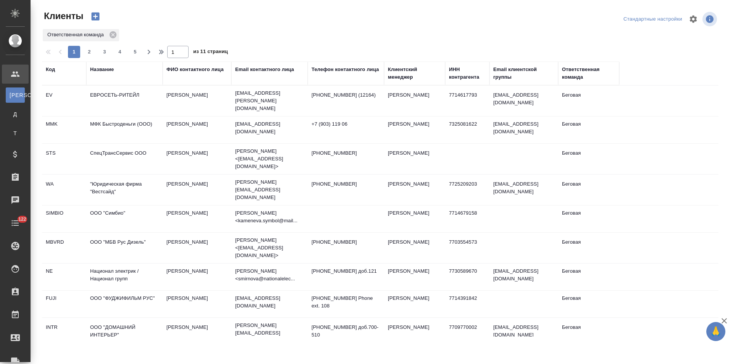
select select "RU"
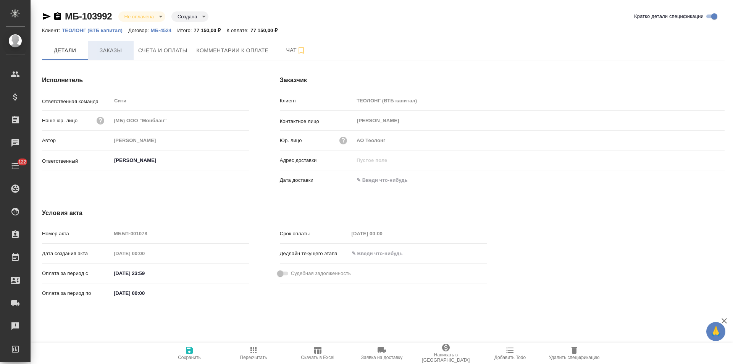
click at [116, 55] on span "Заказы" at bounding box center [110, 51] width 37 height 10
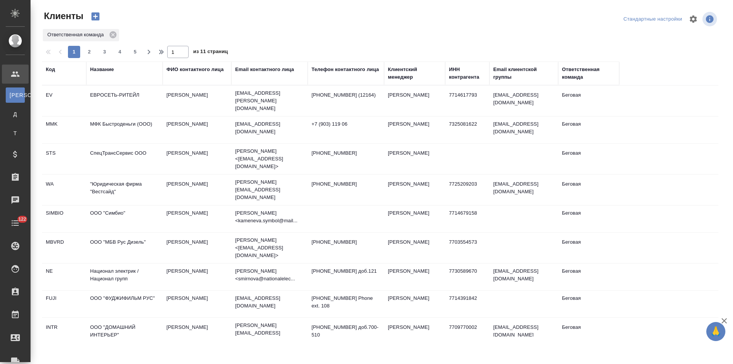
select select "RU"
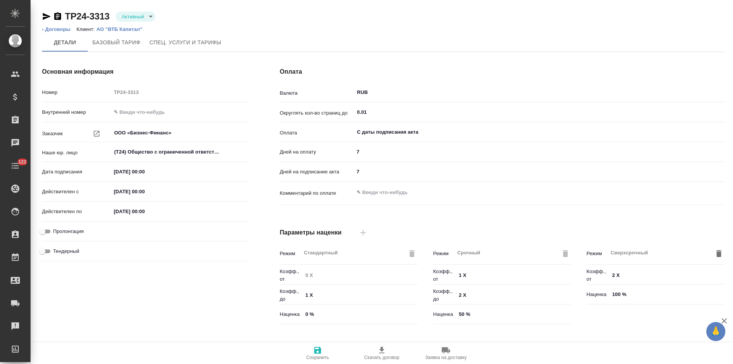
scroll to position [155, 0]
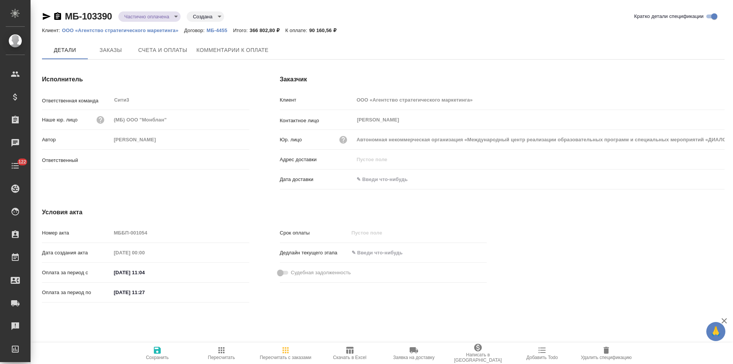
type input "Никитина Татьяна"
click at [58, 16] on icon "button" at bounding box center [57, 16] width 7 height 8
click at [60, 16] on icon "button" at bounding box center [57, 16] width 7 height 8
click at [186, 55] on span "Счета и оплаты" at bounding box center [162, 51] width 49 height 10
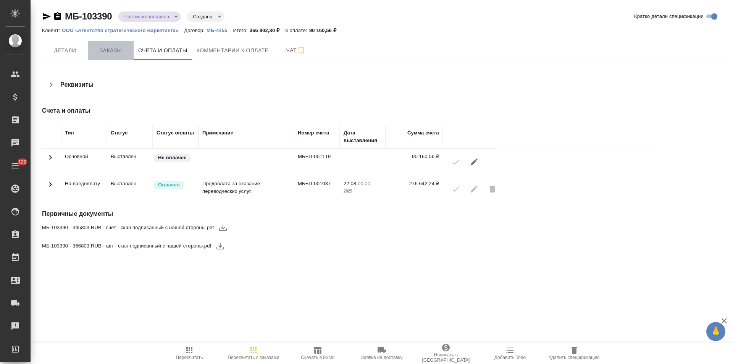
click at [125, 48] on span "Заказы" at bounding box center [110, 51] width 37 height 10
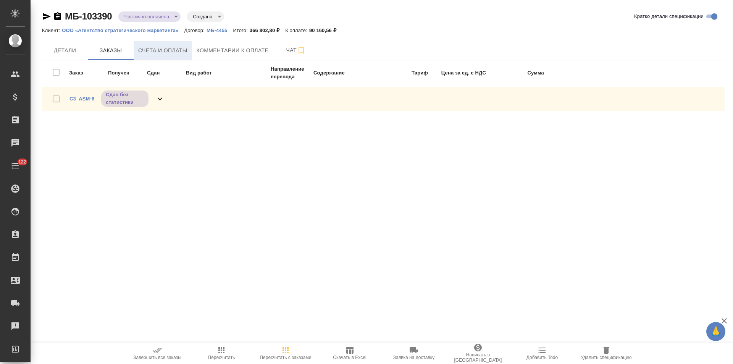
click at [173, 51] on span "Счета и оплаты" at bounding box center [162, 51] width 49 height 10
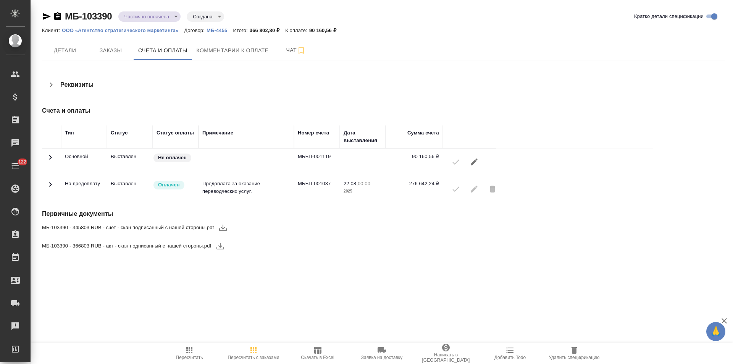
click at [68, 79] on div "Реквизиты" at bounding box center [269, 85] width 455 height 18
click at [52, 84] on icon "button" at bounding box center [51, 84] width 3 height 5
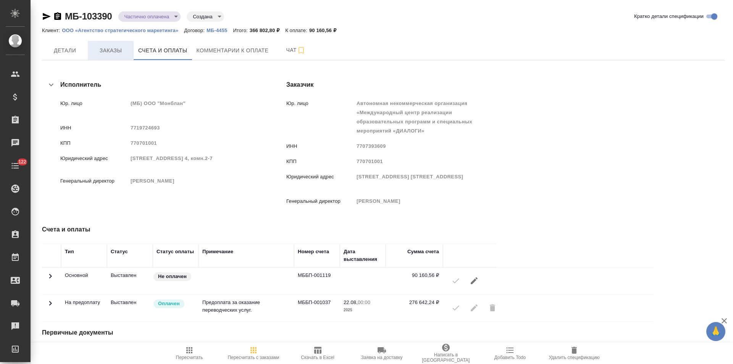
click at [110, 56] on button "Заказы" at bounding box center [111, 50] width 46 height 19
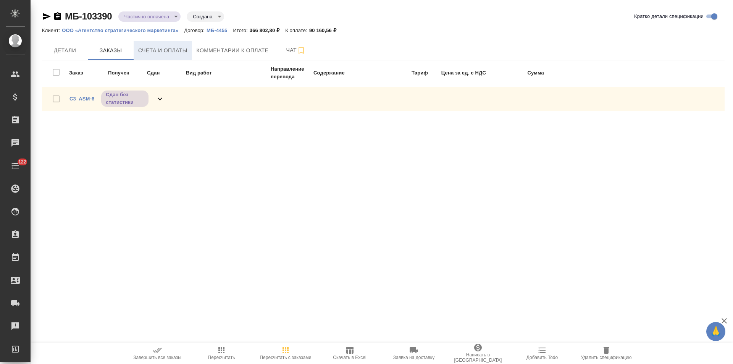
click at [169, 52] on span "Счета и оплаты" at bounding box center [162, 51] width 49 height 10
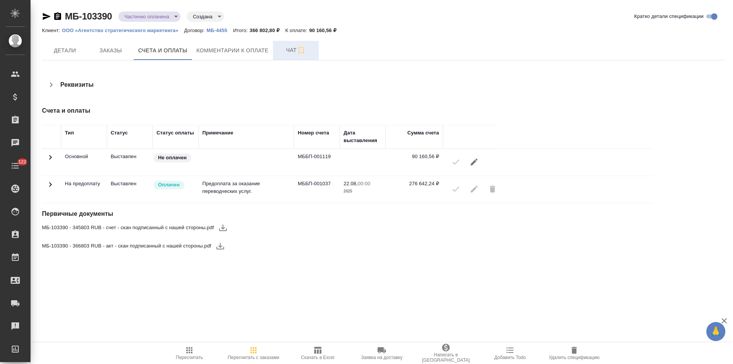
click at [289, 50] on span "Чат" at bounding box center [296, 50] width 37 height 10
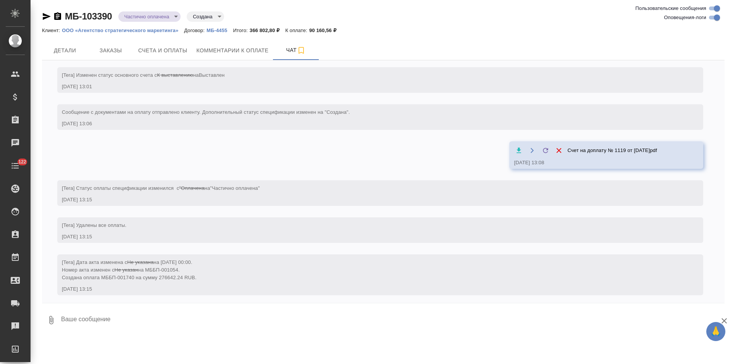
scroll to position [326, 0]
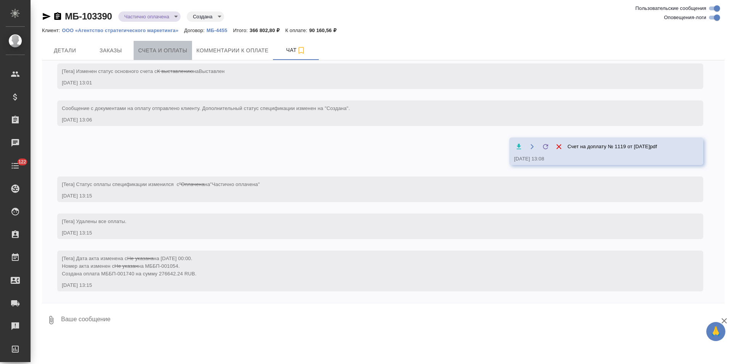
click at [168, 53] on span "Счета и оплаты" at bounding box center [162, 51] width 49 height 10
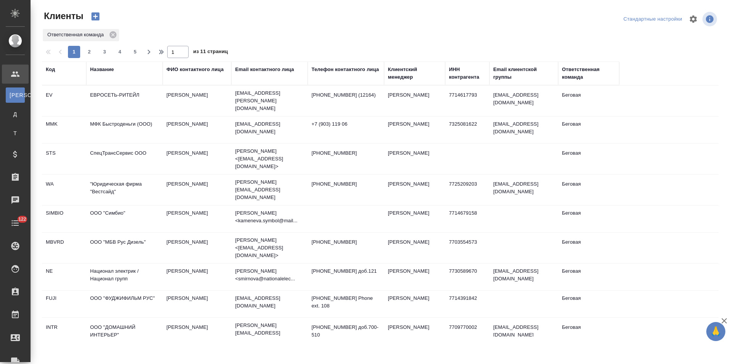
select select "RU"
click at [107, 70] on div "Название" at bounding box center [102, 70] width 24 height 8
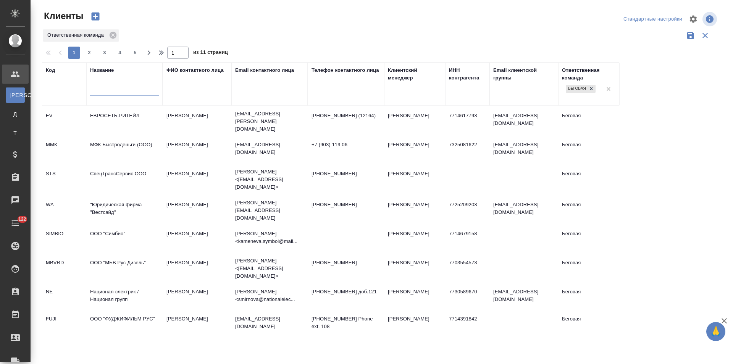
click at [111, 96] on input "text" at bounding box center [124, 92] width 69 height 10
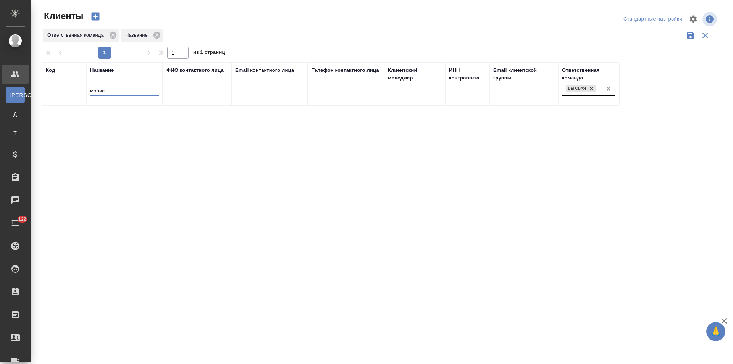
type input "мобис"
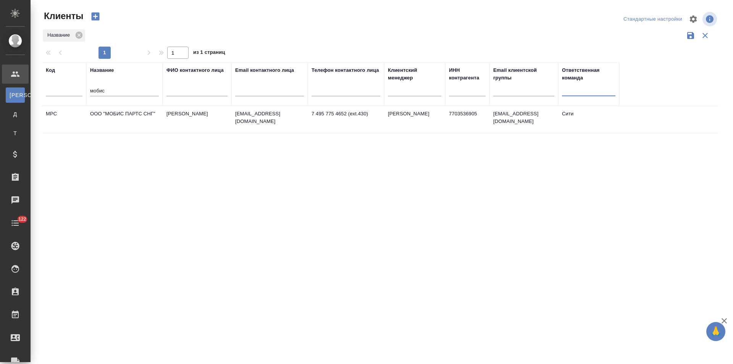
click at [158, 126] on td "ООО "МОБИС ПАРТС СНГ"" at bounding box center [124, 119] width 76 height 27
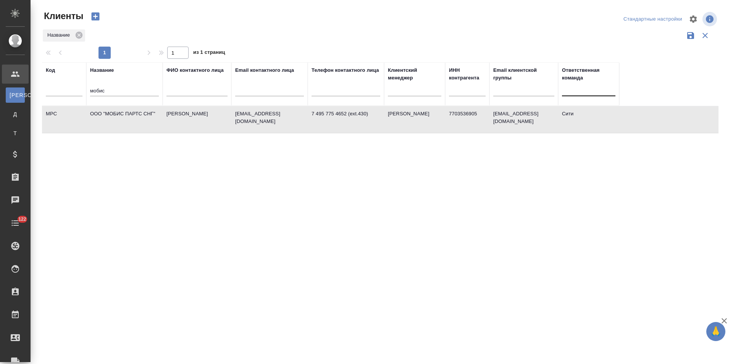
click at [158, 126] on td "ООО "МОБИС ПАРТС СНГ"" at bounding box center [124, 119] width 76 height 27
click at [228, 124] on td "Дадян Анна" at bounding box center [197, 119] width 69 height 27
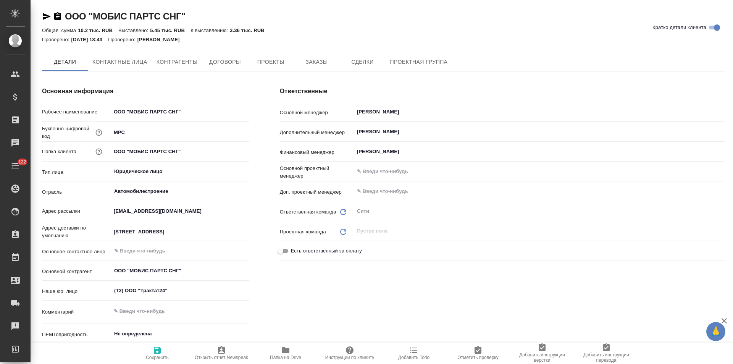
type textarea "x"
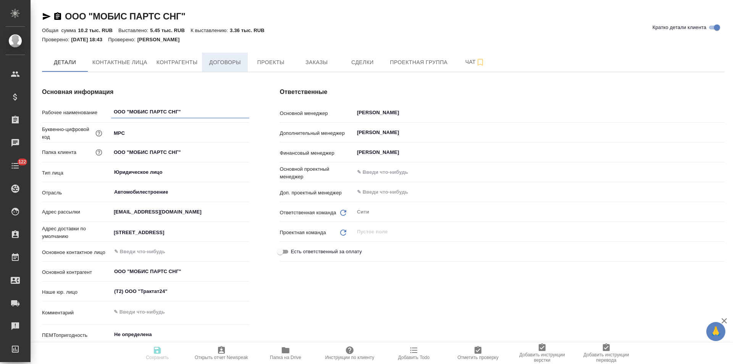
type textarea "x"
click at [188, 64] on span "Контрагенты" at bounding box center [177, 63] width 41 height 10
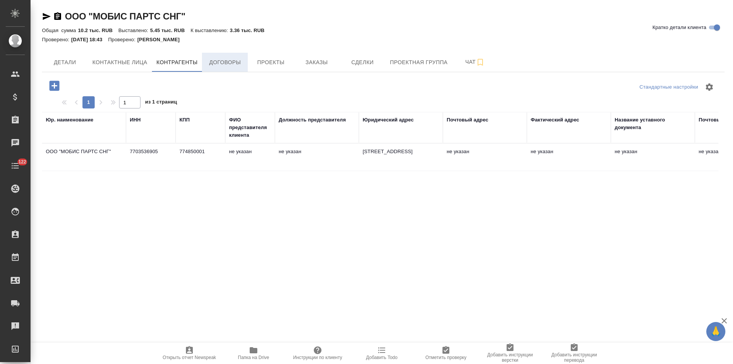
click at [221, 66] on span "Договоры" at bounding box center [225, 63] width 37 height 10
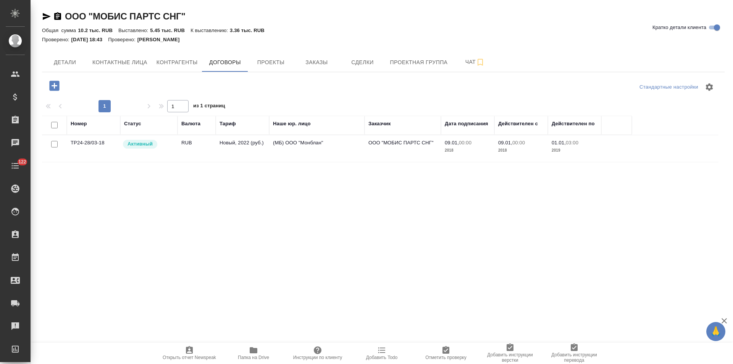
click at [176, 157] on td "Активный" at bounding box center [148, 148] width 57 height 27
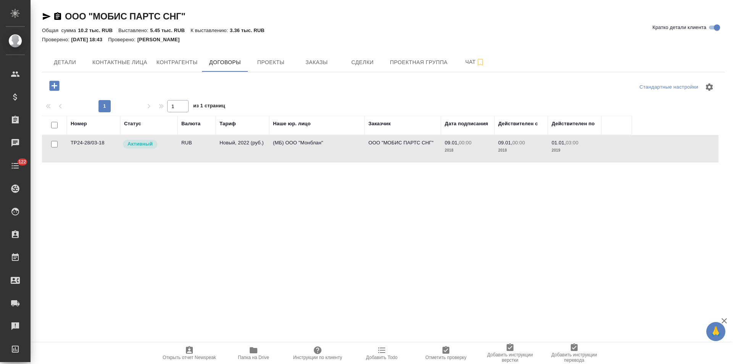
click at [176, 157] on td "Активный" at bounding box center [148, 148] width 57 height 27
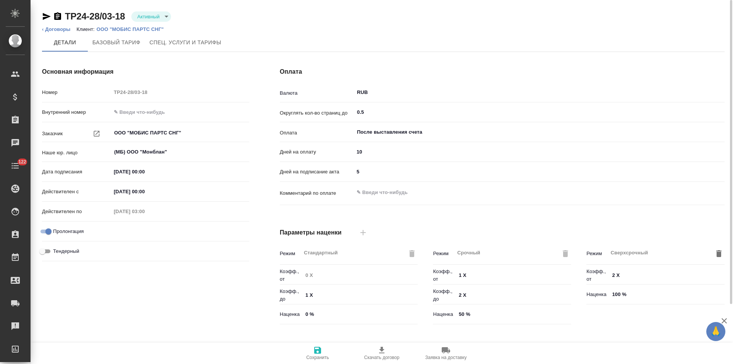
click at [59, 17] on icon "button" at bounding box center [57, 16] width 7 height 8
click at [149, 28] on p "ООО "МОБИС ПАРТС СНГ"" at bounding box center [133, 29] width 73 height 6
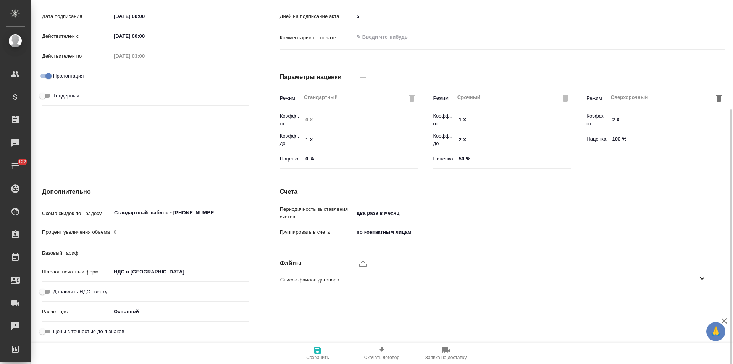
click at [46, 290] on input "Добавлять НДС сверху" at bounding box center [42, 291] width 27 height 9
checkbox input "true"
type input "Новый, 2022 (руб.)"
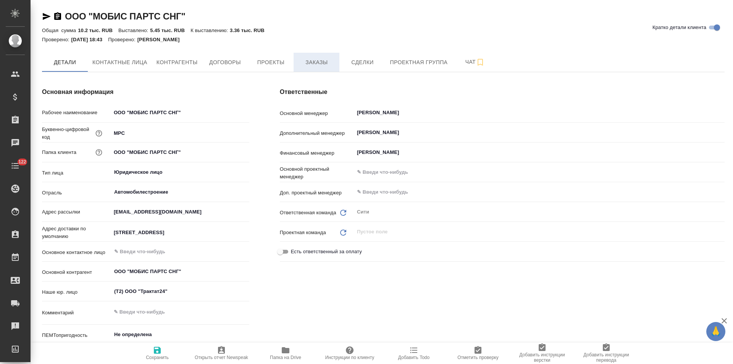
click at [315, 69] on button "Заказы" at bounding box center [317, 62] width 46 height 19
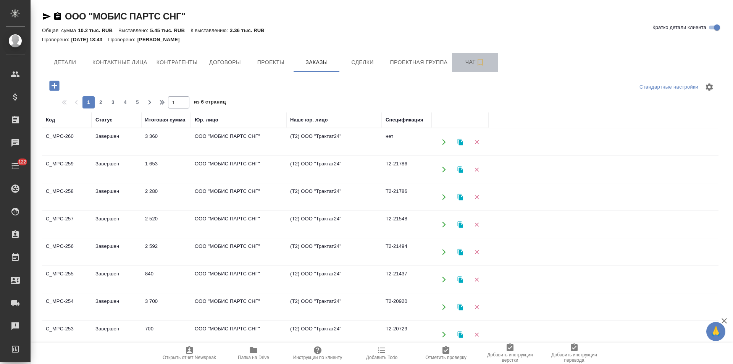
click at [461, 64] on span "Чат" at bounding box center [475, 62] width 37 height 10
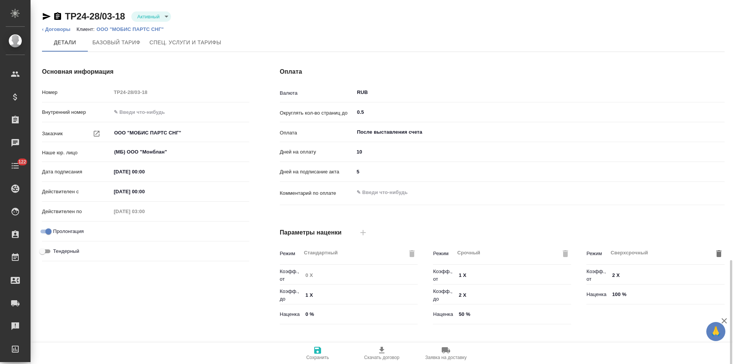
scroll to position [155, 0]
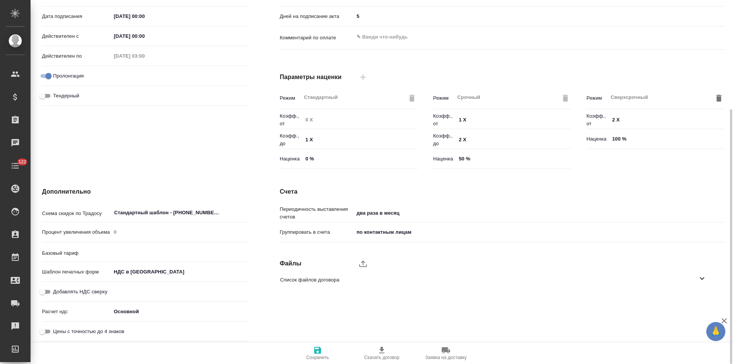
click at [49, 291] on input "Добавлять НДС сверху" at bounding box center [42, 291] width 27 height 9
checkbox input "true"
type textarea "x"
type input "Новый, 2022 (руб.)"
click at [316, 357] on span "Сохранить" at bounding box center [317, 357] width 23 height 5
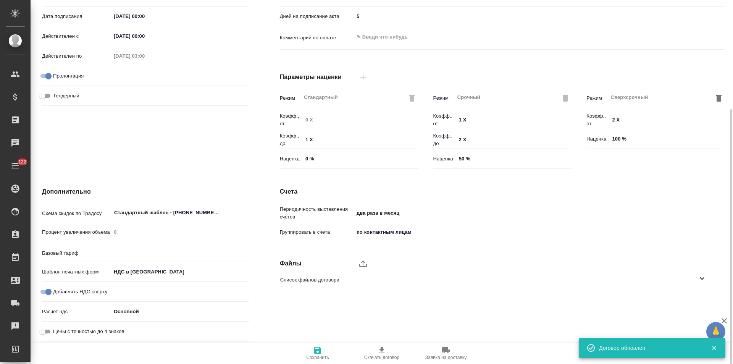
type input "Новый, 2022 (руб.)"
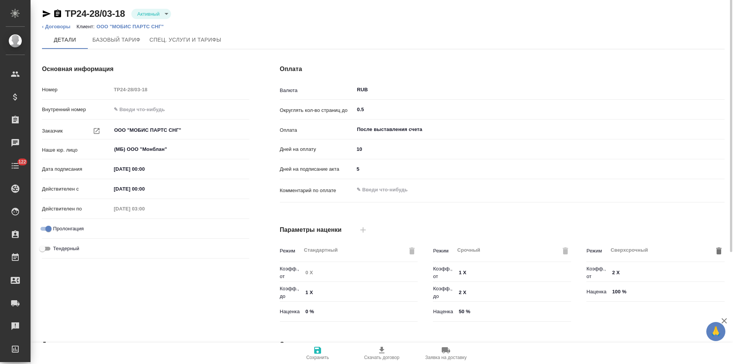
scroll to position [0, 0]
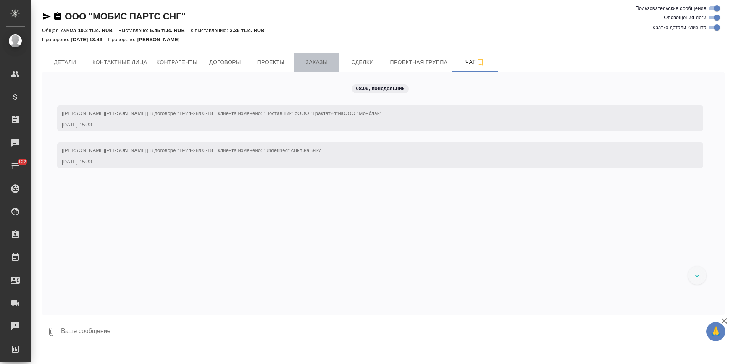
click at [325, 62] on span "Заказы" at bounding box center [316, 63] width 37 height 10
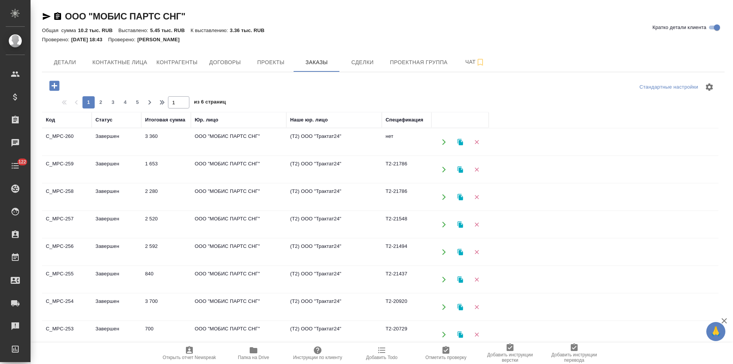
click at [360, 138] on td "(Т2) ООО "Трактат24"" at bounding box center [333, 142] width 95 height 27
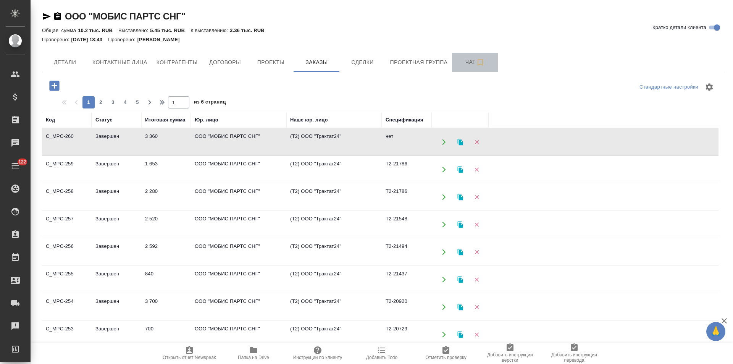
click at [461, 66] on span "Чат" at bounding box center [475, 62] width 37 height 10
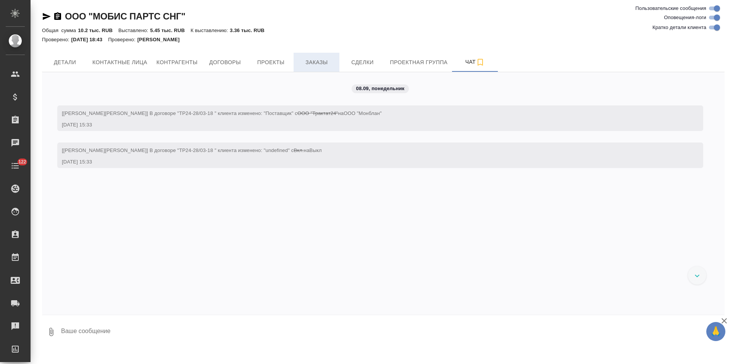
click at [314, 63] on span "Заказы" at bounding box center [316, 63] width 37 height 10
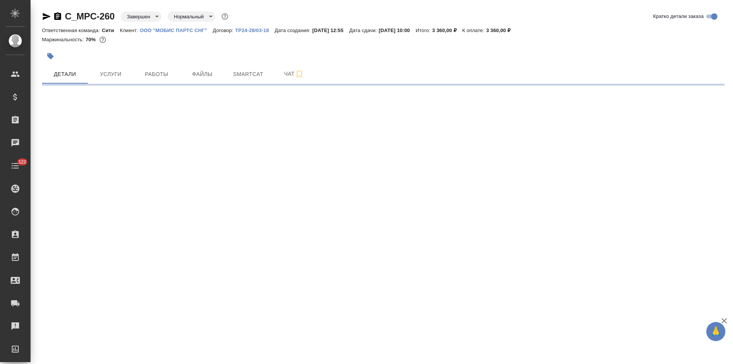
select select "RU"
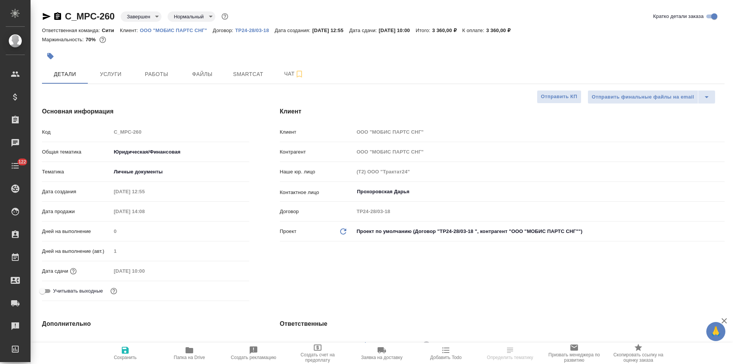
type textarea "x"
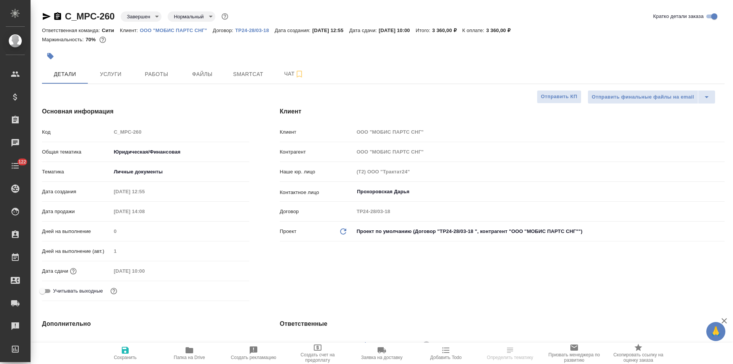
type textarea "x"
click at [105, 73] on span "Услуги" at bounding box center [110, 74] width 37 height 10
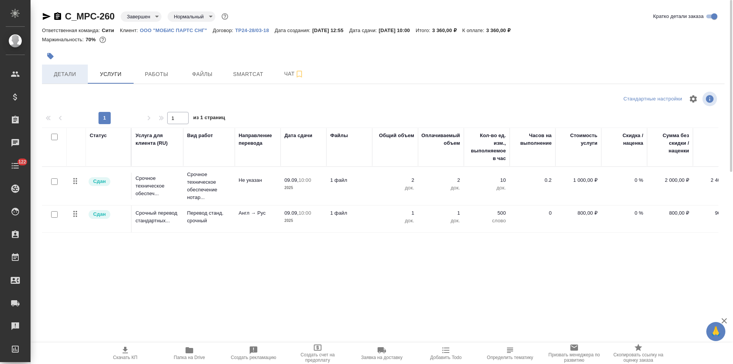
click at [68, 78] on span "Детали" at bounding box center [65, 74] width 37 height 10
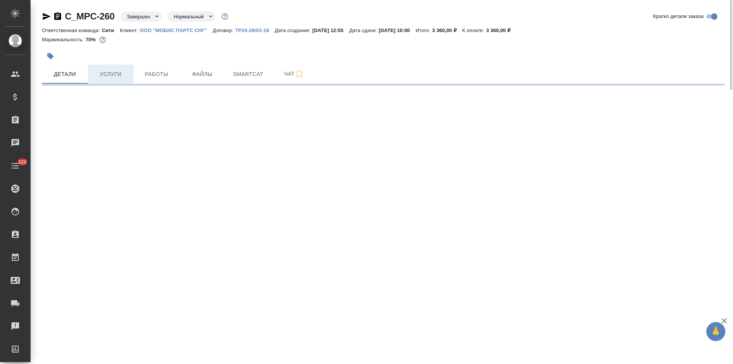
select select "RU"
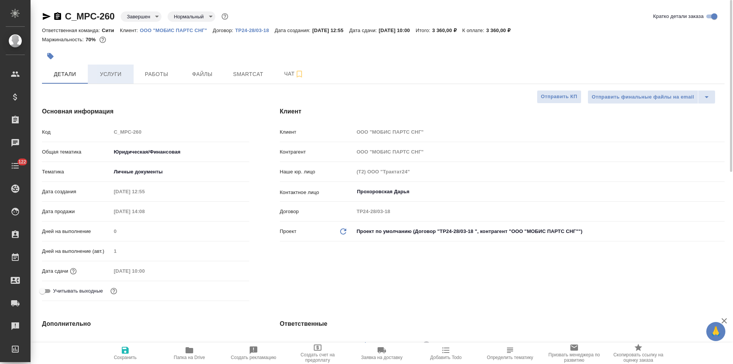
type textarea "x"
click at [118, 74] on span "Услуги" at bounding box center [110, 74] width 37 height 10
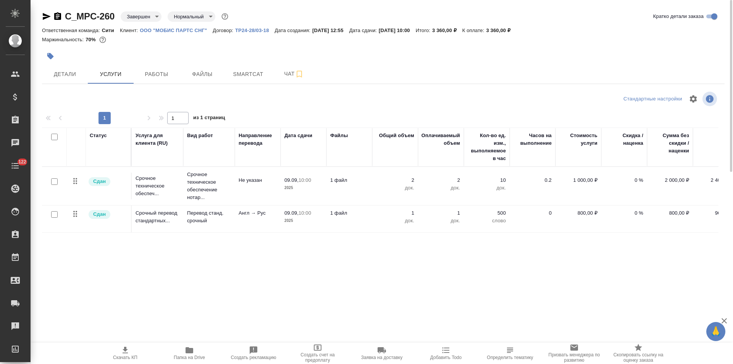
click at [122, 350] on icon "button" at bounding box center [125, 350] width 9 height 9
click at [66, 74] on span "Детали" at bounding box center [65, 74] width 37 height 10
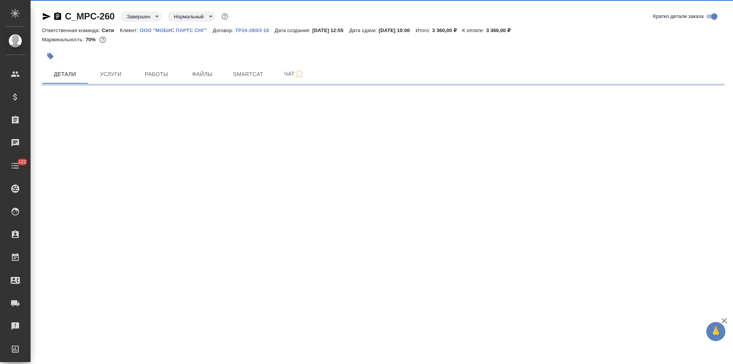
select select "RU"
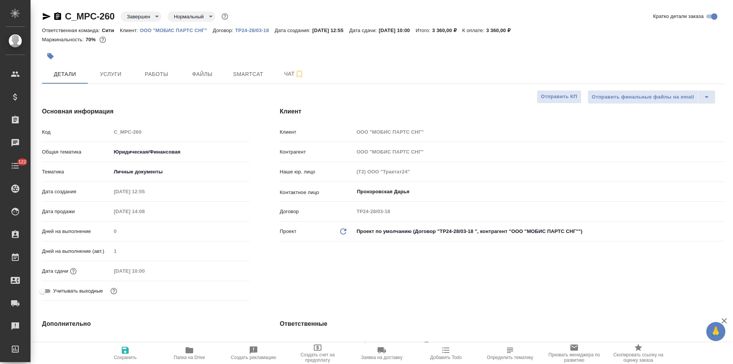
type textarea "x"
click at [344, 231] on icon "Обновить данные" at bounding box center [343, 231] width 9 height 9
type textarea "x"
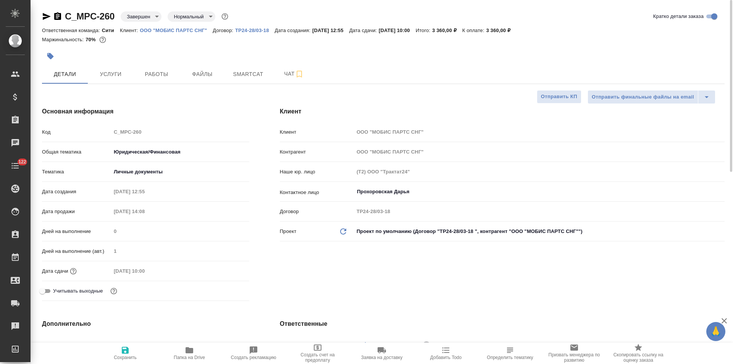
type textarea "x"
type input "(МБ) ООО "Монблан""
type textarea "x"
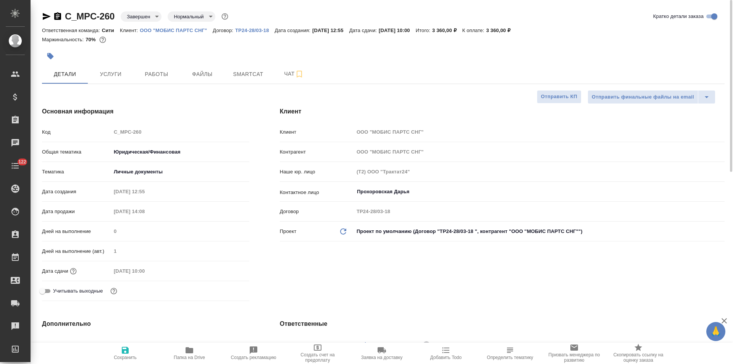
type textarea "x"
click at [121, 352] on icon "button" at bounding box center [125, 350] width 9 height 9
type textarea "x"
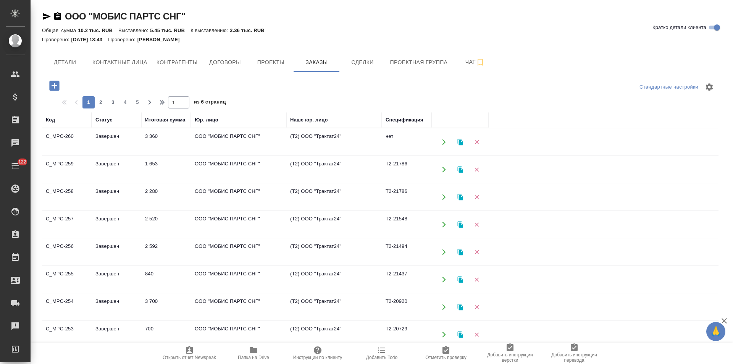
click at [349, 140] on td "(Т2) ООО "Трактат24"" at bounding box center [333, 142] width 95 height 27
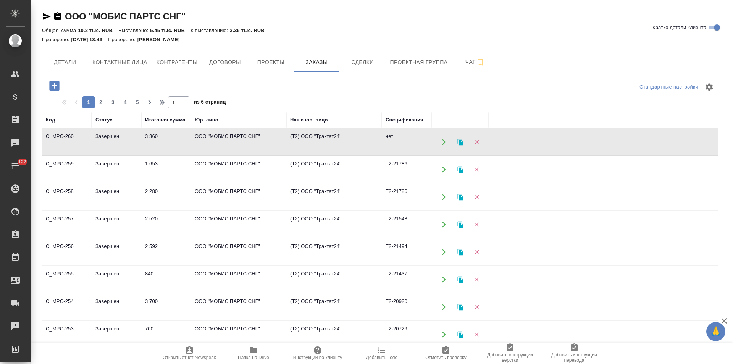
click at [441, 143] on icon "button" at bounding box center [444, 142] width 7 height 7
click at [354, 142] on td "(Т2) ООО "Трактат24"" at bounding box center [333, 142] width 95 height 27
click at [458, 63] on span "Чат" at bounding box center [475, 62] width 37 height 10
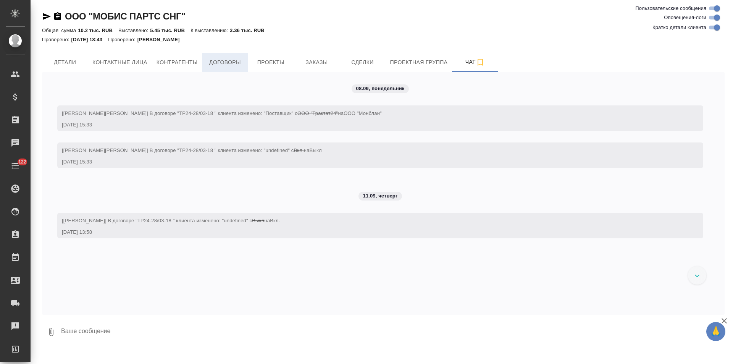
click at [231, 60] on span "Договоры" at bounding box center [225, 63] width 37 height 10
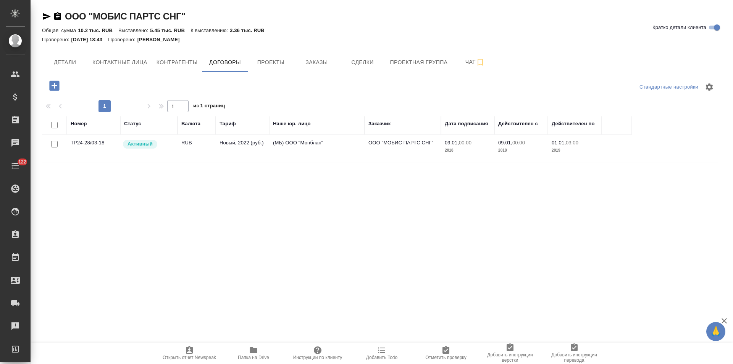
click at [276, 152] on td "(МБ) ООО "Монблан"" at bounding box center [316, 148] width 95 height 27
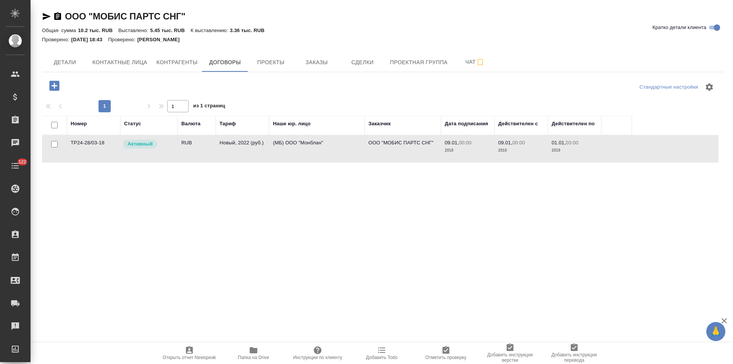
click at [276, 152] on td "(МБ) ООО "Монблан"" at bounding box center [316, 148] width 95 height 27
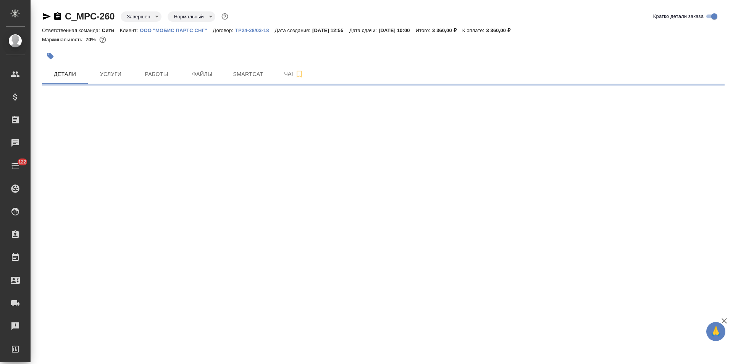
select select "RU"
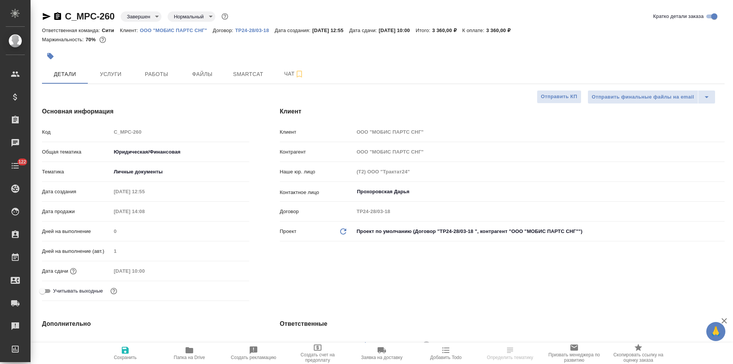
type textarea "x"
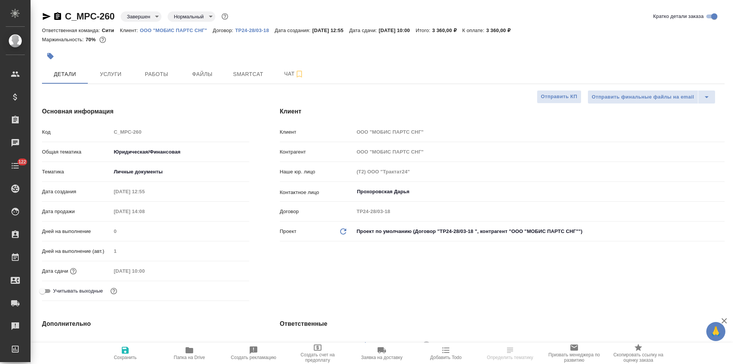
type textarea "x"
click at [346, 229] on icon "Обновить данные" at bounding box center [343, 231] width 9 height 9
type textarea "x"
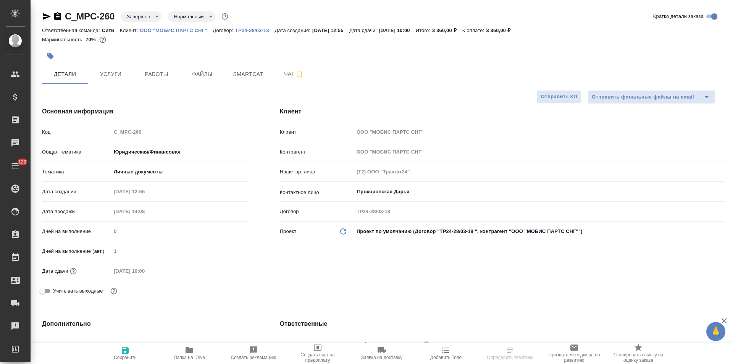
type input "(МБ) ООО "Монблан""
type textarea "x"
click at [128, 353] on icon "button" at bounding box center [125, 350] width 7 height 7
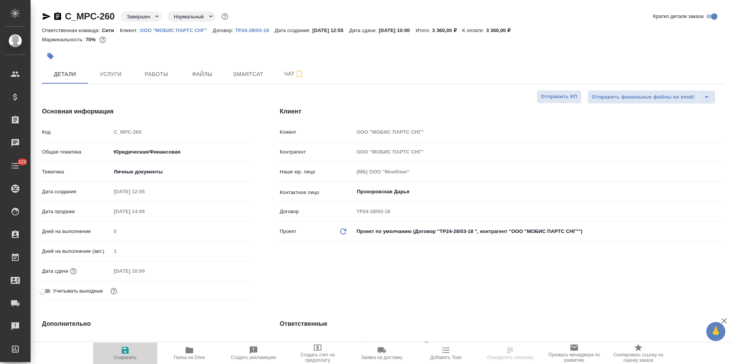
type textarea "x"
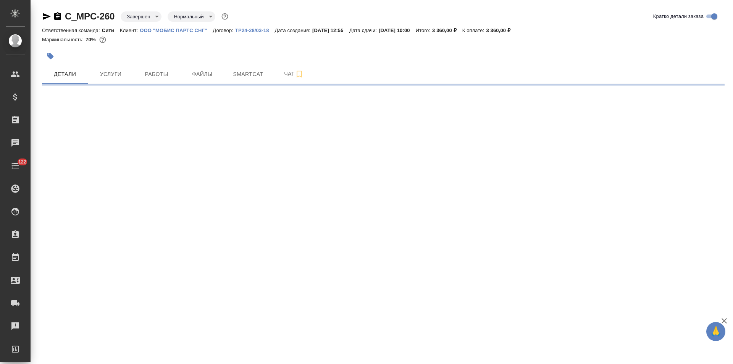
select select "RU"
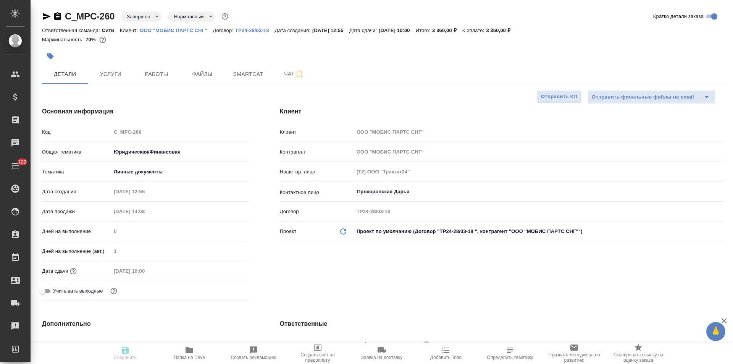
type textarea "x"
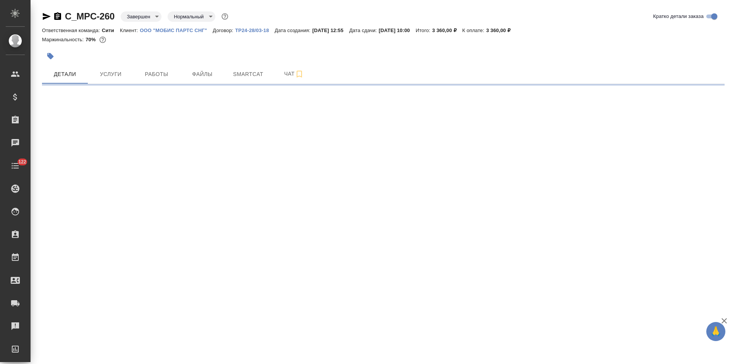
select select "RU"
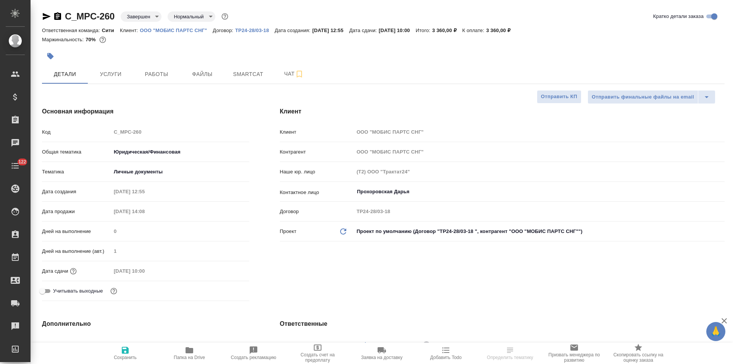
type textarea "x"
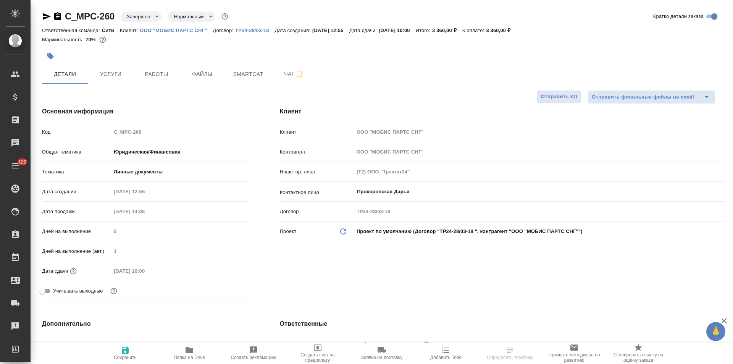
type textarea "x"
select select "RU"
type textarea "x"
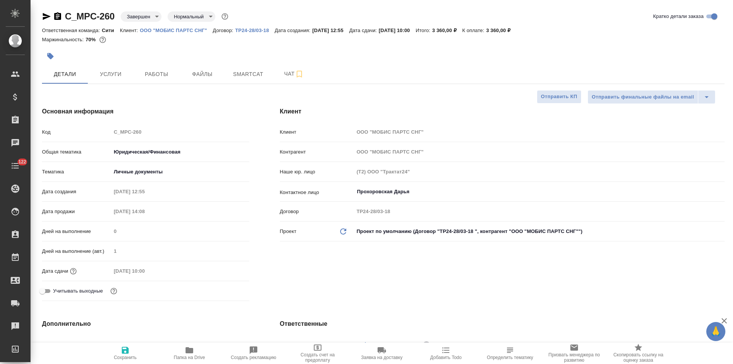
type textarea "x"
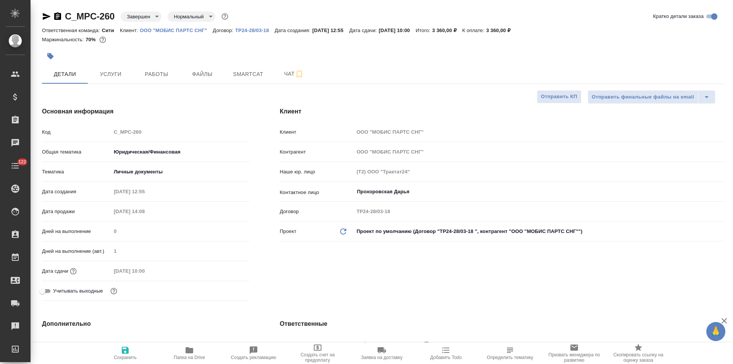
type textarea "x"
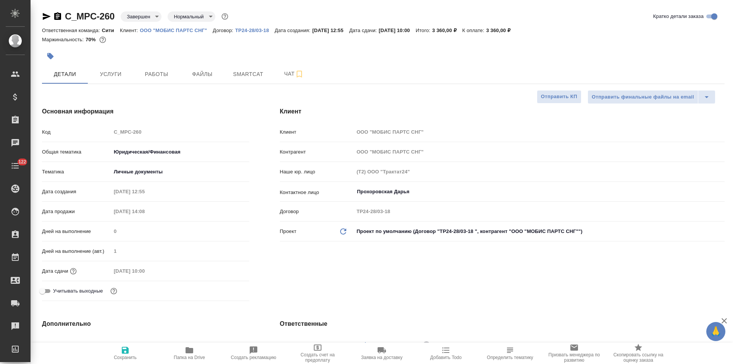
type textarea "x"
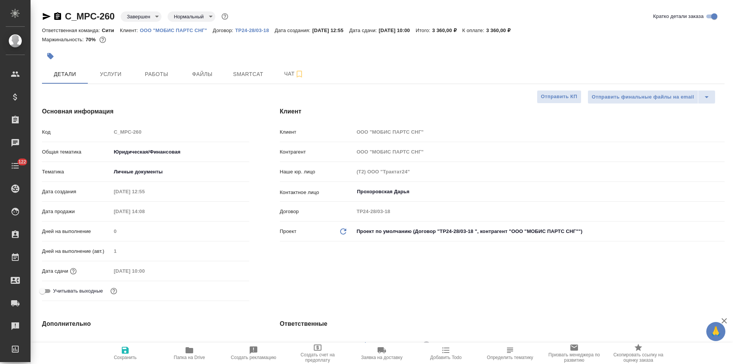
type textarea "x"
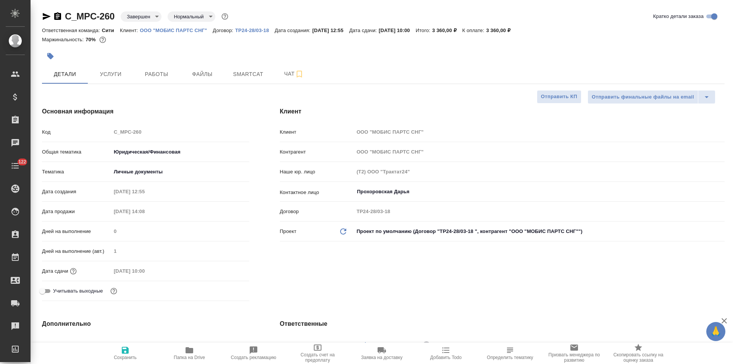
type textarea "x"
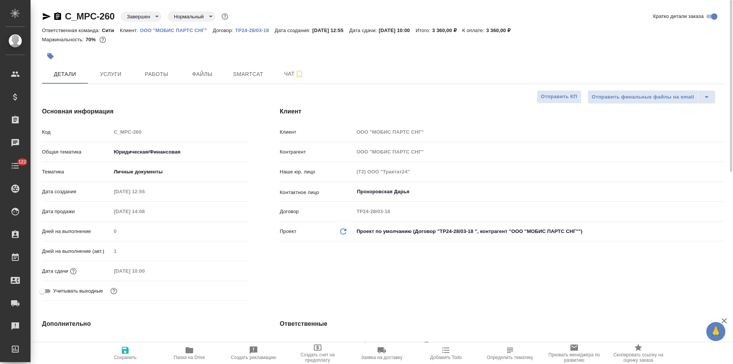
type textarea "x"
drag, startPoint x: 47, startPoint y: 14, endPoint x: 51, endPoint y: 7, distance: 8.4
click at [47, 14] on icon "button" at bounding box center [46, 16] width 9 height 9
type textarea "x"
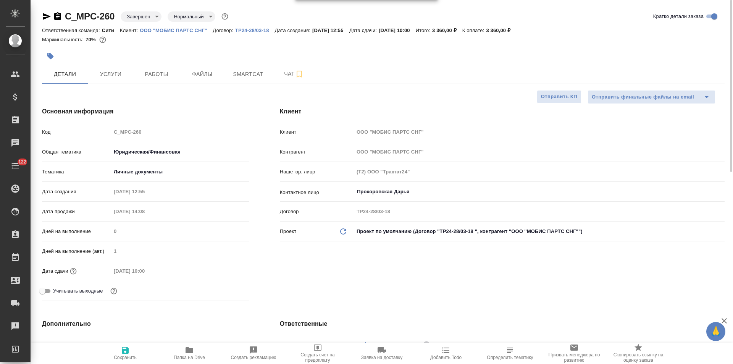
type textarea "x"
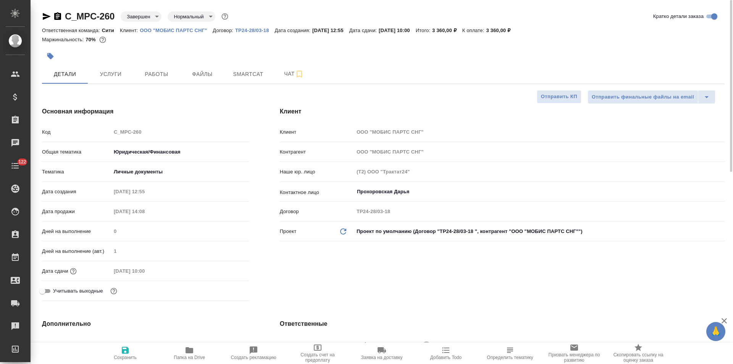
type textarea "x"
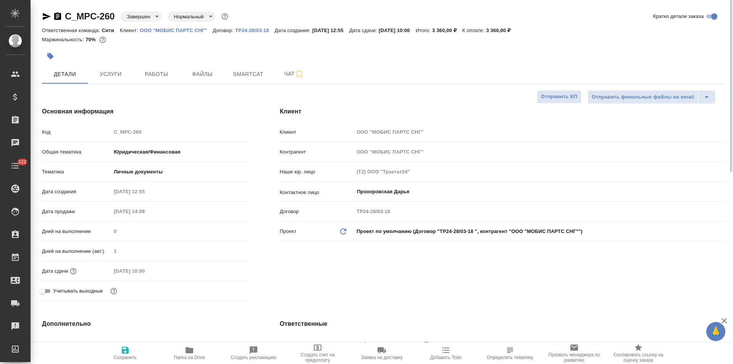
type textarea "x"
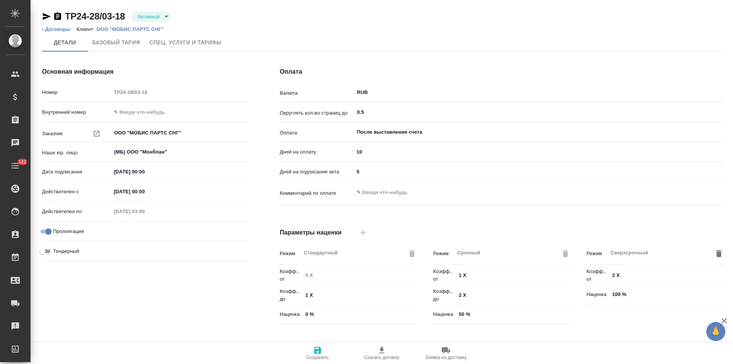
type input "Новый, 2022 (руб.)"
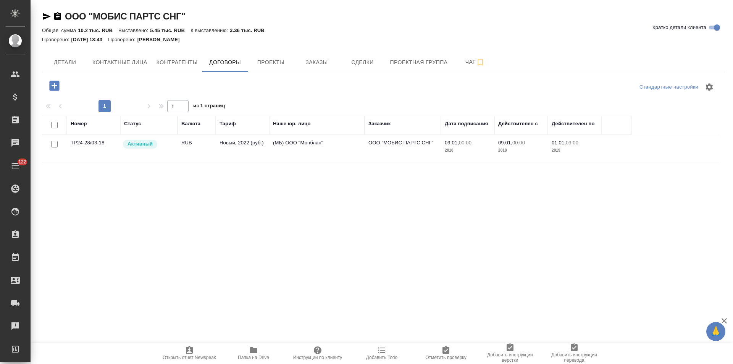
click at [457, 65] on span "Чат" at bounding box center [475, 62] width 37 height 10
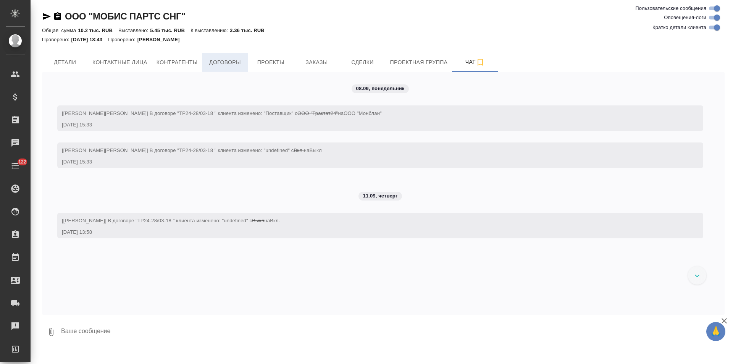
click at [227, 63] on span "Договоры" at bounding box center [225, 63] width 37 height 10
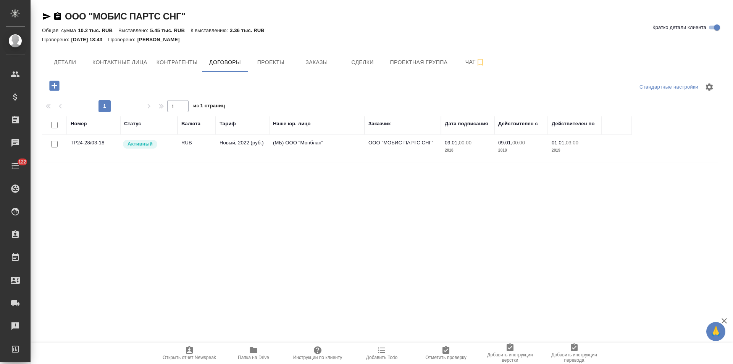
click at [305, 152] on td "(МБ) ООО "Монблан"" at bounding box center [316, 148] width 95 height 27
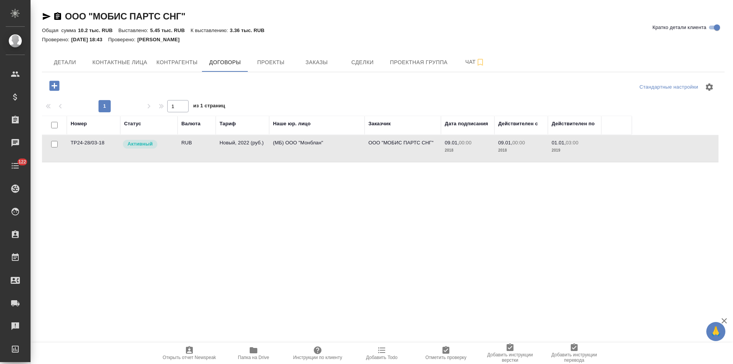
click at [305, 152] on td "(МБ) ООО "Монблан"" at bounding box center [316, 148] width 95 height 27
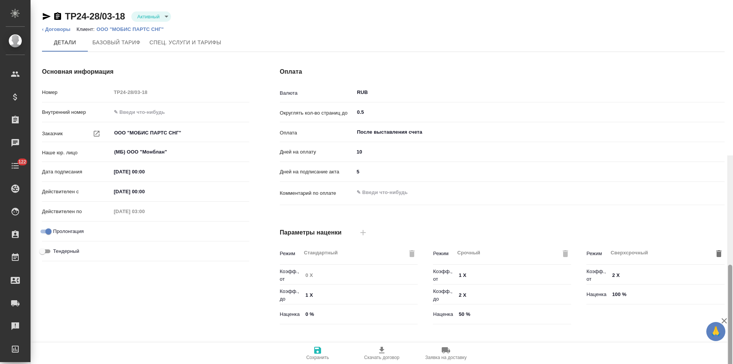
scroll to position [155, 0]
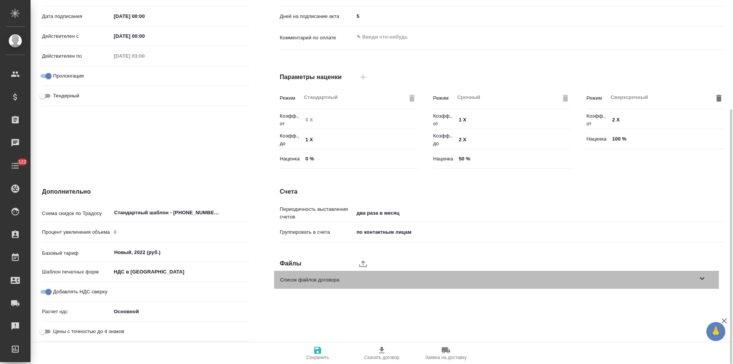
click at [701, 281] on icon at bounding box center [702, 278] width 9 height 9
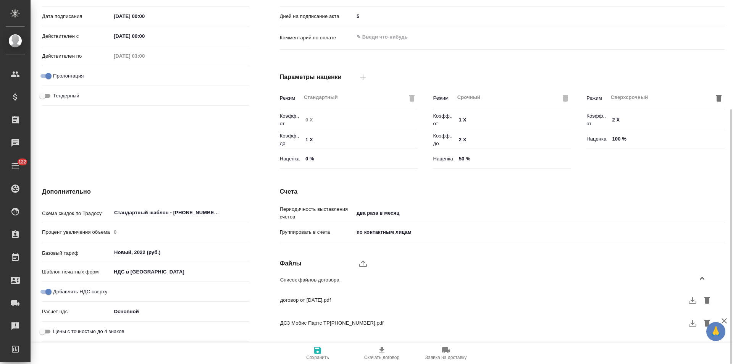
scroll to position [194, 0]
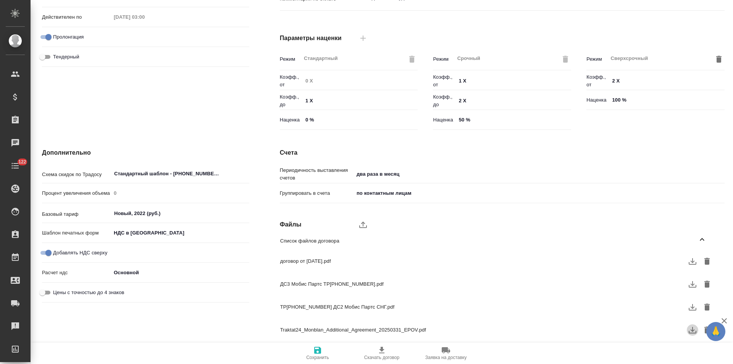
click at [689, 333] on icon "button" at bounding box center [693, 330] width 8 height 6
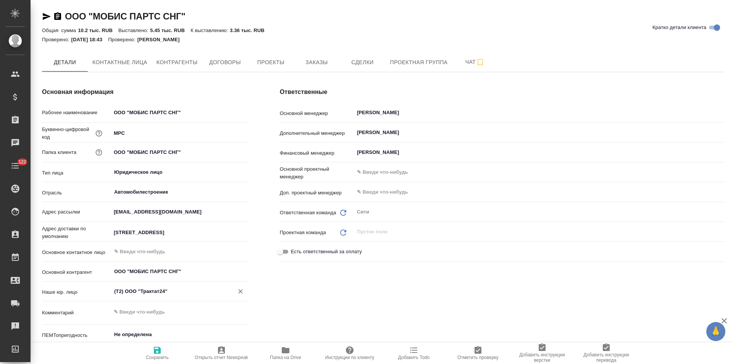
click at [240, 292] on icon "Очистить" at bounding box center [240, 291] width 5 height 5
click at [155, 357] on span "Сохранить" at bounding box center [157, 357] width 23 height 5
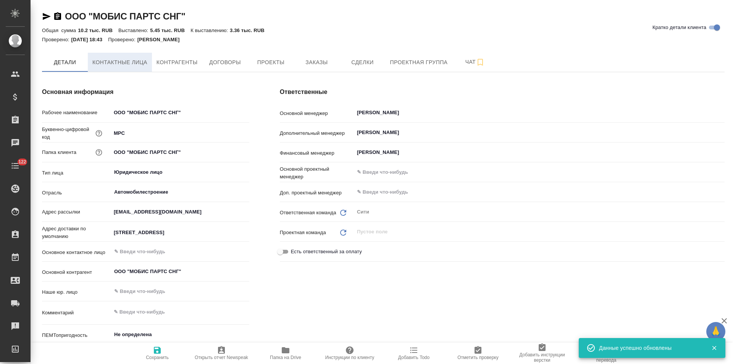
click at [138, 66] on span "Контактные лица" at bounding box center [119, 63] width 55 height 10
select select "RU"
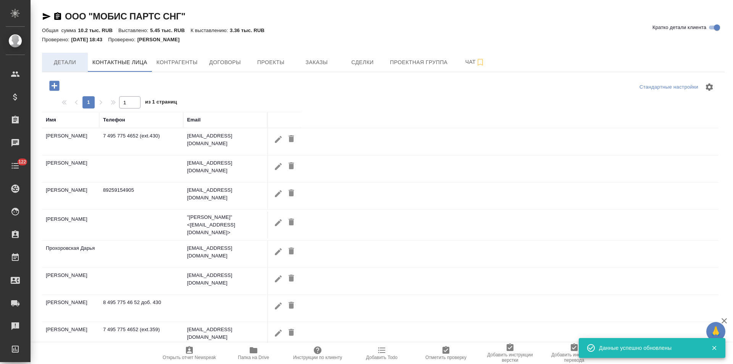
click at [80, 66] on span "Детали" at bounding box center [65, 63] width 37 height 10
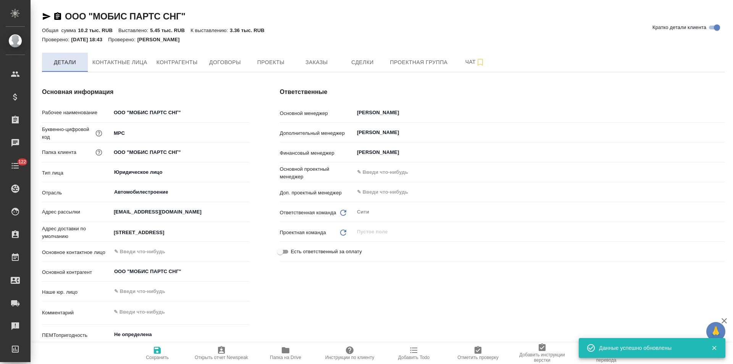
type textarea "x"
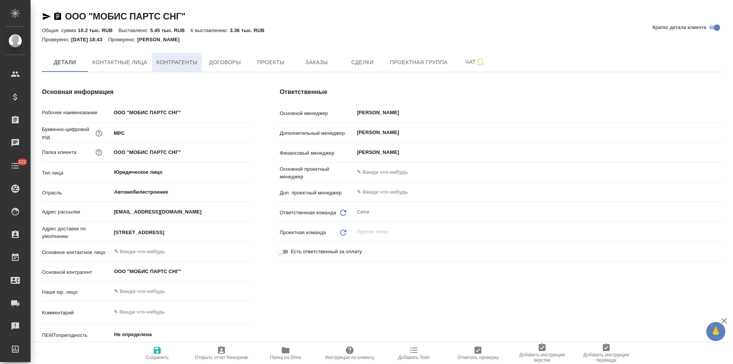
click at [175, 65] on span "Контрагенты" at bounding box center [177, 63] width 41 height 10
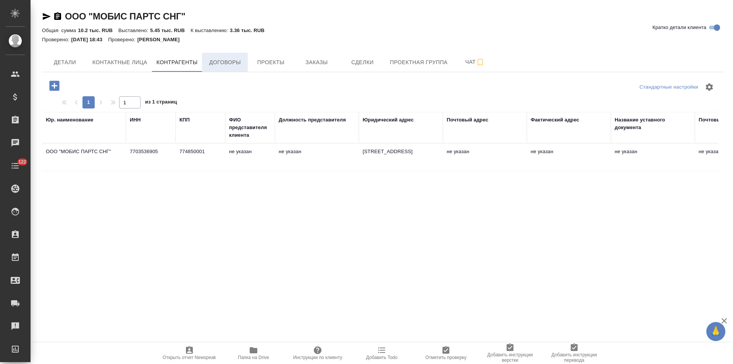
click at [223, 69] on button "Договоры" at bounding box center [225, 62] width 46 height 19
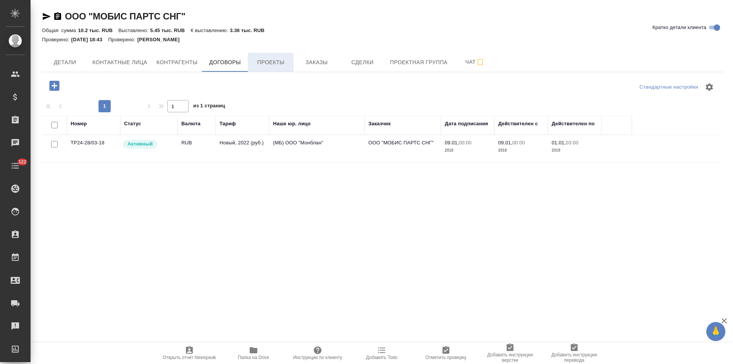
click at [276, 65] on span "Проекты" at bounding box center [270, 63] width 37 height 10
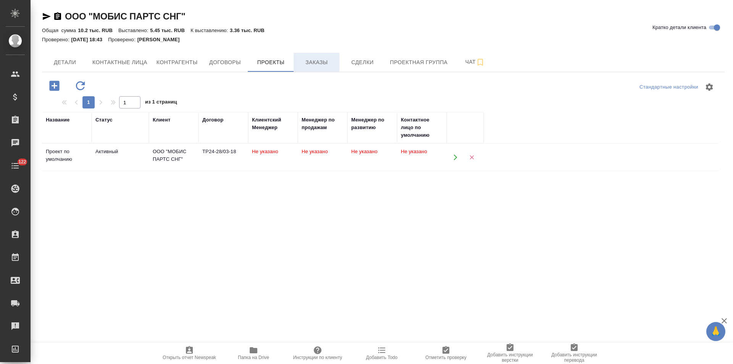
click at [298, 67] on span "Заказы" at bounding box center [316, 63] width 37 height 10
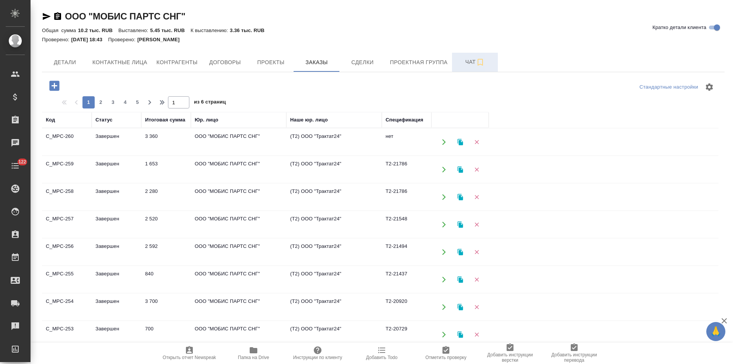
click at [462, 68] on button "Чат" at bounding box center [475, 62] width 46 height 19
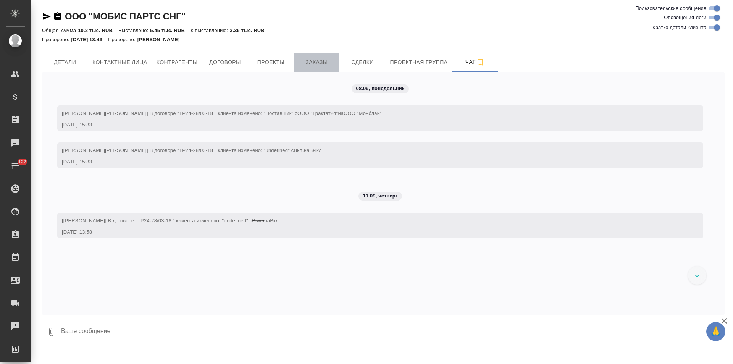
click at [333, 68] on button "Заказы" at bounding box center [317, 62] width 46 height 19
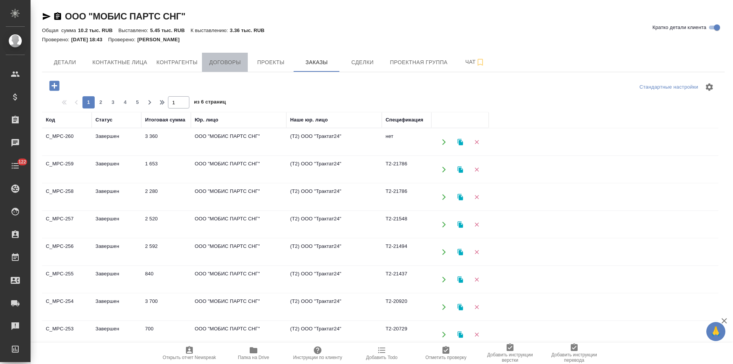
click at [223, 53] on button "Договоры" at bounding box center [225, 62] width 46 height 19
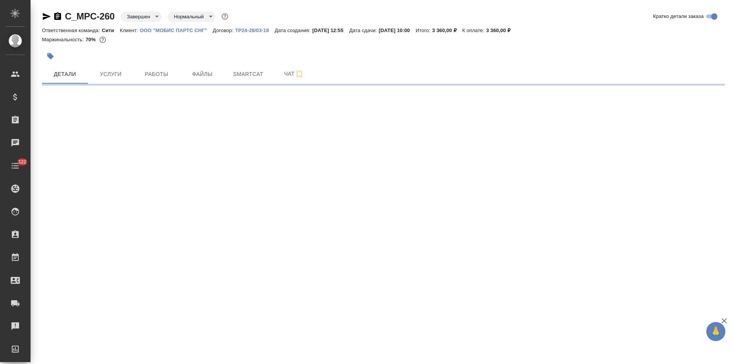
select select "RU"
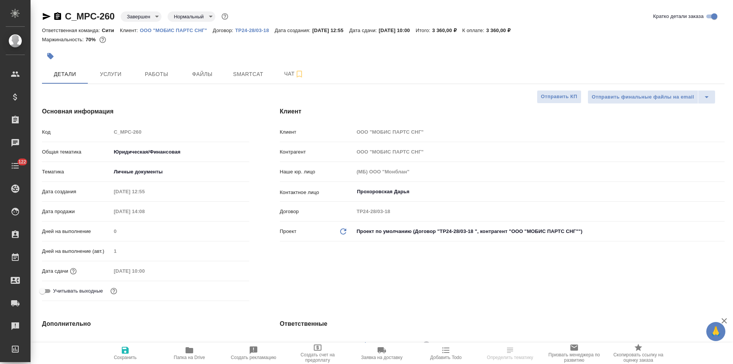
type textarea "x"
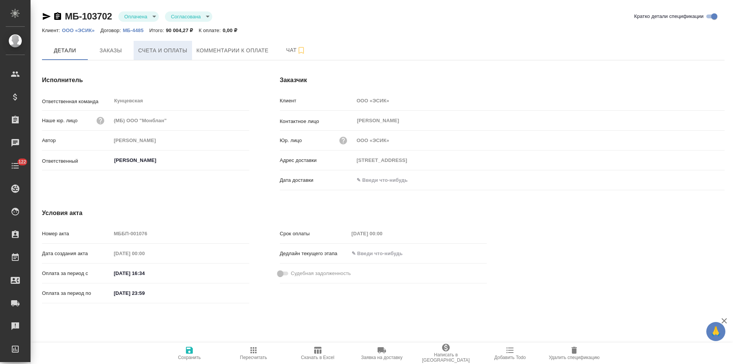
click at [169, 53] on span "Счета и оплаты" at bounding box center [162, 51] width 49 height 10
